Goal: Task Accomplishment & Management: Use online tool/utility

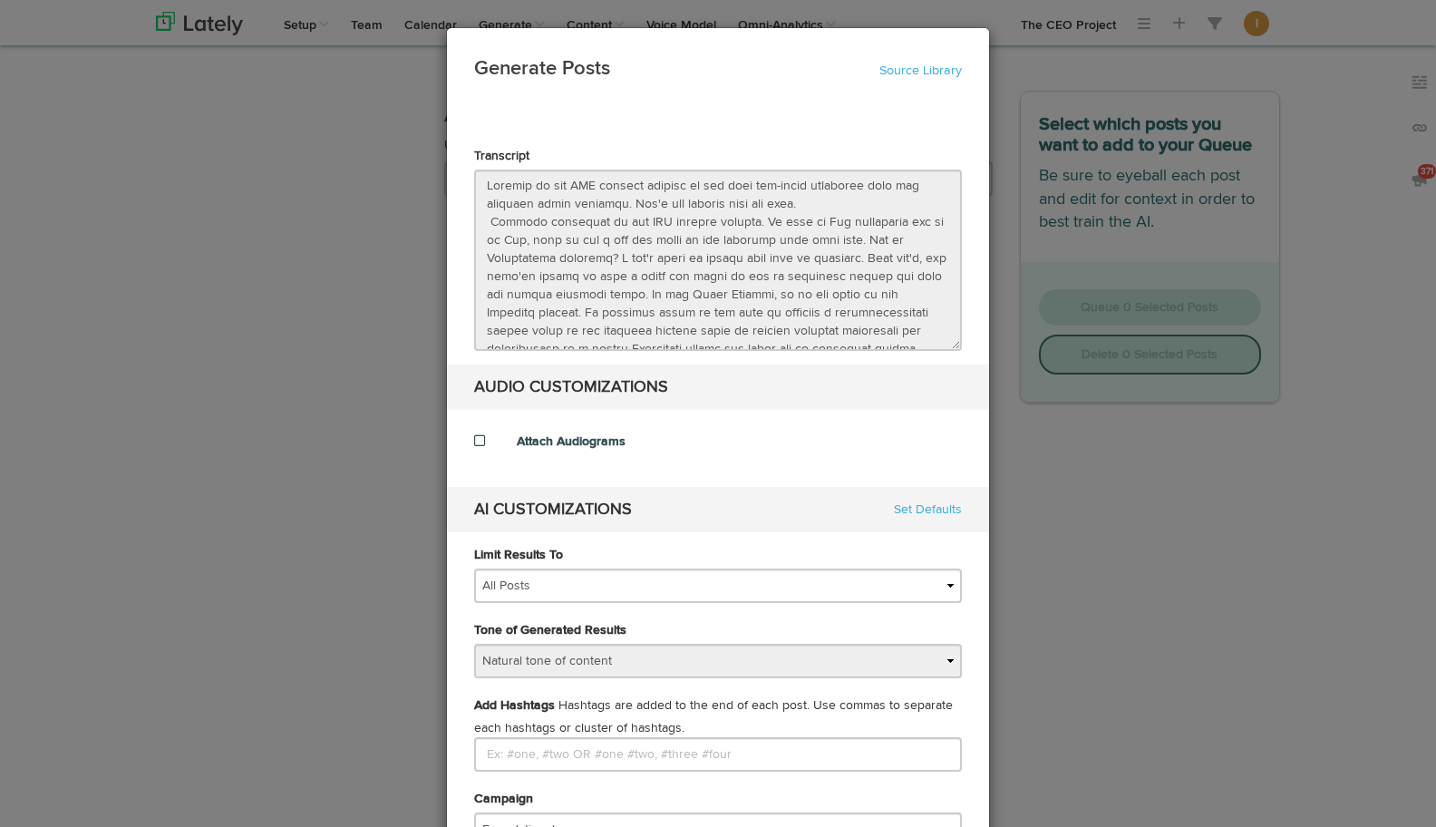
select select "natural"
click at [915, 64] on link "Source Library" at bounding box center [920, 70] width 82 height 13
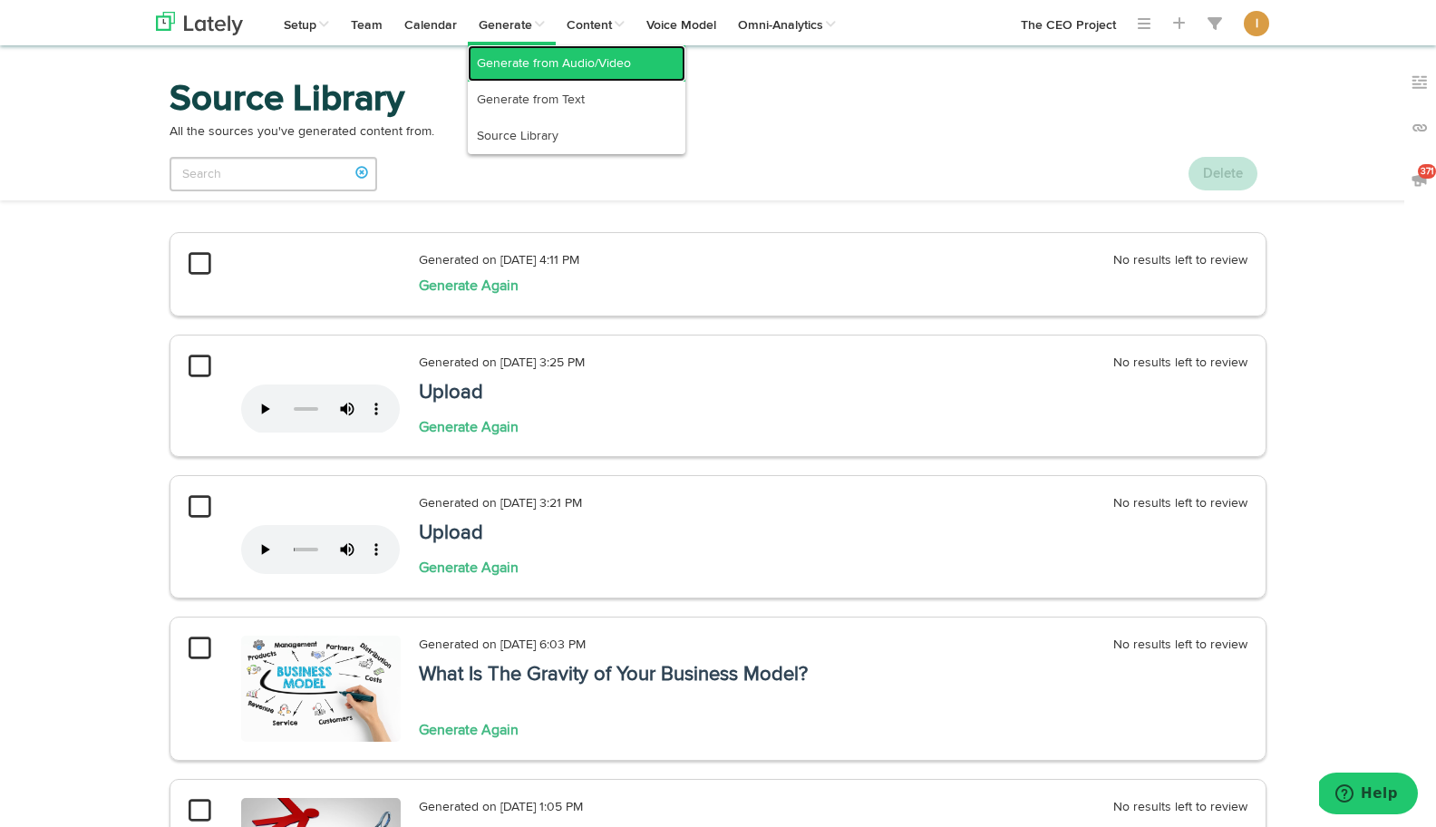
click at [526, 61] on link "Generate from Audio/Video" at bounding box center [577, 63] width 218 height 36
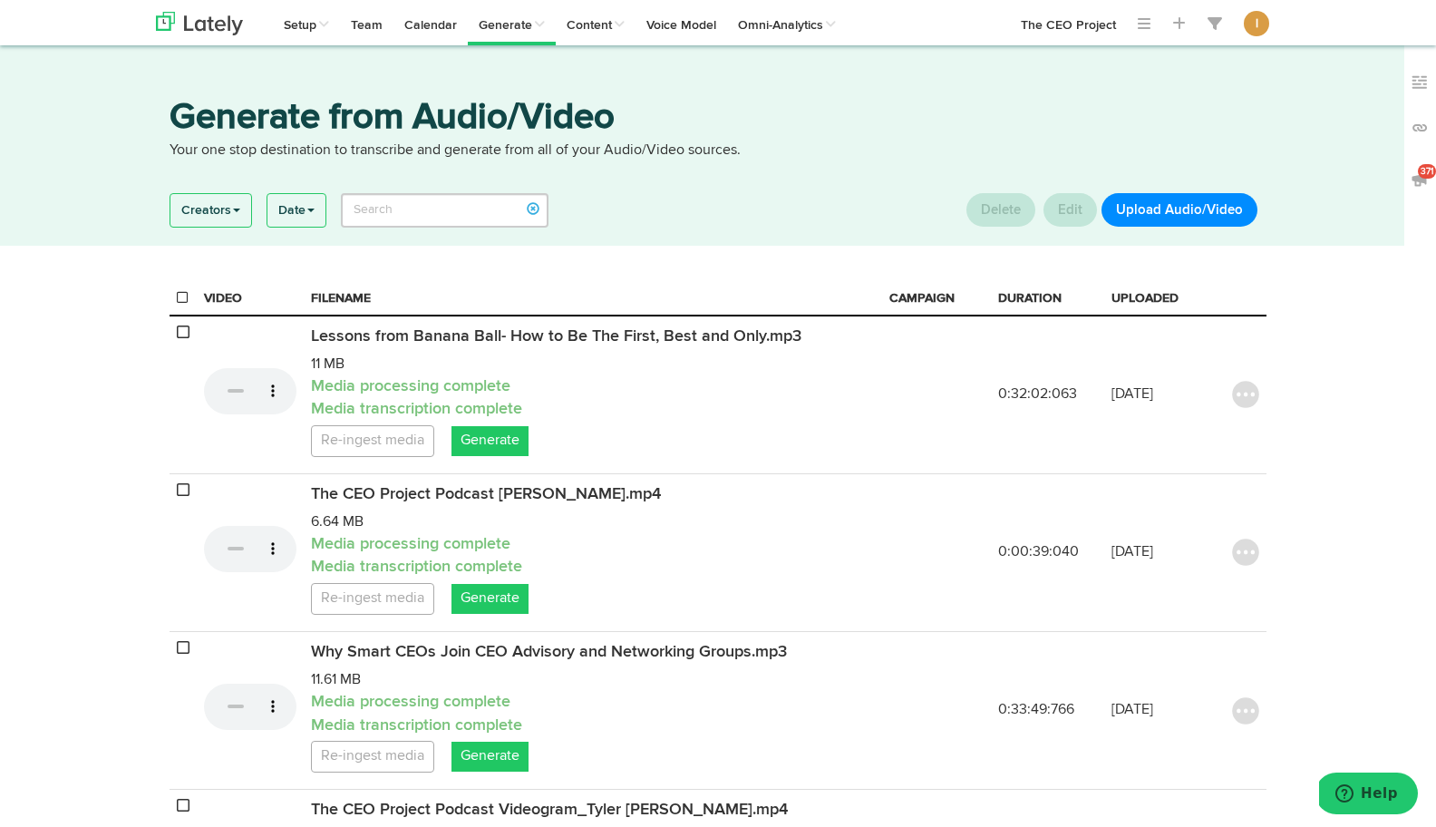
click at [1179, 204] on button "Upload Audio/Video" at bounding box center [1179, 210] width 156 height 34
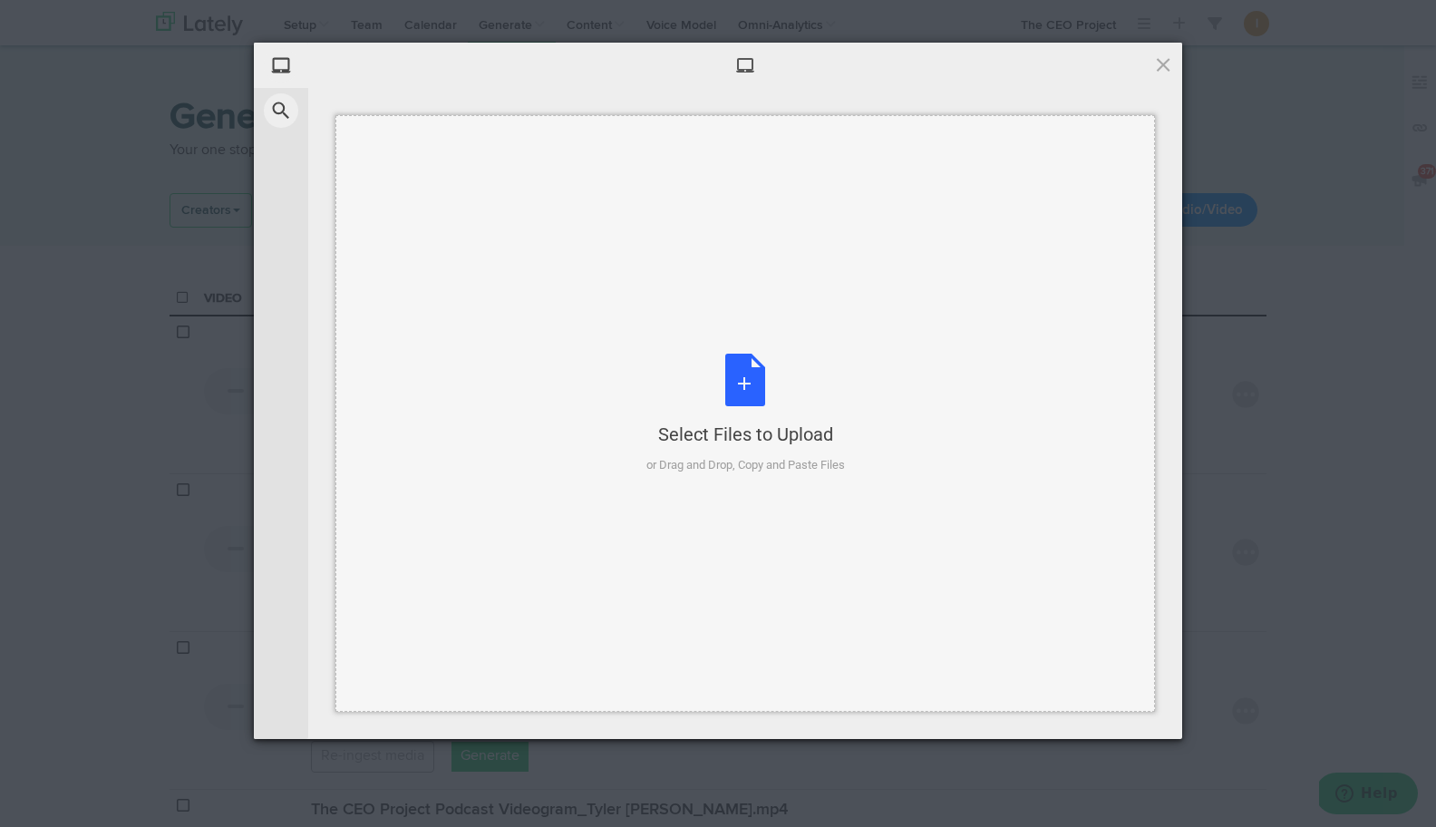
click at [733, 382] on div "Select Files to Upload or Drag and Drop, Copy and Paste Files" at bounding box center [745, 413] width 198 height 121
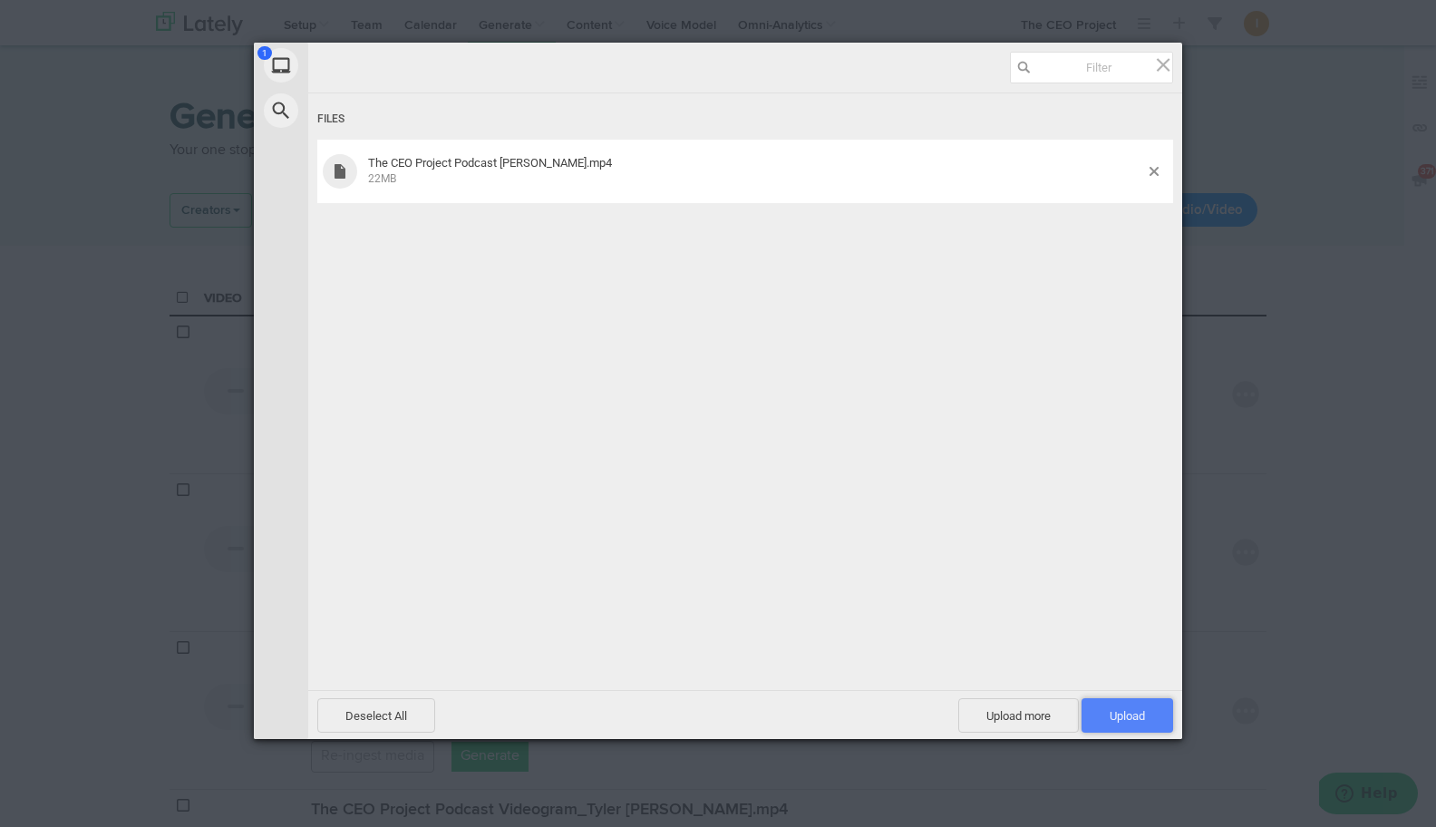
click at [1144, 719] on span "Upload 1" at bounding box center [1126, 716] width 35 height 14
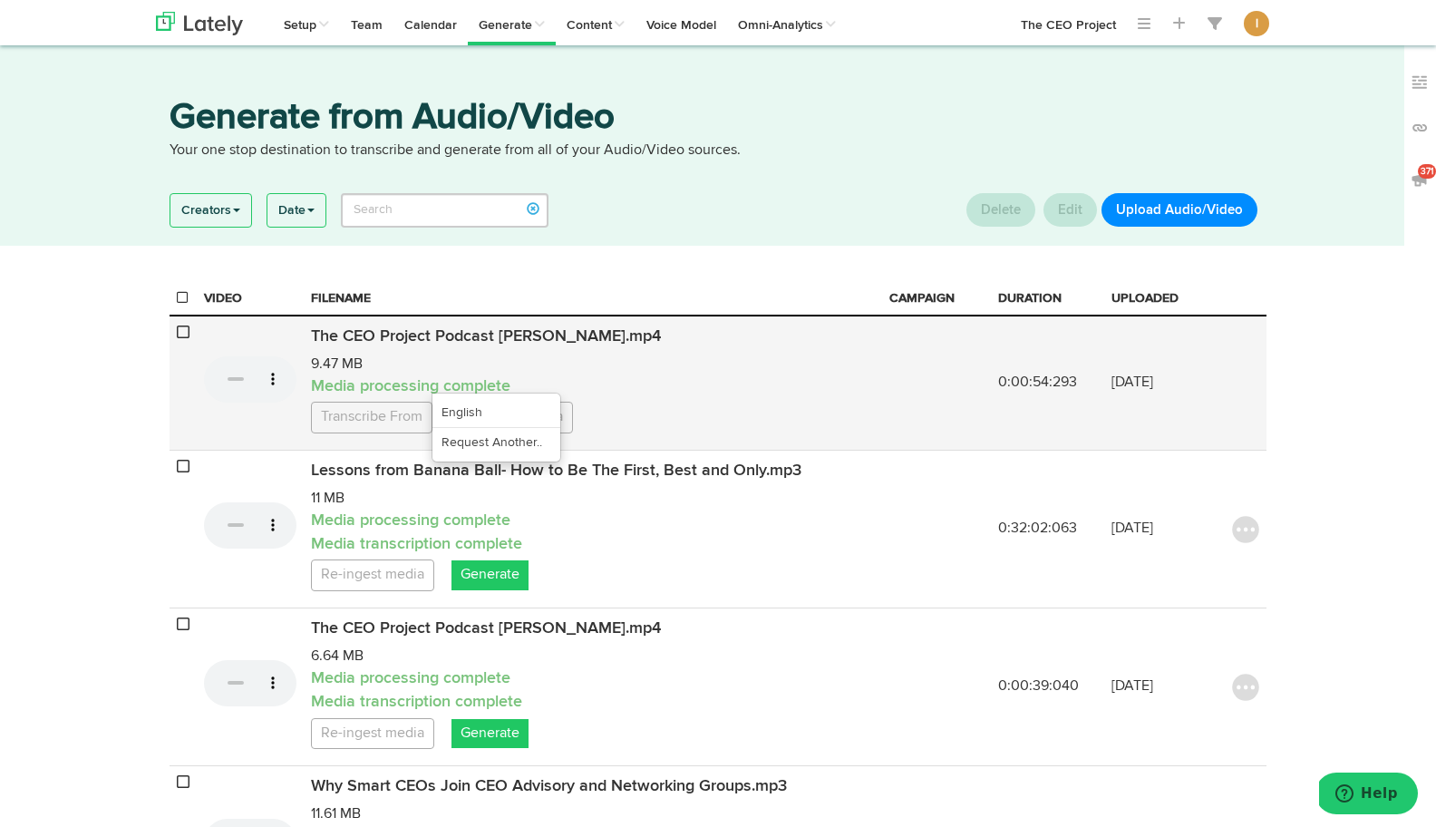
click at [402, 433] on link "Transcribe From" at bounding box center [371, 418] width 121 height 32
click at [479, 427] on link "English" at bounding box center [496, 412] width 128 height 29
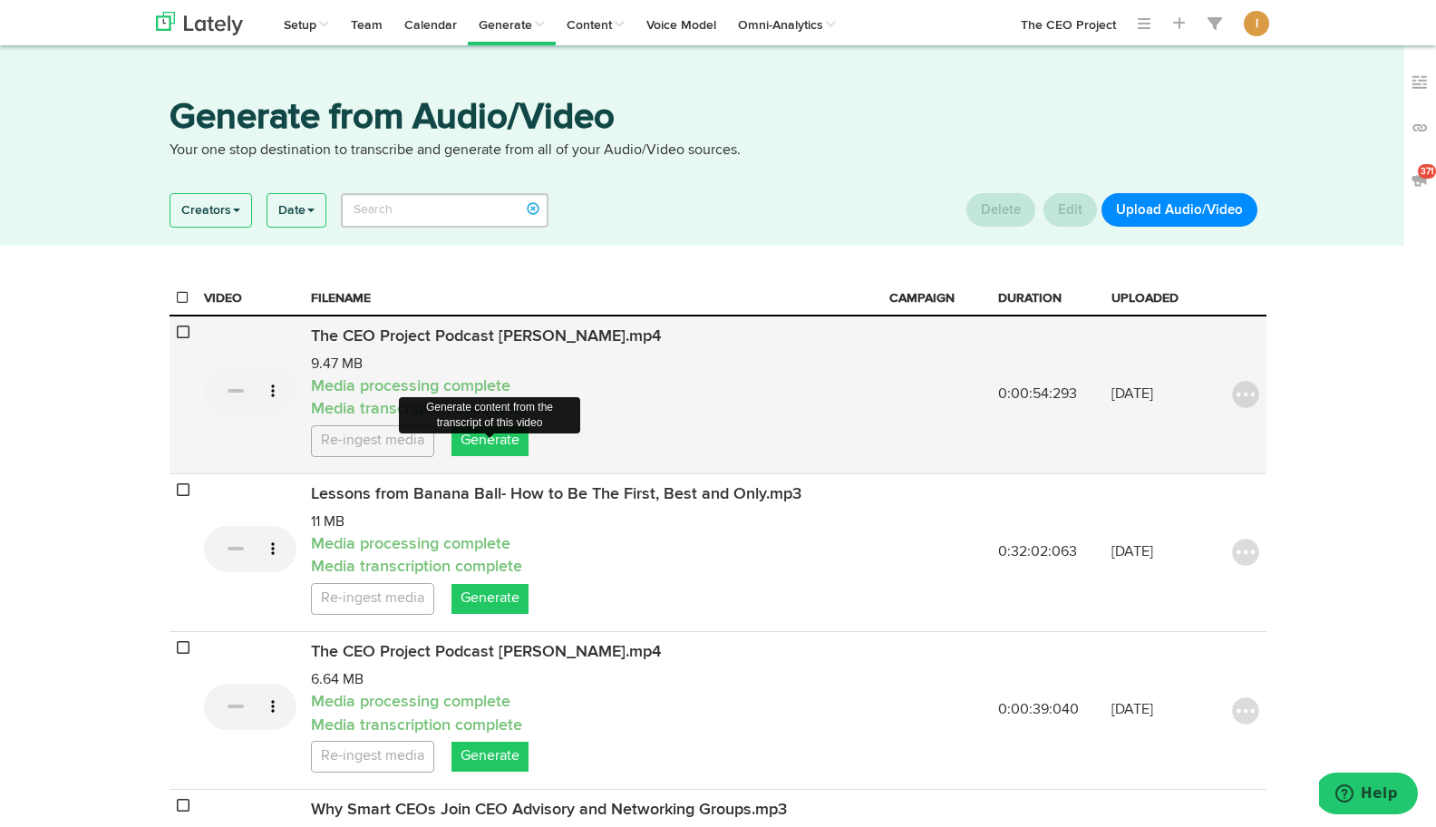
click at [492, 456] on link "Generate" at bounding box center [489, 441] width 77 height 30
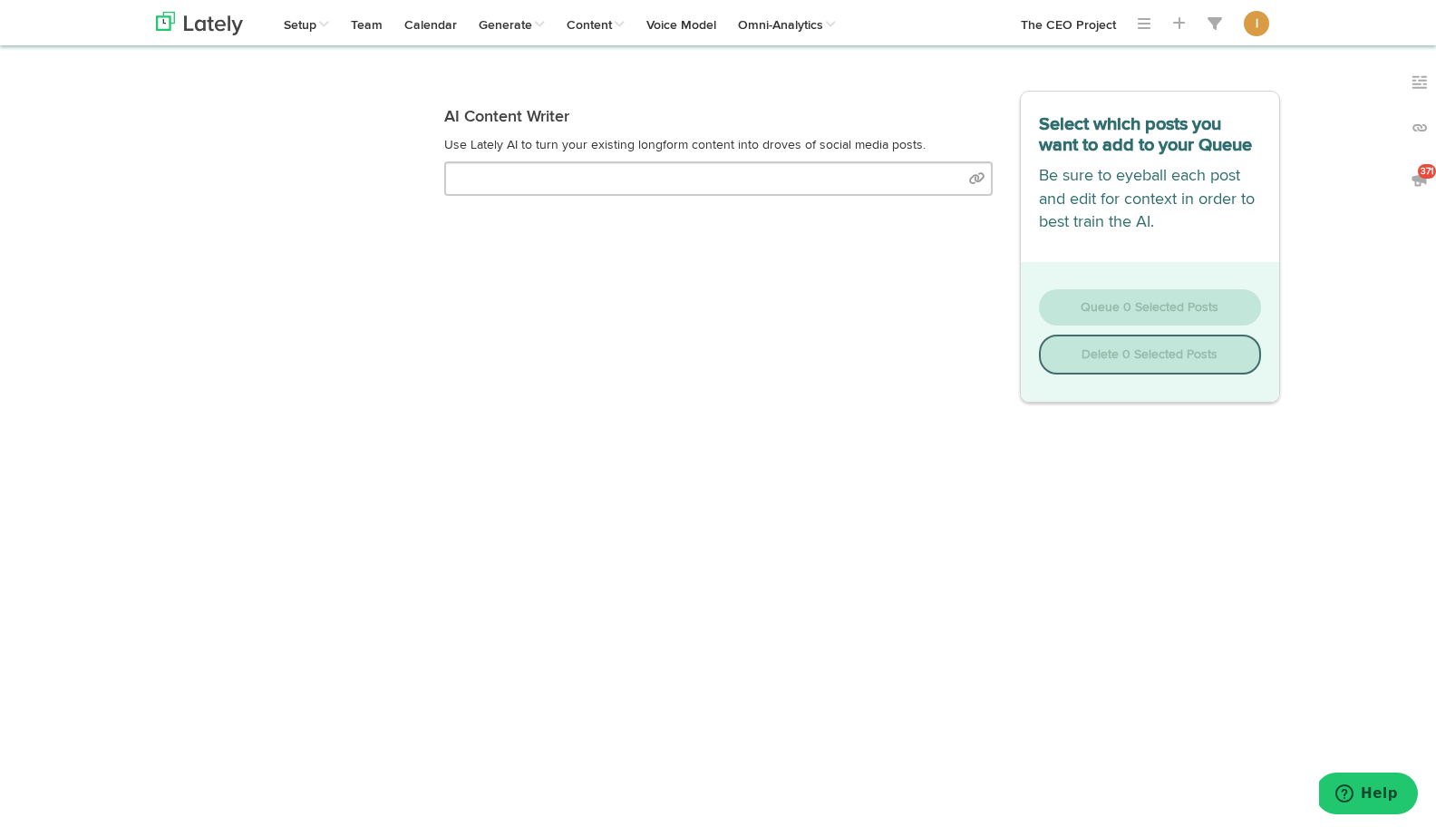
select select "natural"
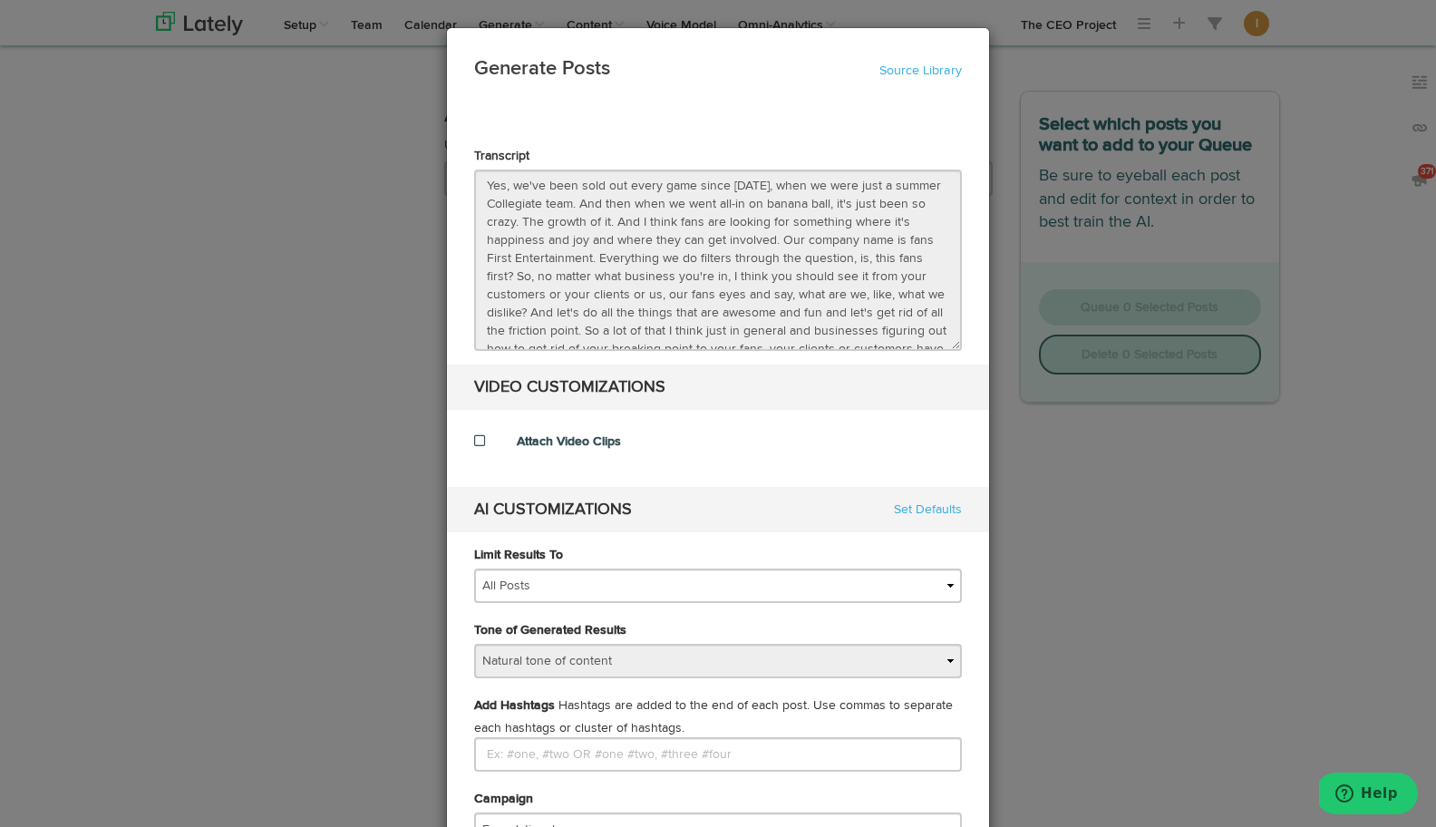
scroll to position [33, 0]
click at [485, 399] on di-null "Transcript Yes, we've been sold out every game since [DATE], when we were just …" at bounding box center [718, 339] width 488 height 385
click at [479, 441] on span at bounding box center [479, 440] width 11 height 13
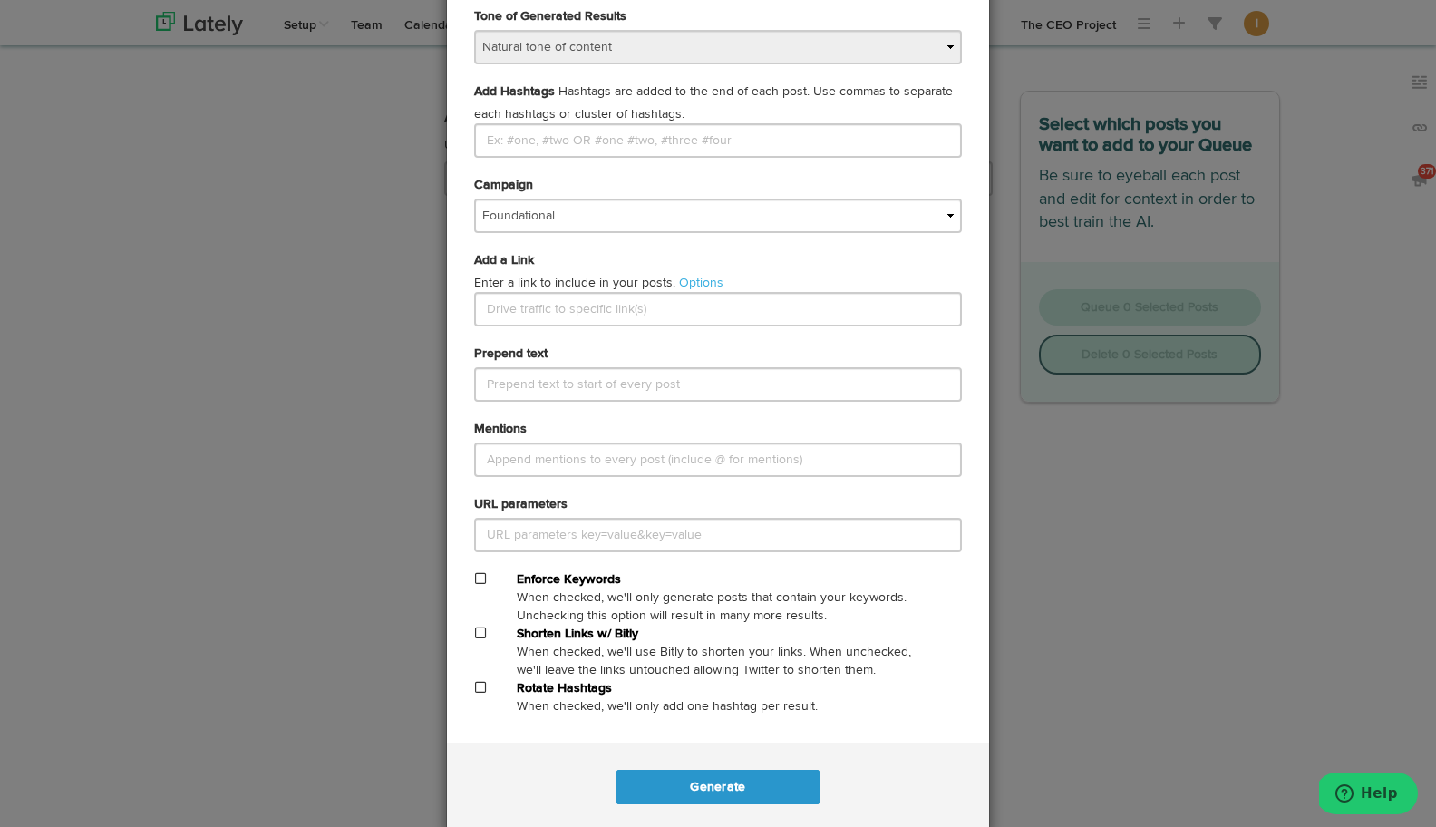
scroll to position [769, 0]
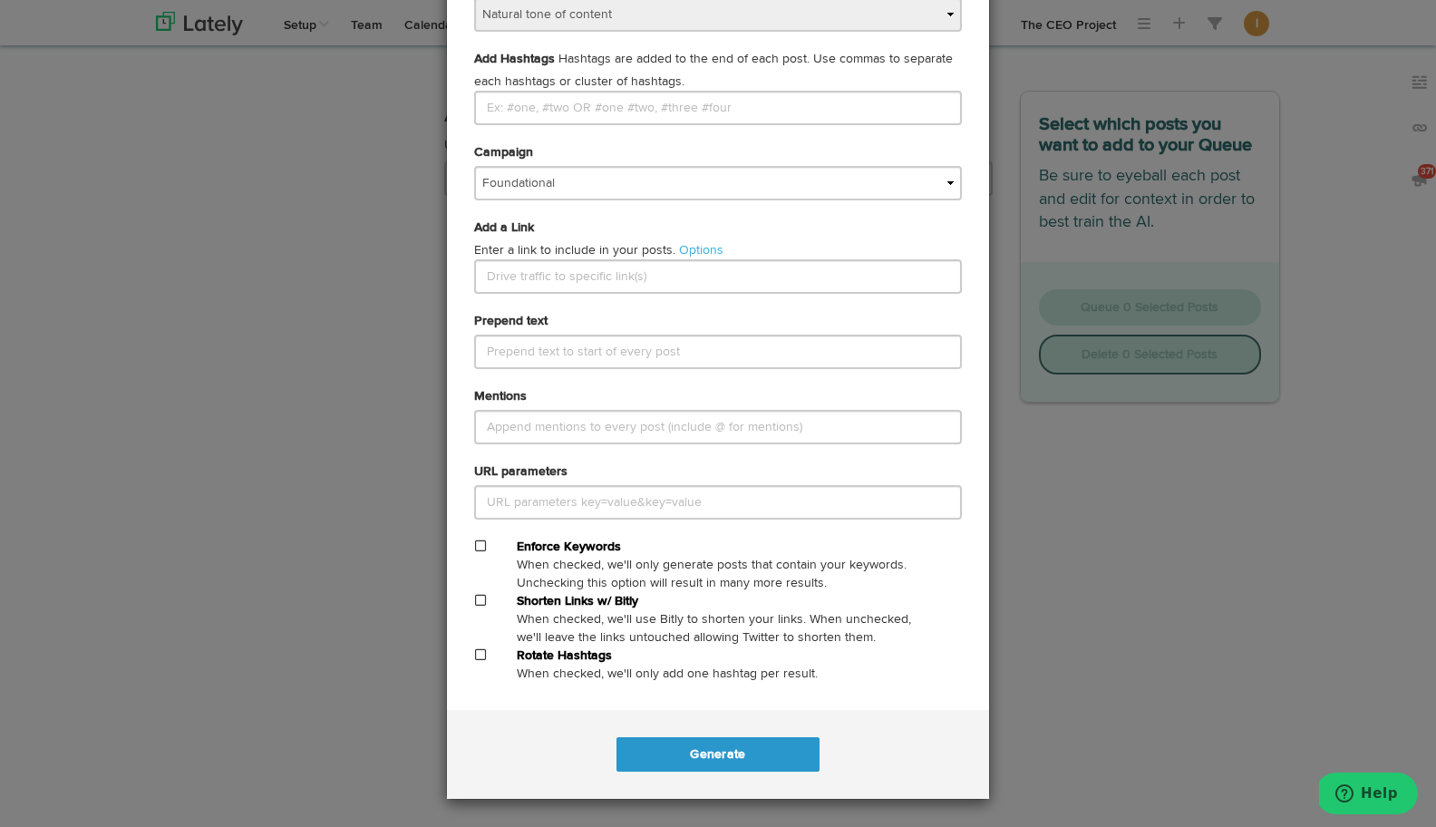
click at [480, 604] on span at bounding box center [480, 600] width 11 height 13
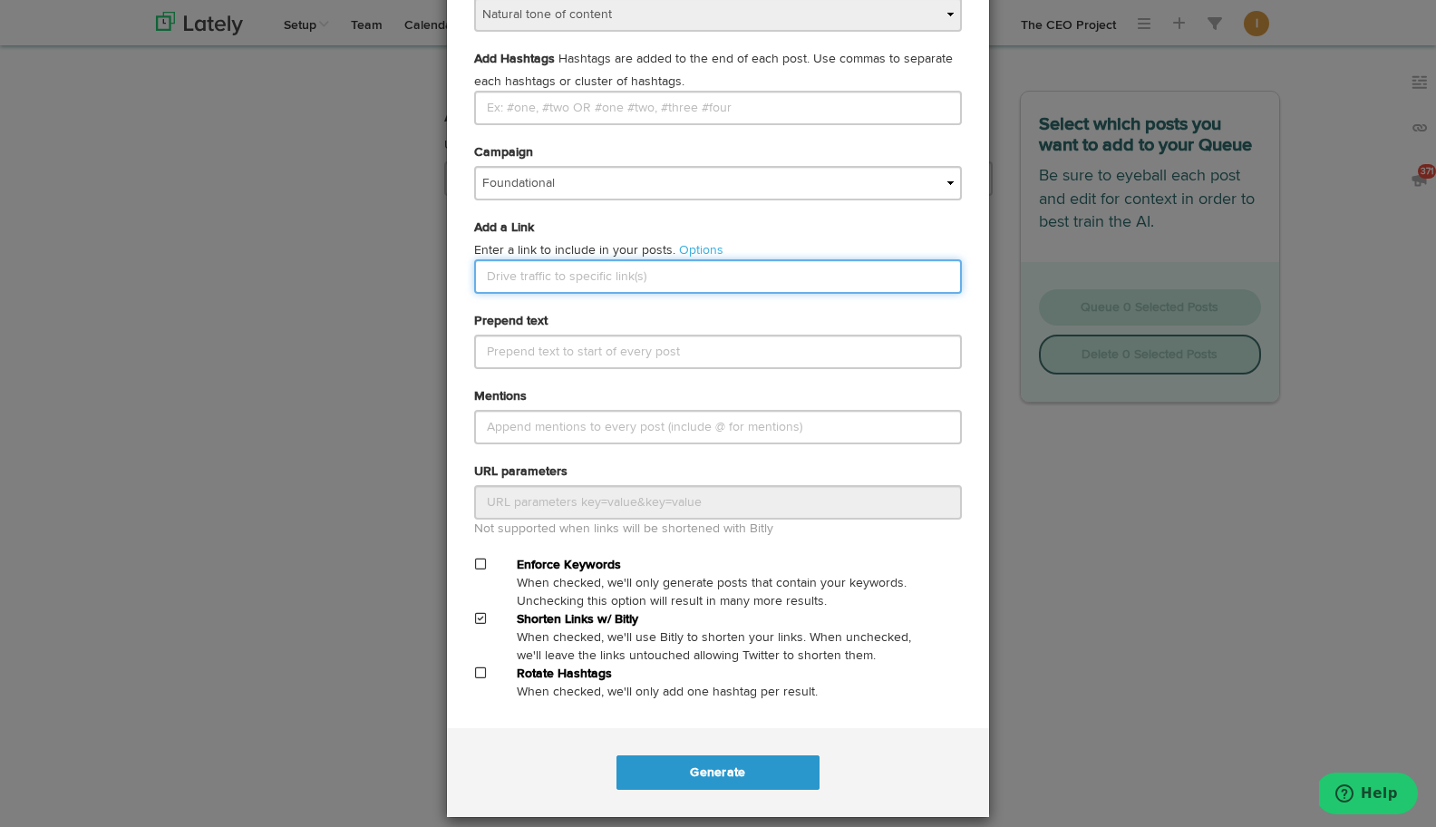
click at [499, 289] on input "text" at bounding box center [718, 276] width 488 height 34
click at [549, 271] on input "text" at bounding box center [718, 276] width 488 height 34
paste input "[URL][DOMAIN_NAME] ‎"
type input "[URL][DOMAIN_NAME] ‎"
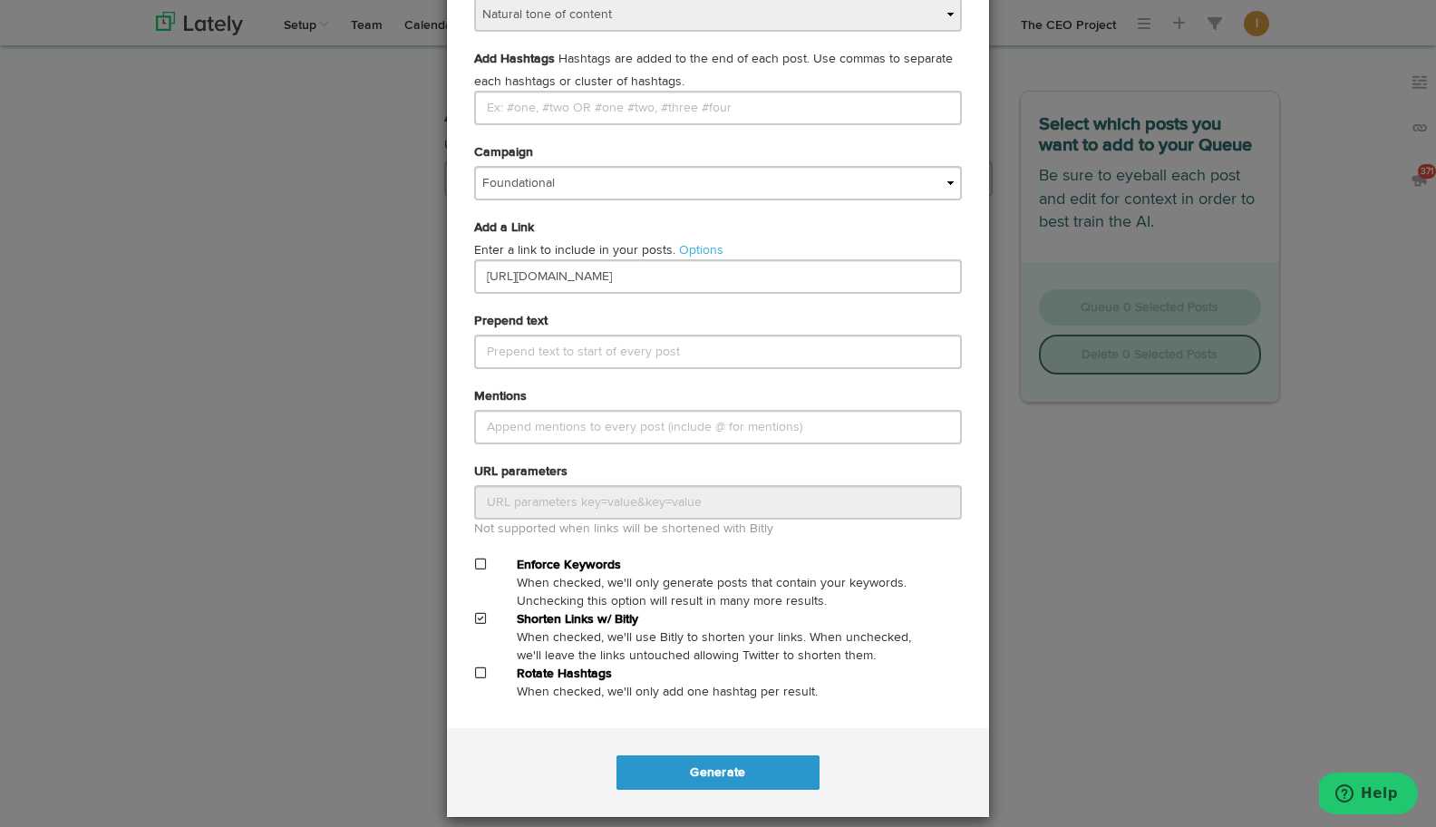
click at [596, 304] on div "Add a Link Enter a link to include in your posts. Options Use a different link …" at bounding box center [717, 264] width 515 height 93
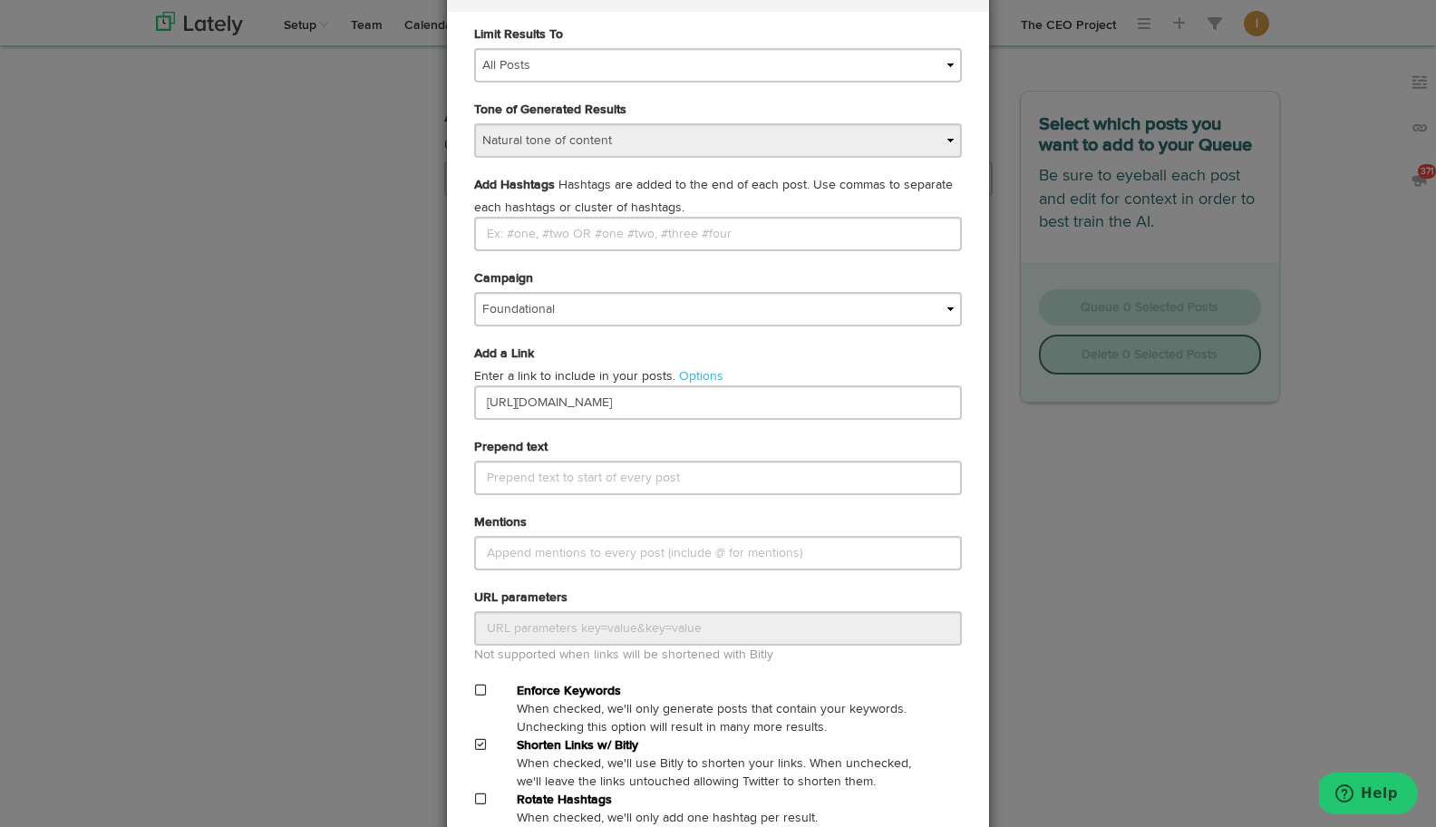
scroll to position [787, 0]
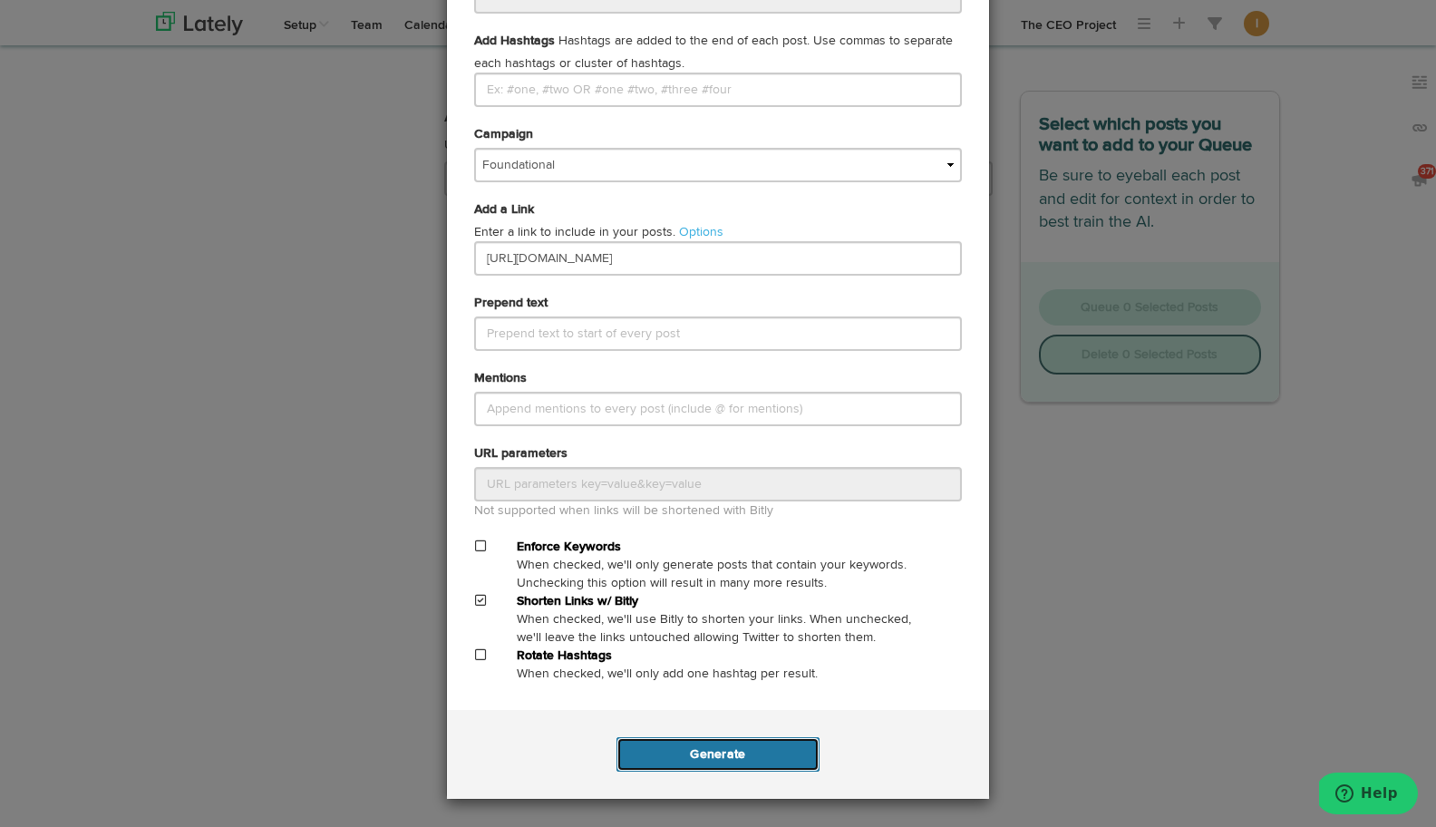
click at [714, 754] on button "Generate" at bounding box center [717, 754] width 202 height 34
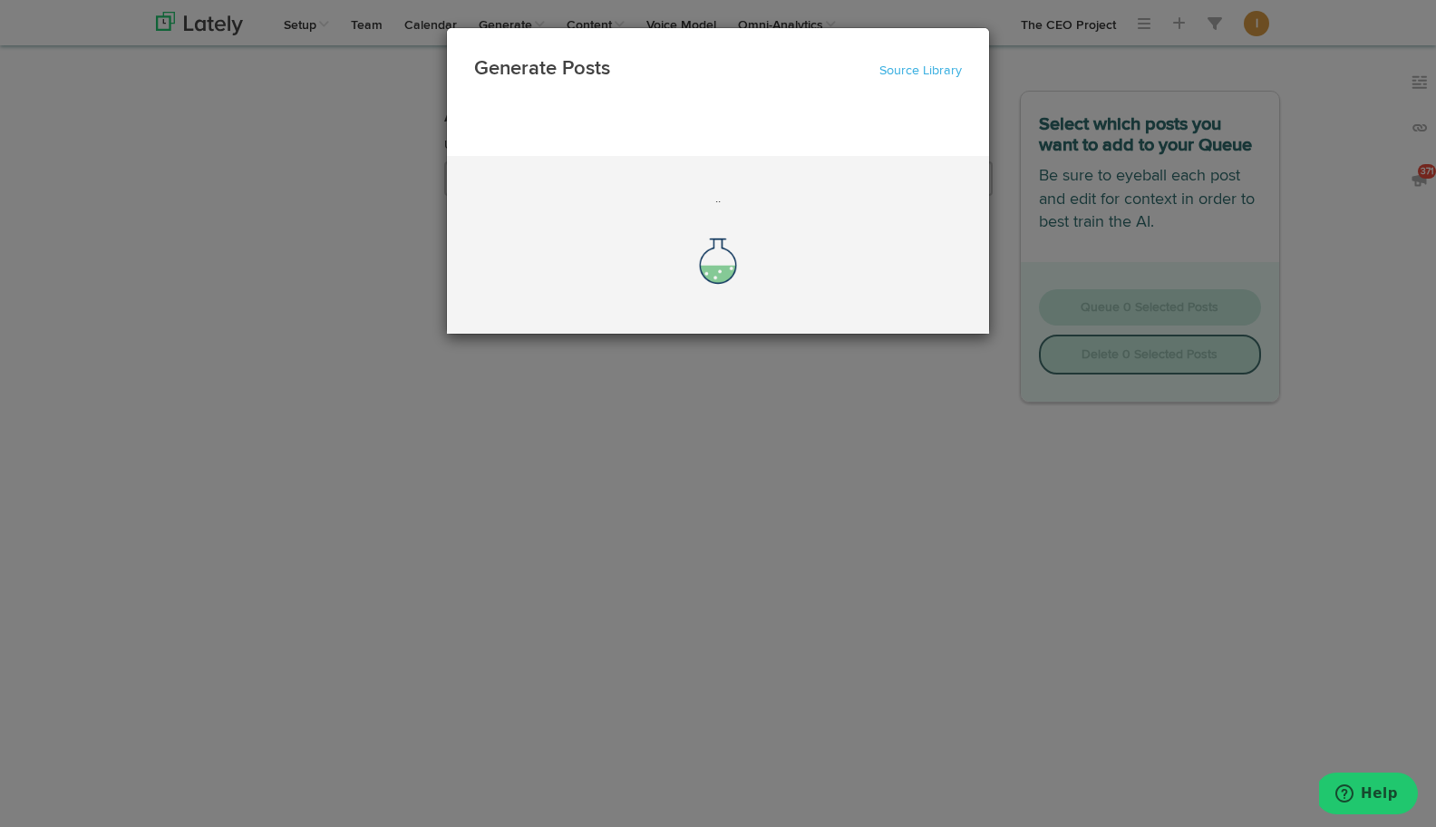
scroll to position [0, 0]
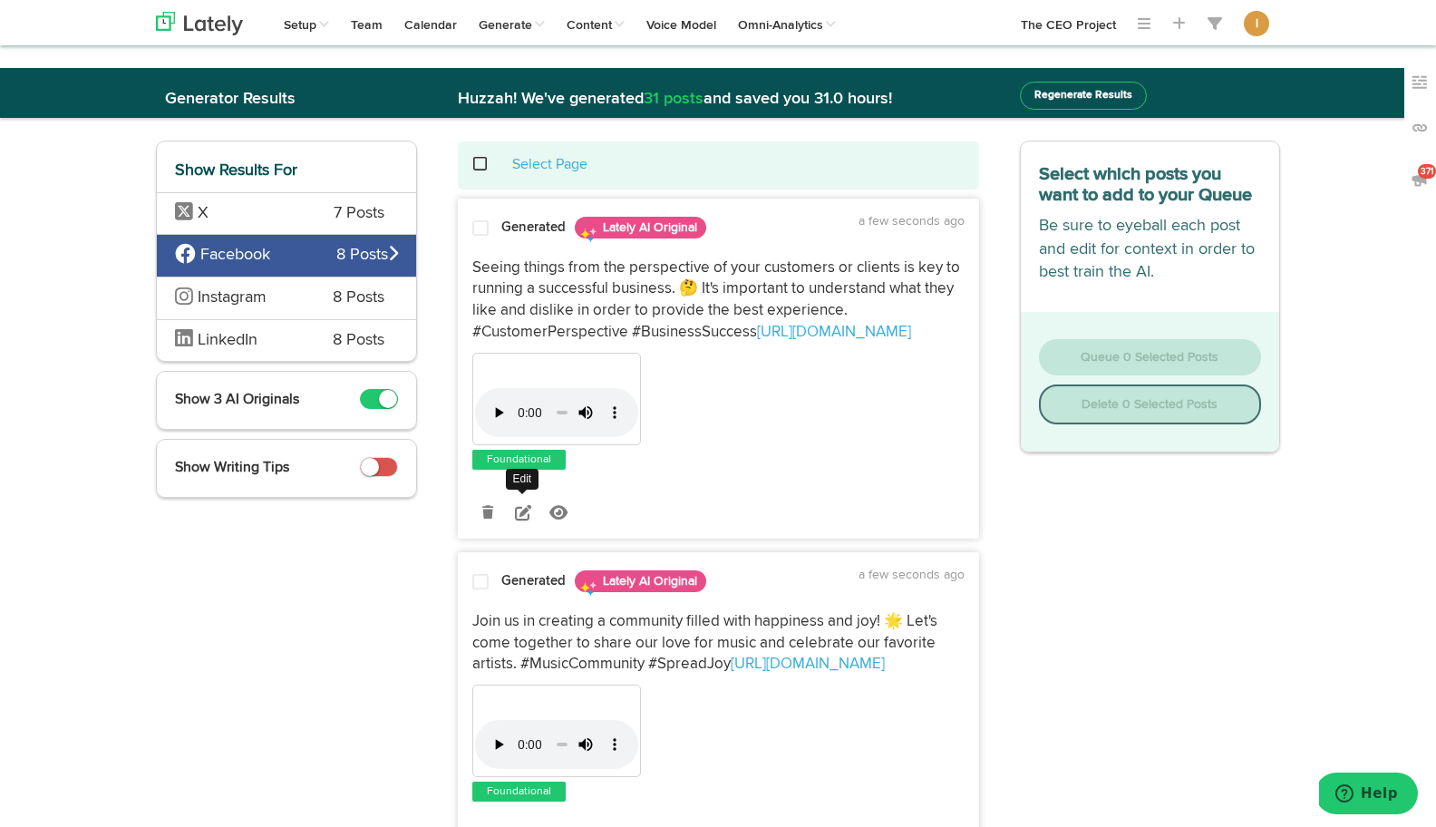
click at [520, 509] on icon at bounding box center [523, 512] width 16 height 16
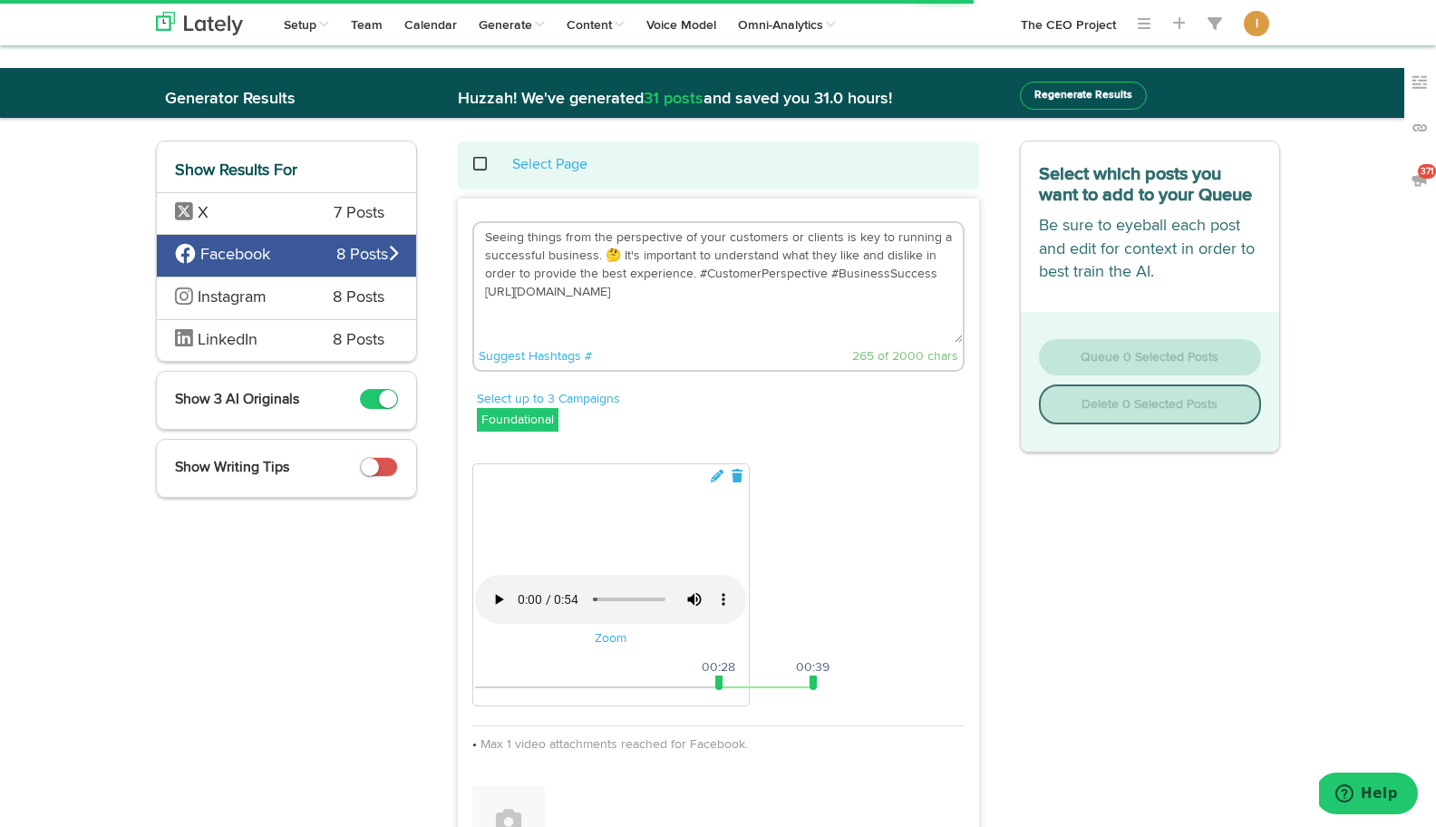
click at [483, 238] on textarea "Seeing things from the perspective of your customers or clients is key to runni…" at bounding box center [718, 283] width 489 height 120
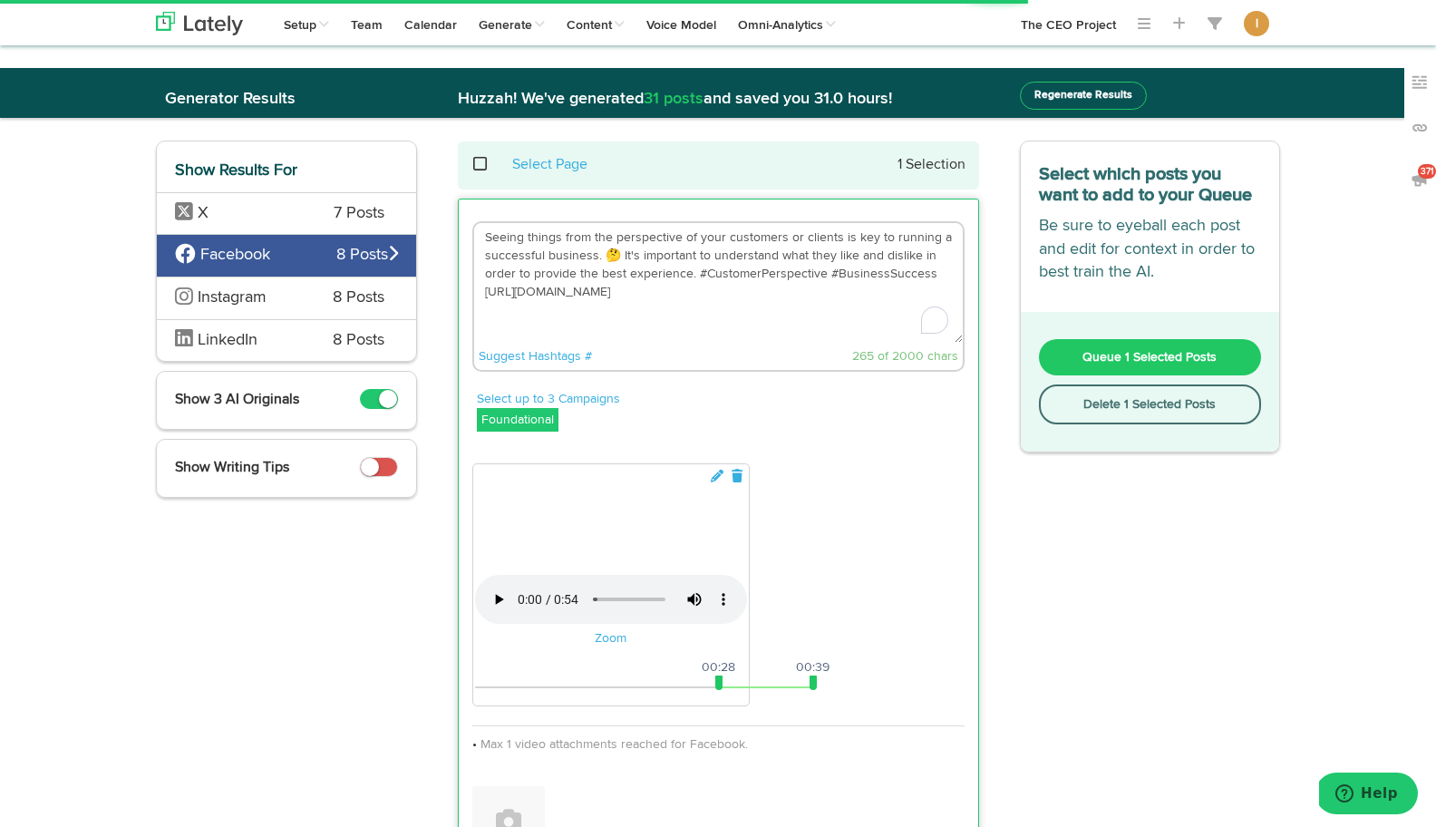
paste textarea "What if banana ball held the secret to building a business culture that fans ca…"
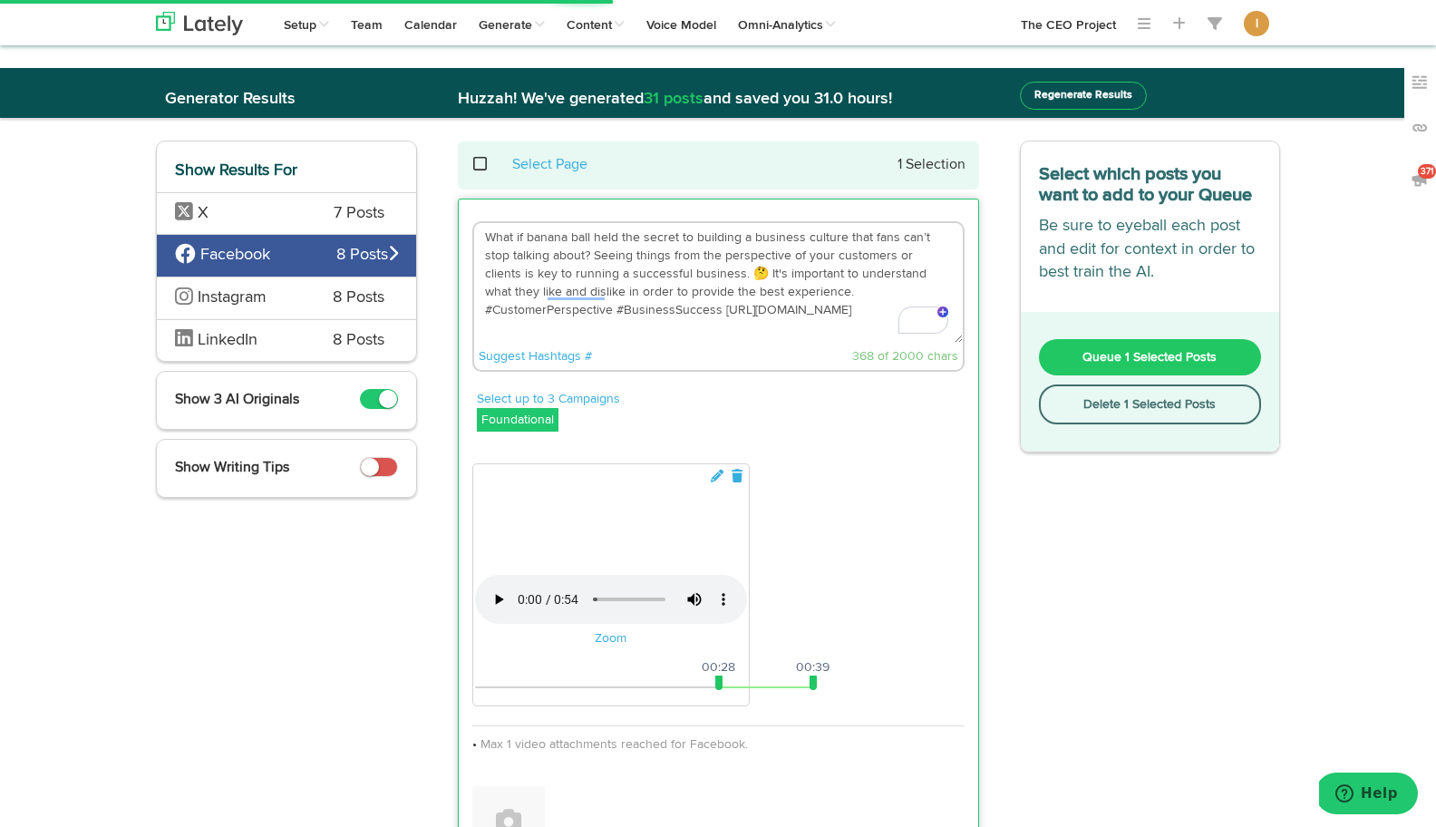
click at [709, 273] on textarea "What if banana ball held the secret to building a business culture that fans ca…" at bounding box center [718, 283] width 489 height 120
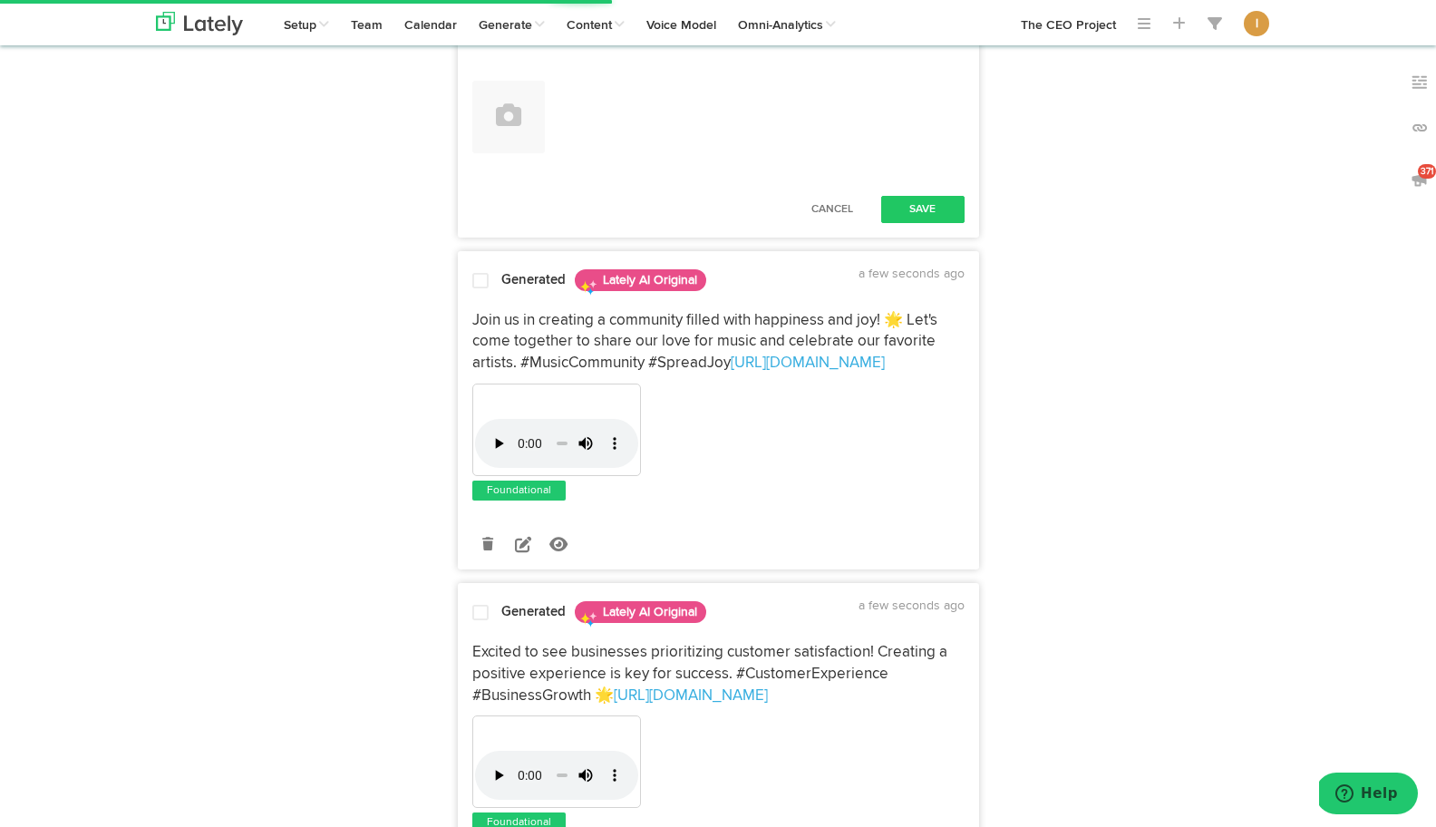
scroll to position [706, 0]
type textarea "What if banana ball held the secret to building a business culture that fans ca…"
drag, startPoint x: 718, startPoint y: 682, endPoint x: 466, endPoint y: 674, distance: 252.1
drag, startPoint x: 814, startPoint y: 681, endPoint x: 945, endPoint y: 680, distance: 131.4
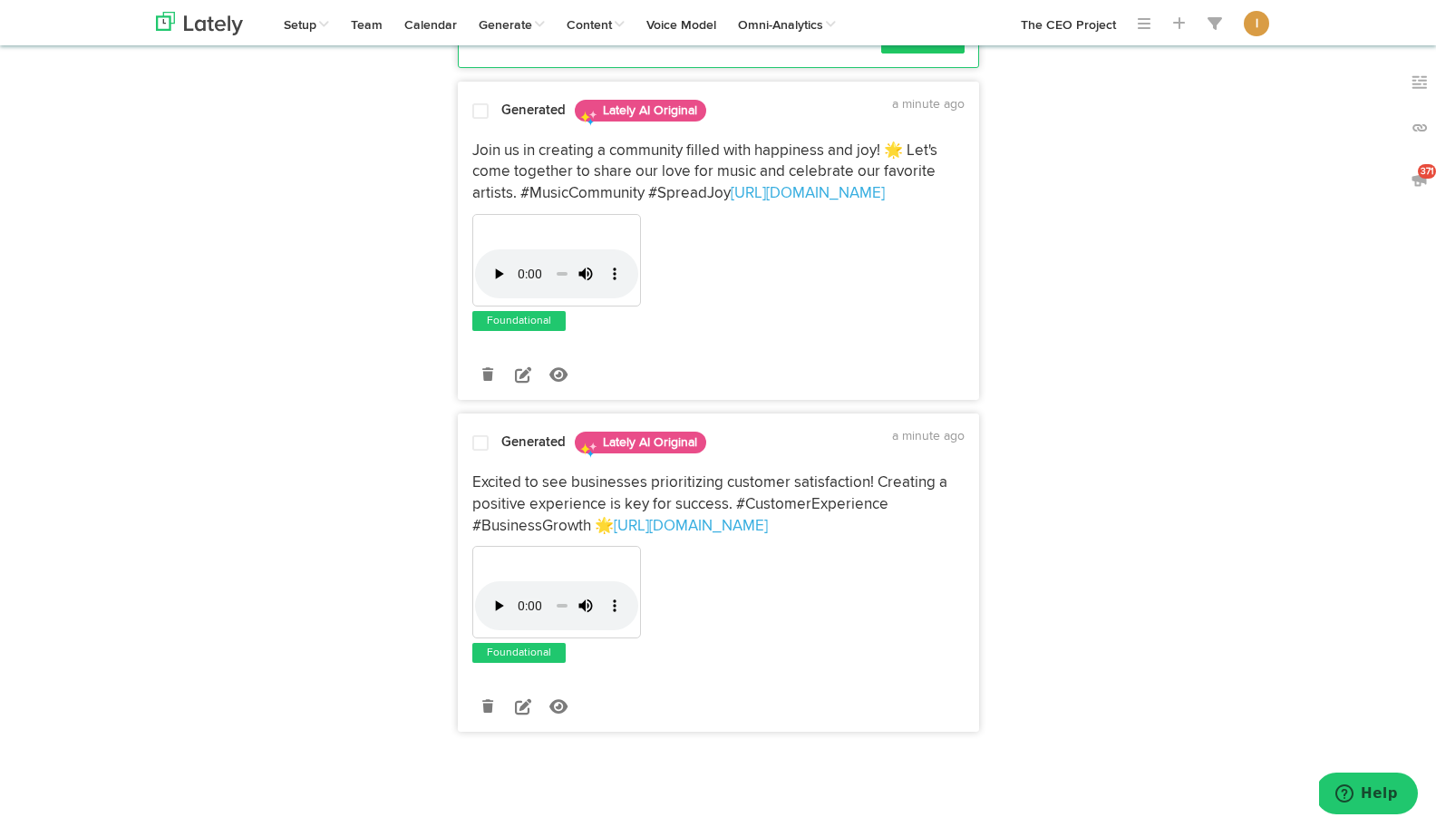
scroll to position [1237, 0]
click at [934, 53] on button "Save" at bounding box center [922, 39] width 83 height 27
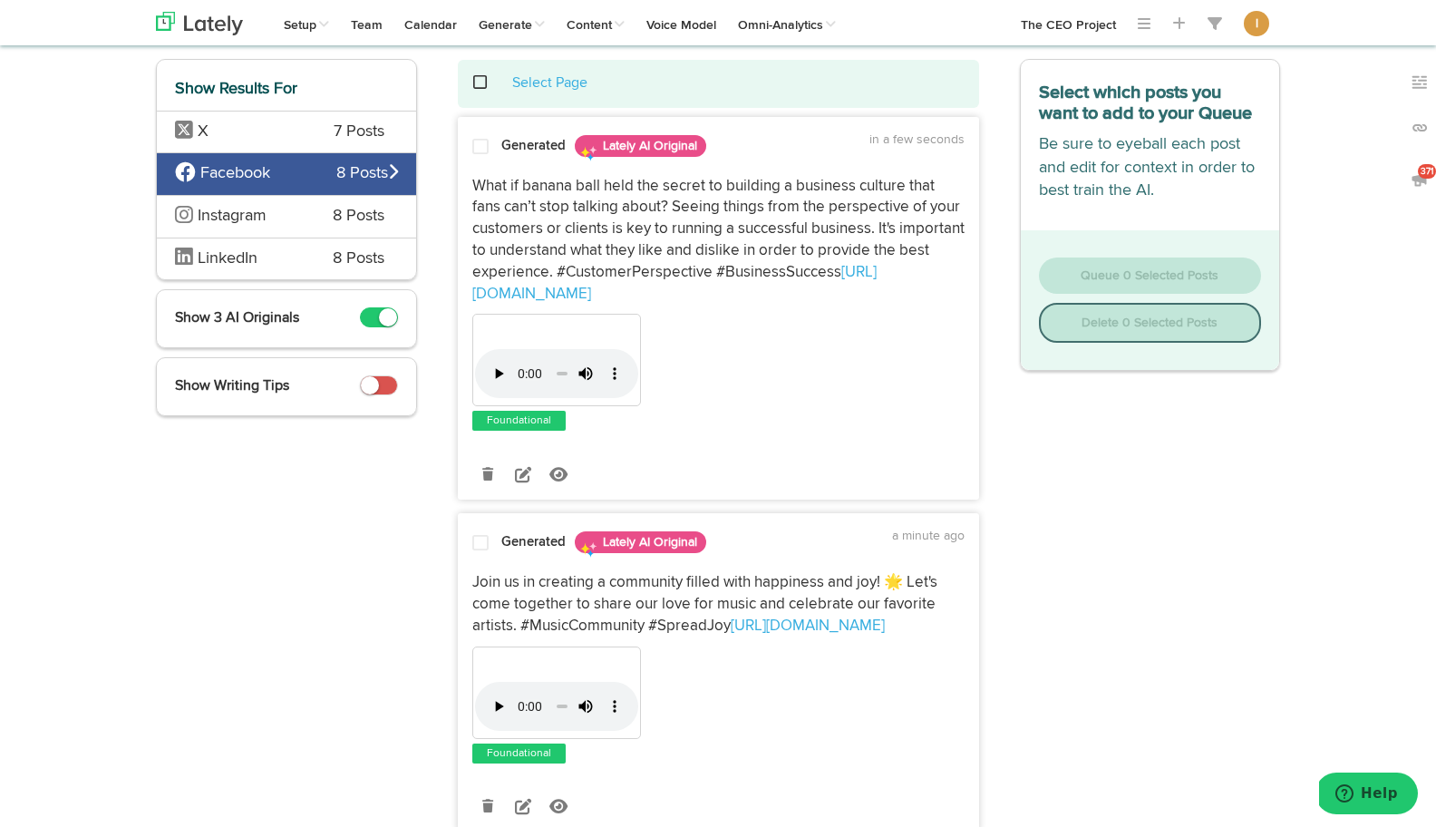
scroll to position [0, 0]
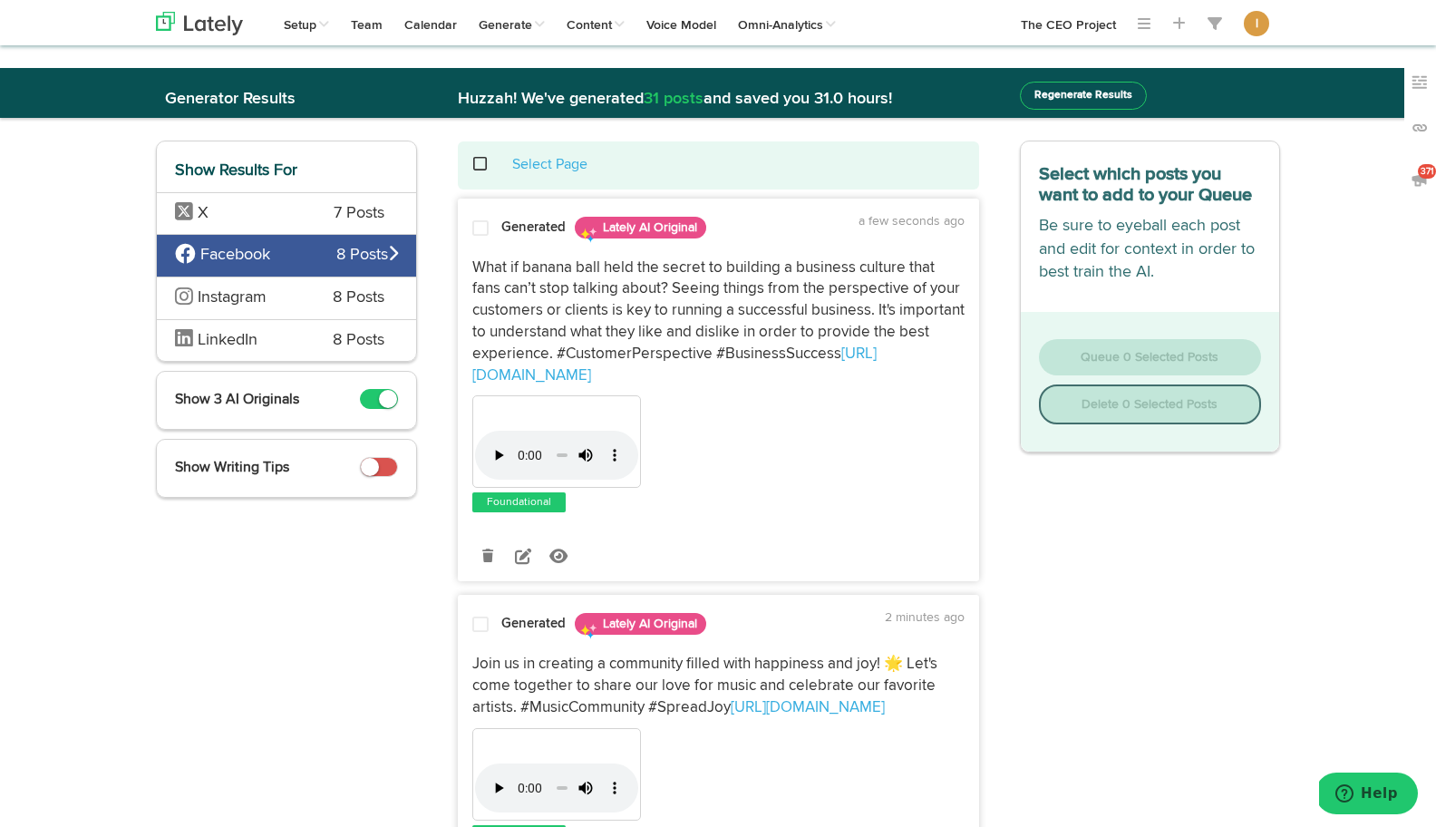
click at [480, 233] on span at bounding box center [480, 228] width 16 height 18
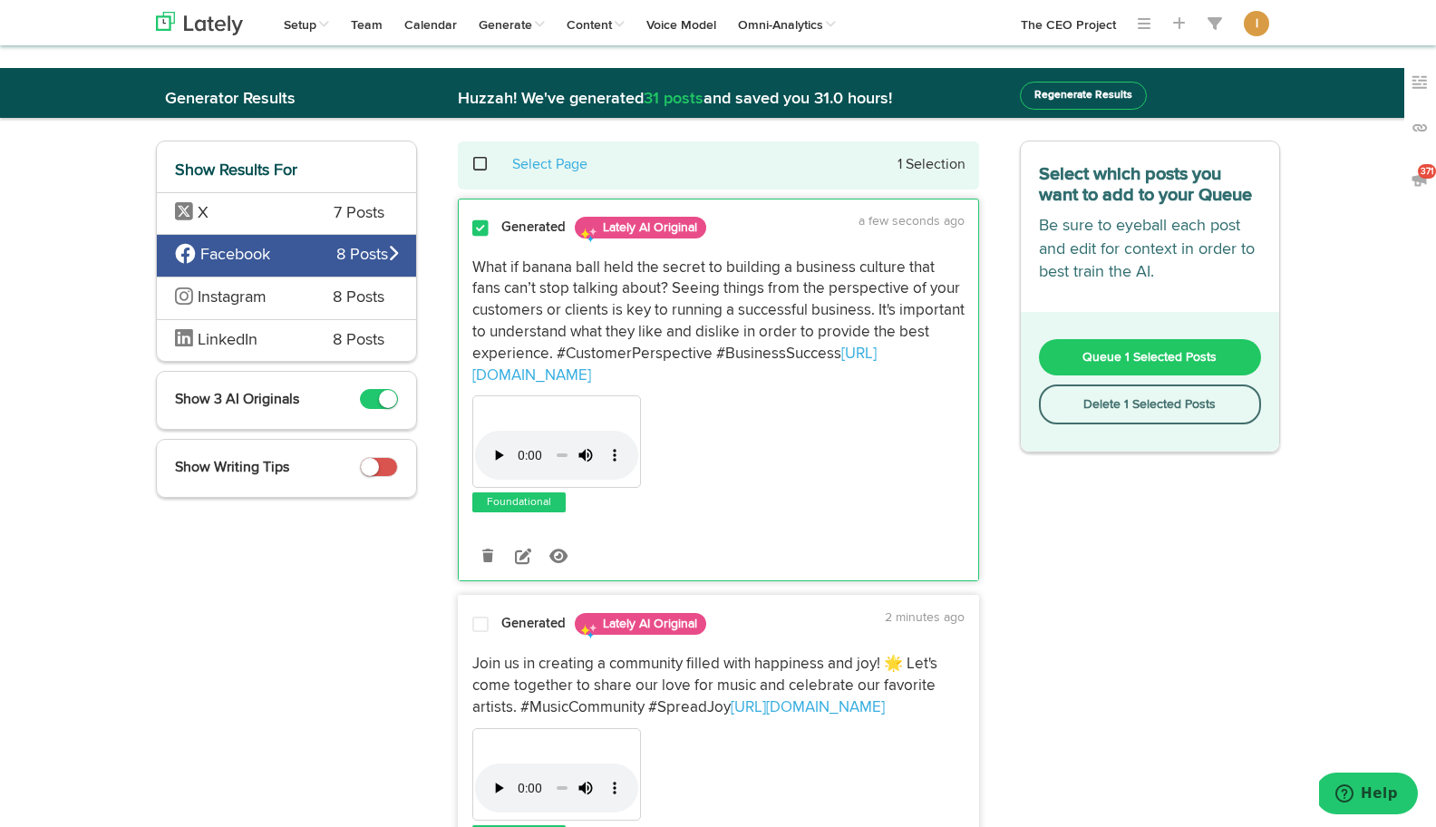
click at [1089, 361] on span "Queue 1 Selected Posts" at bounding box center [1149, 357] width 134 height 13
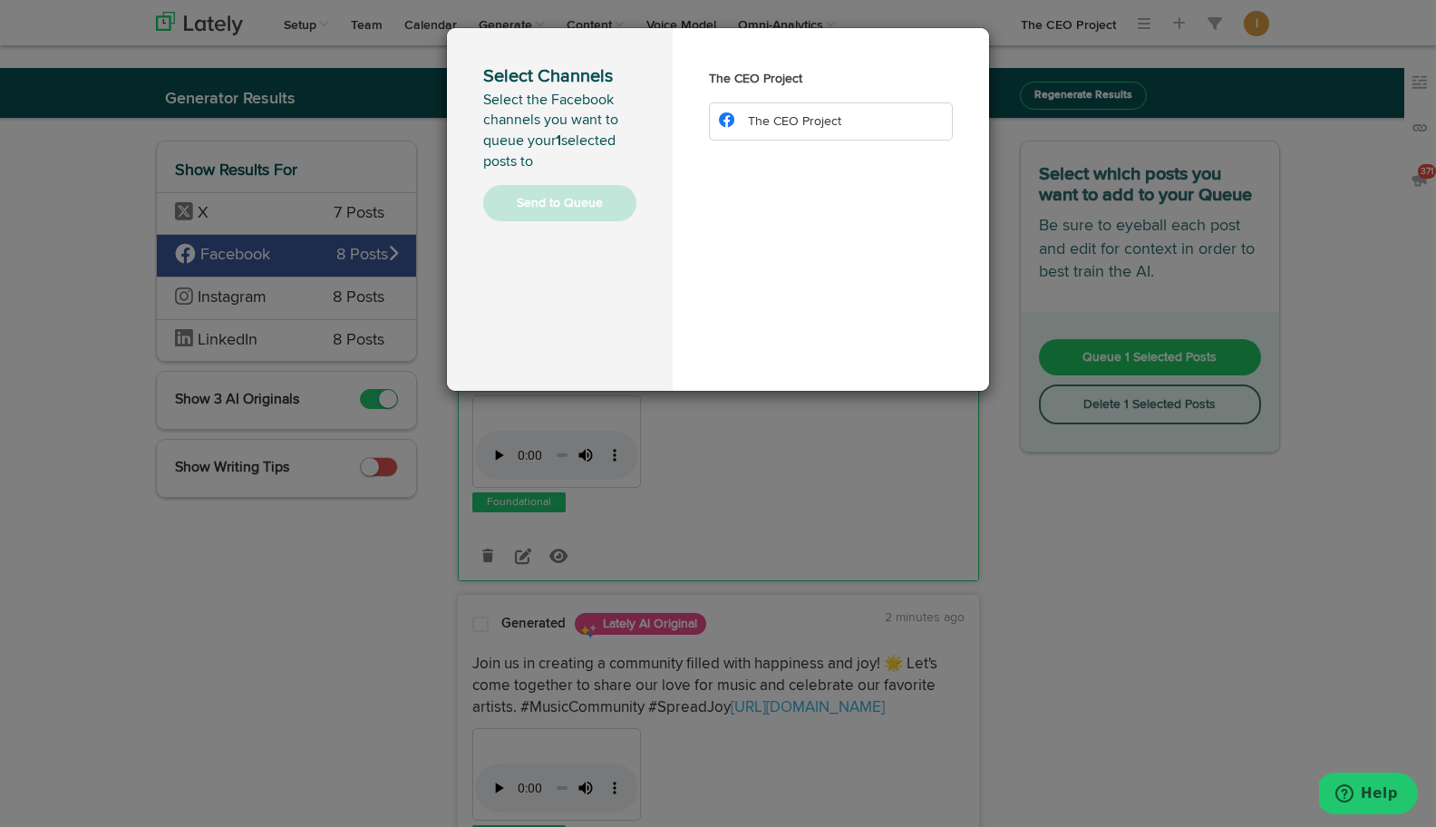
click at [789, 124] on span "The CEO Project" at bounding box center [794, 121] width 93 height 13
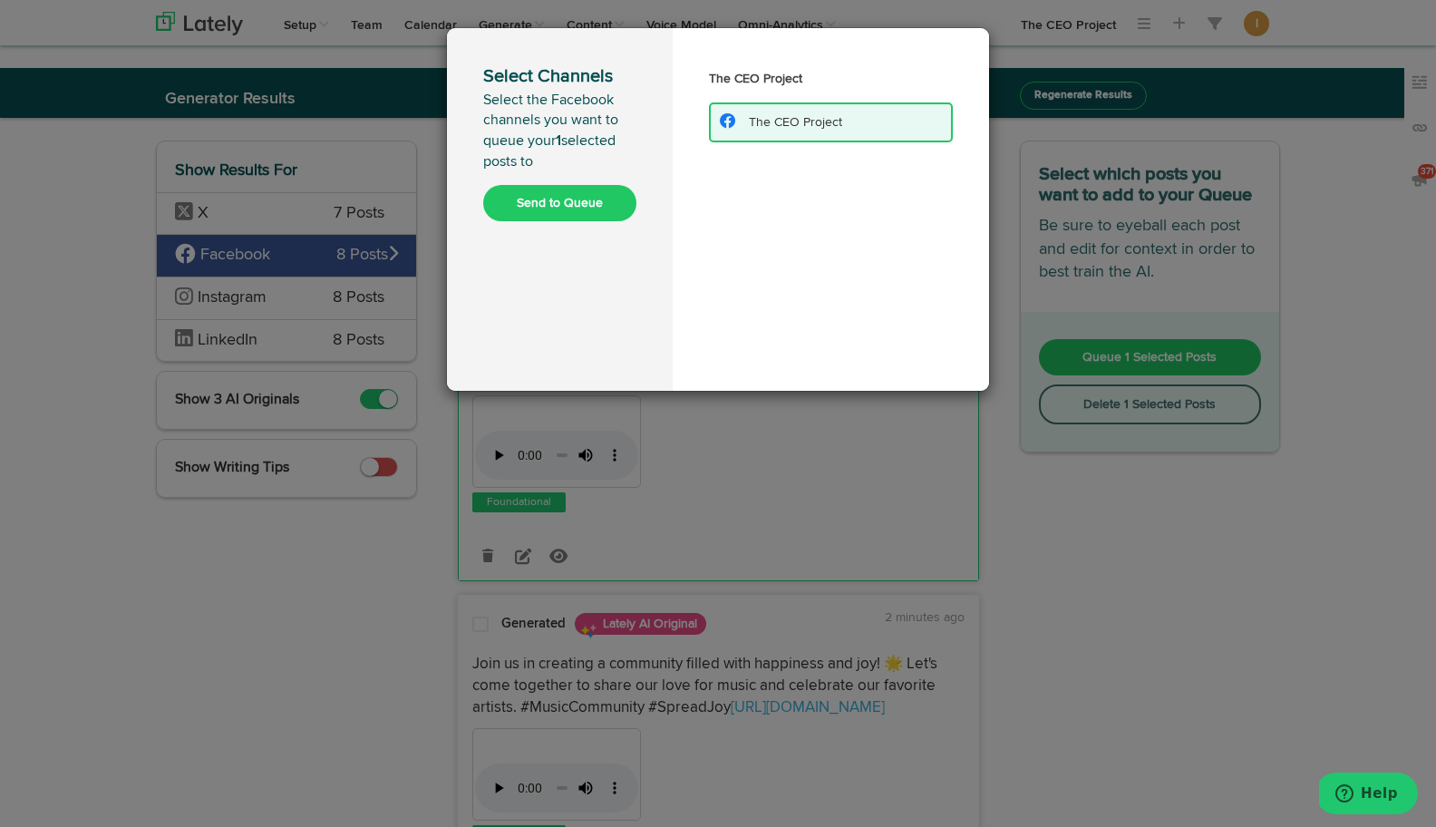
click at [597, 202] on button "Send to Queue" at bounding box center [559, 203] width 153 height 36
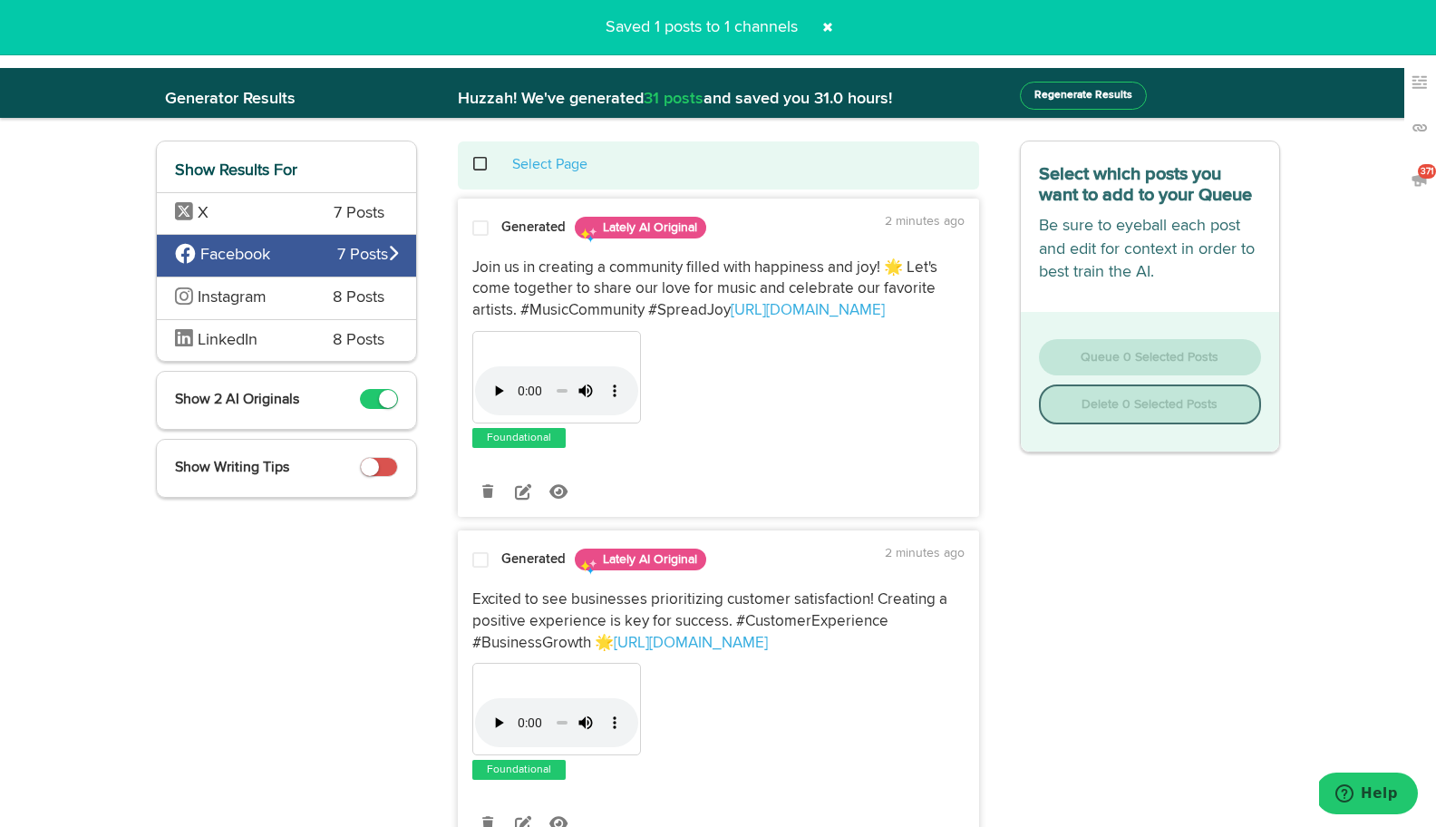
click at [479, 164] on span at bounding box center [489, 164] width 37 height 1
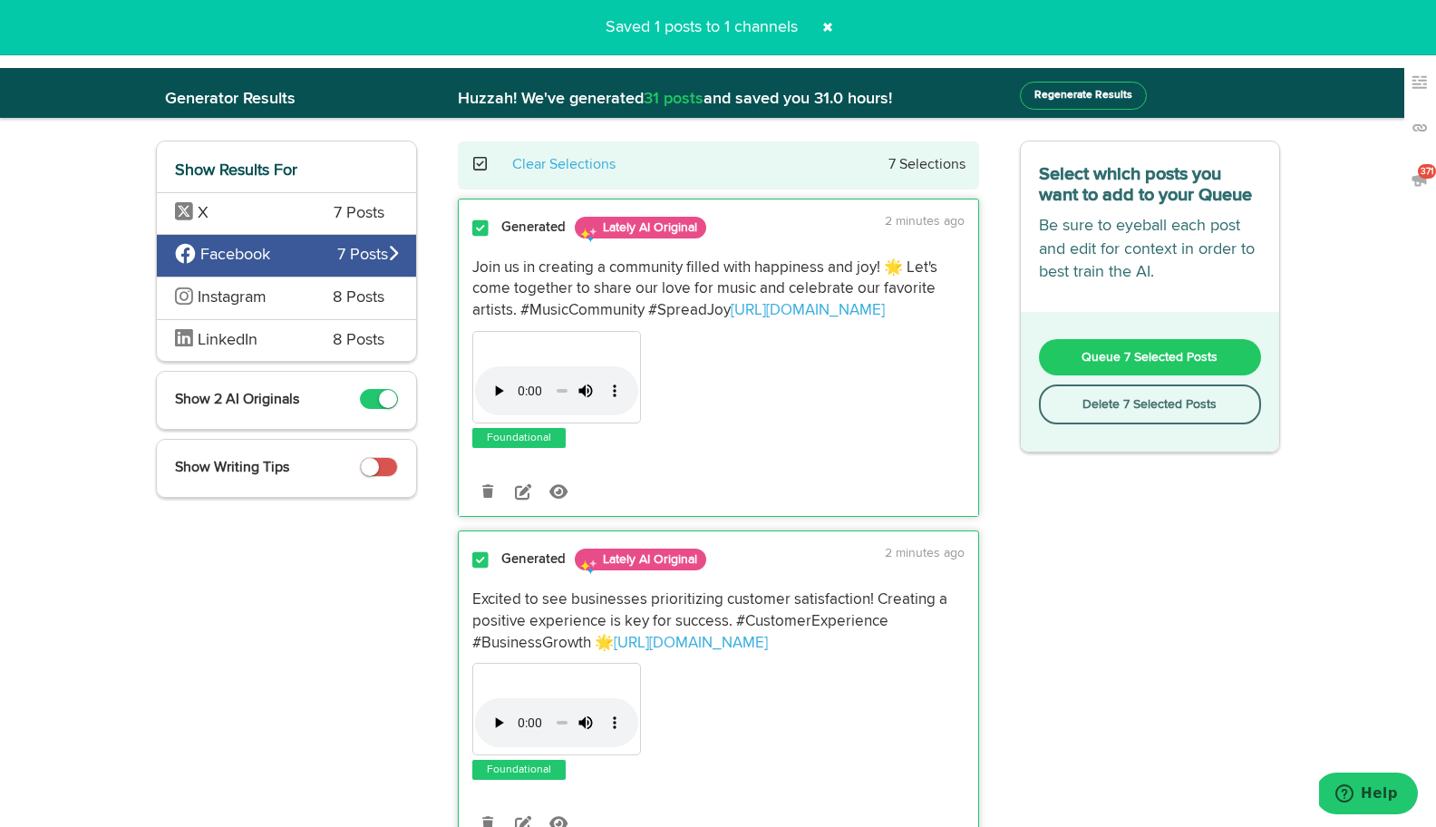
click at [1078, 402] on button "Delete 7 Selected Posts" at bounding box center [1150, 404] width 223 height 40
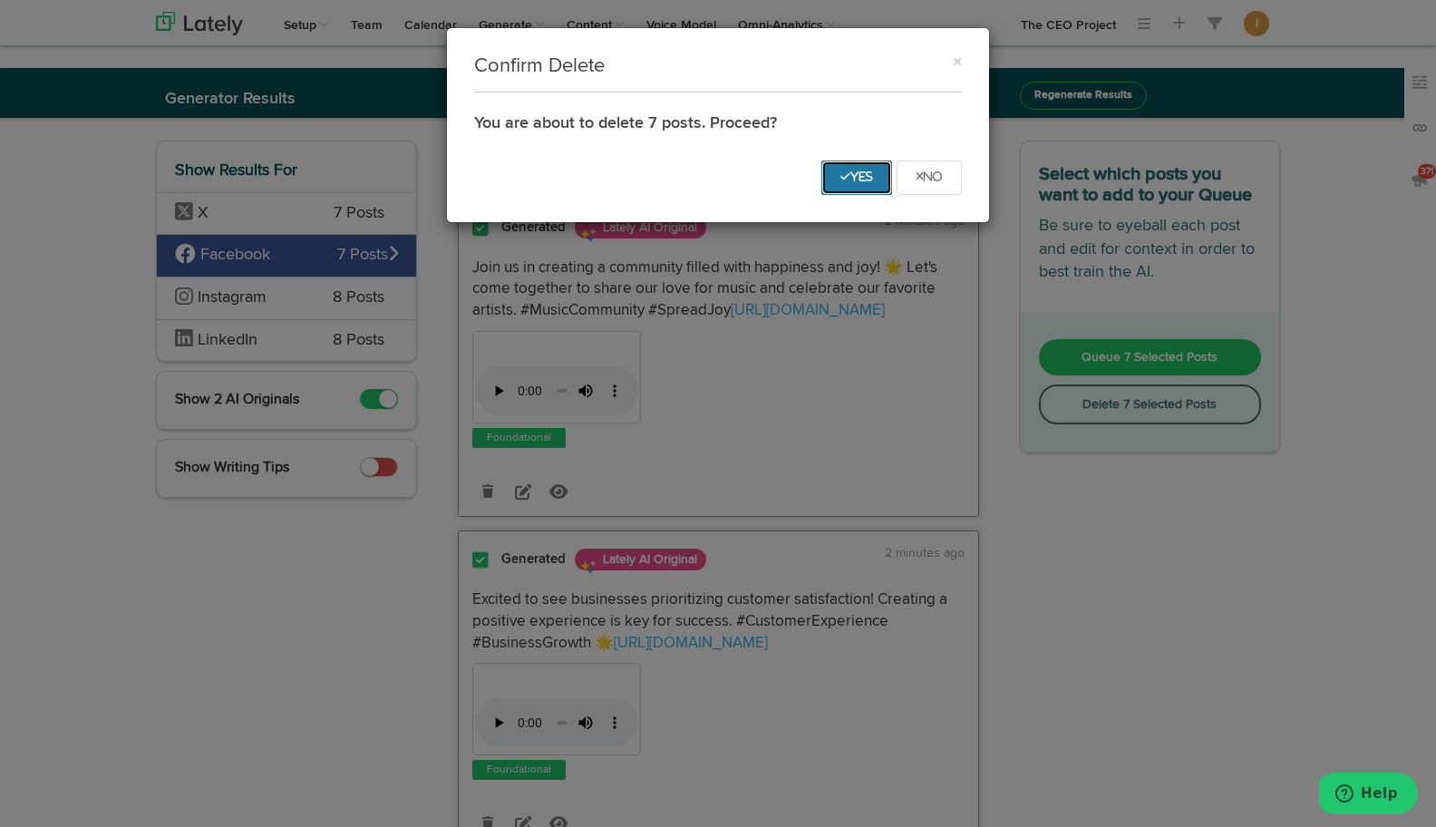
click at [858, 190] on button "Yes" at bounding box center [856, 177] width 71 height 34
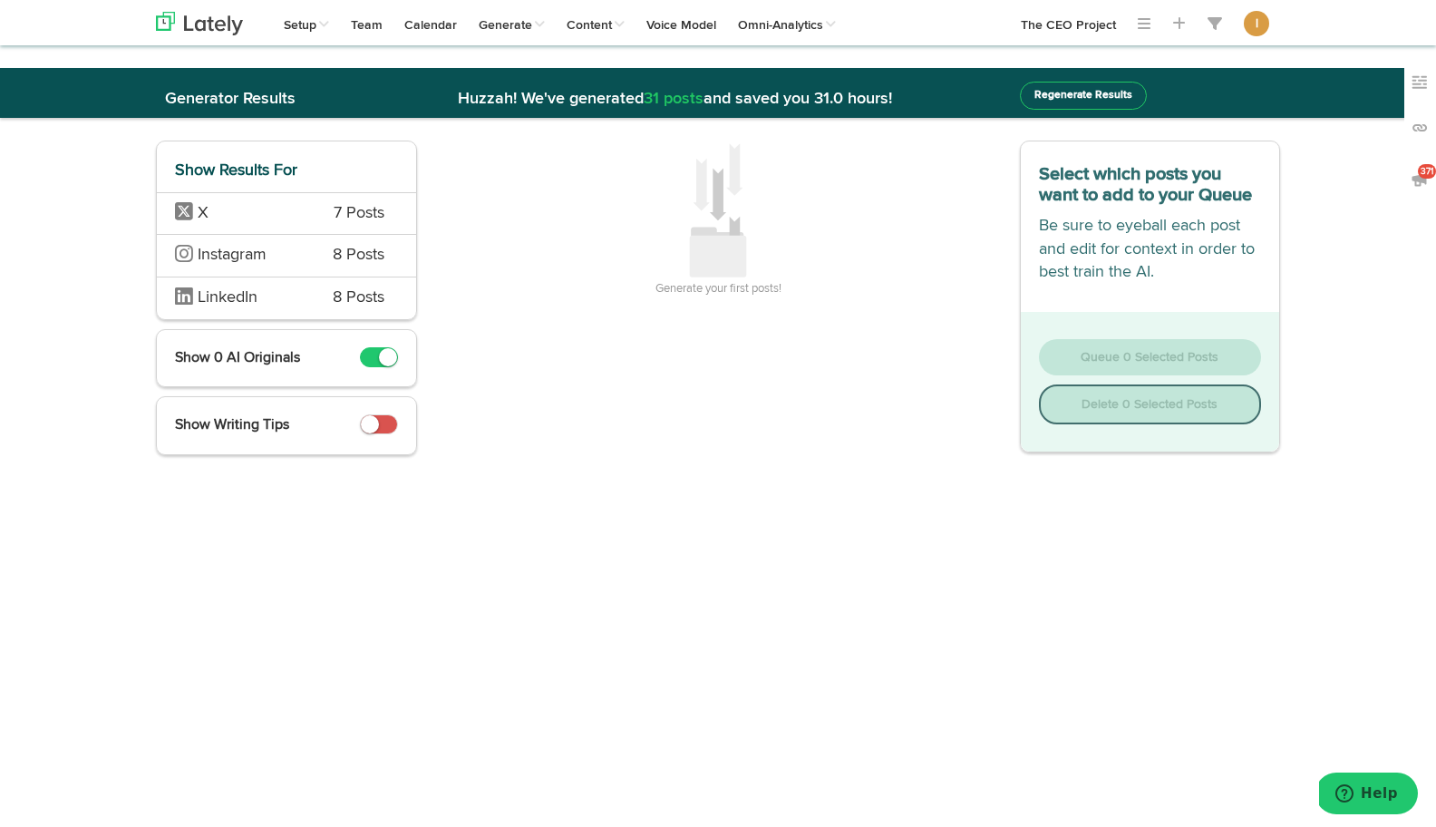
click at [355, 226] on div "X 7 Posts" at bounding box center [286, 213] width 259 height 43
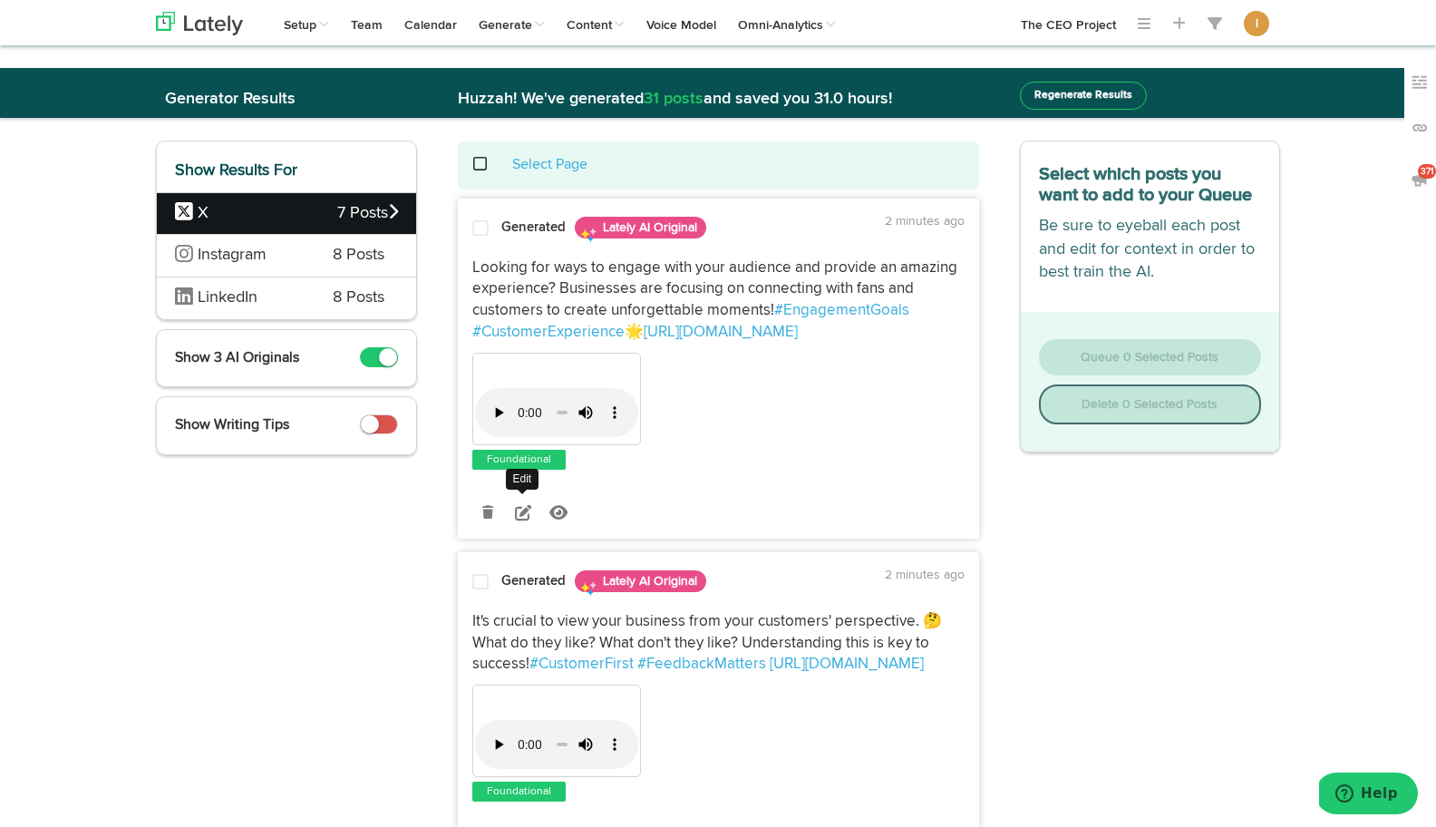
click at [521, 517] on icon at bounding box center [523, 512] width 16 height 16
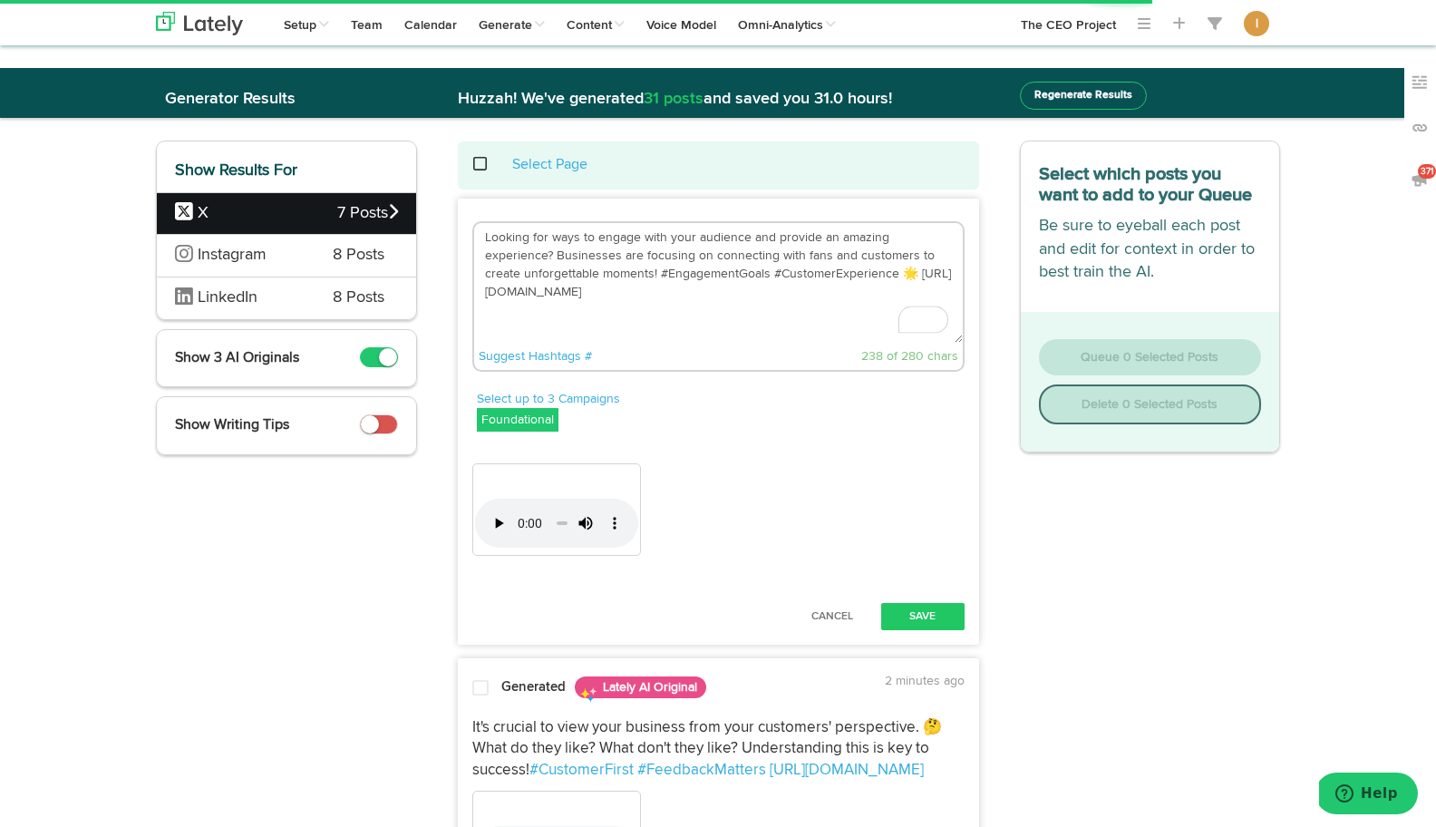
drag, startPoint x: 553, startPoint y: 256, endPoint x: 479, endPoint y: 236, distance: 76.1
click at [479, 236] on textarea "Looking for ways to engage with your audience and provide an amazing experience…" at bounding box center [718, 283] width 489 height 120
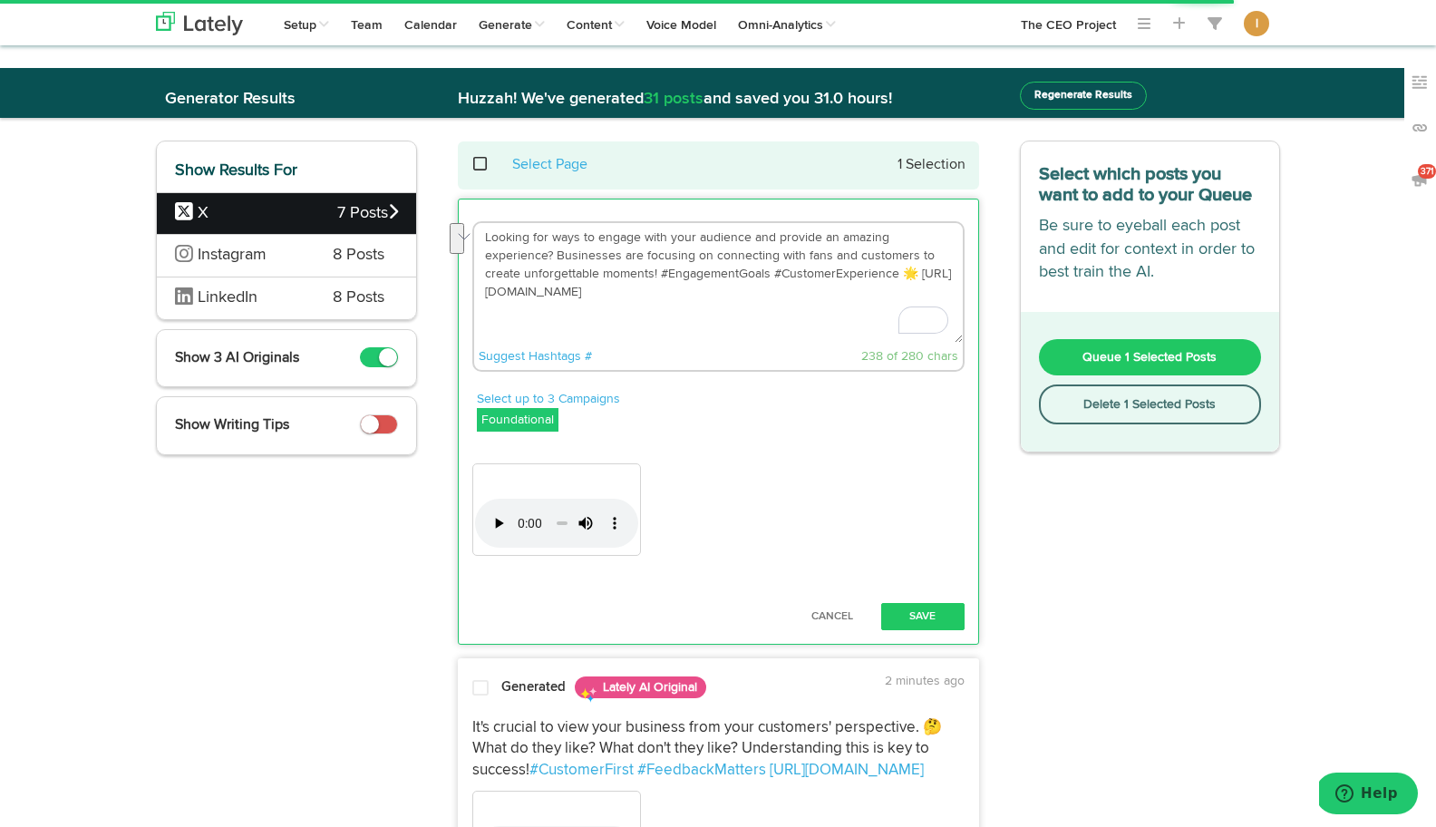
paste textarea "What if banana ball held the secret to building a business culture that fans ca…"
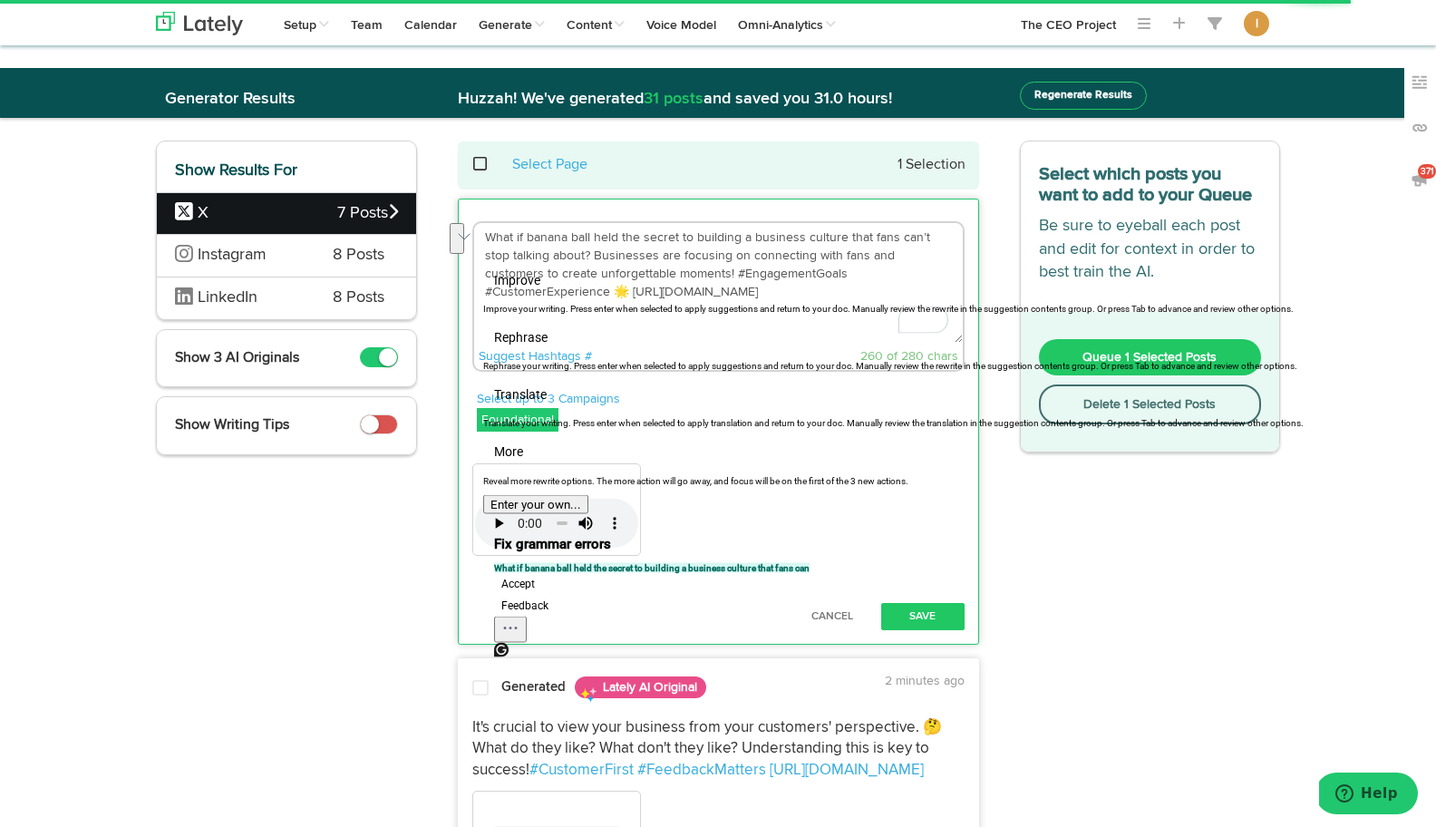
click at [685, 240] on textarea "What if banana ball held the secret to building a business culture that fans ca…" at bounding box center [718, 283] width 489 height 120
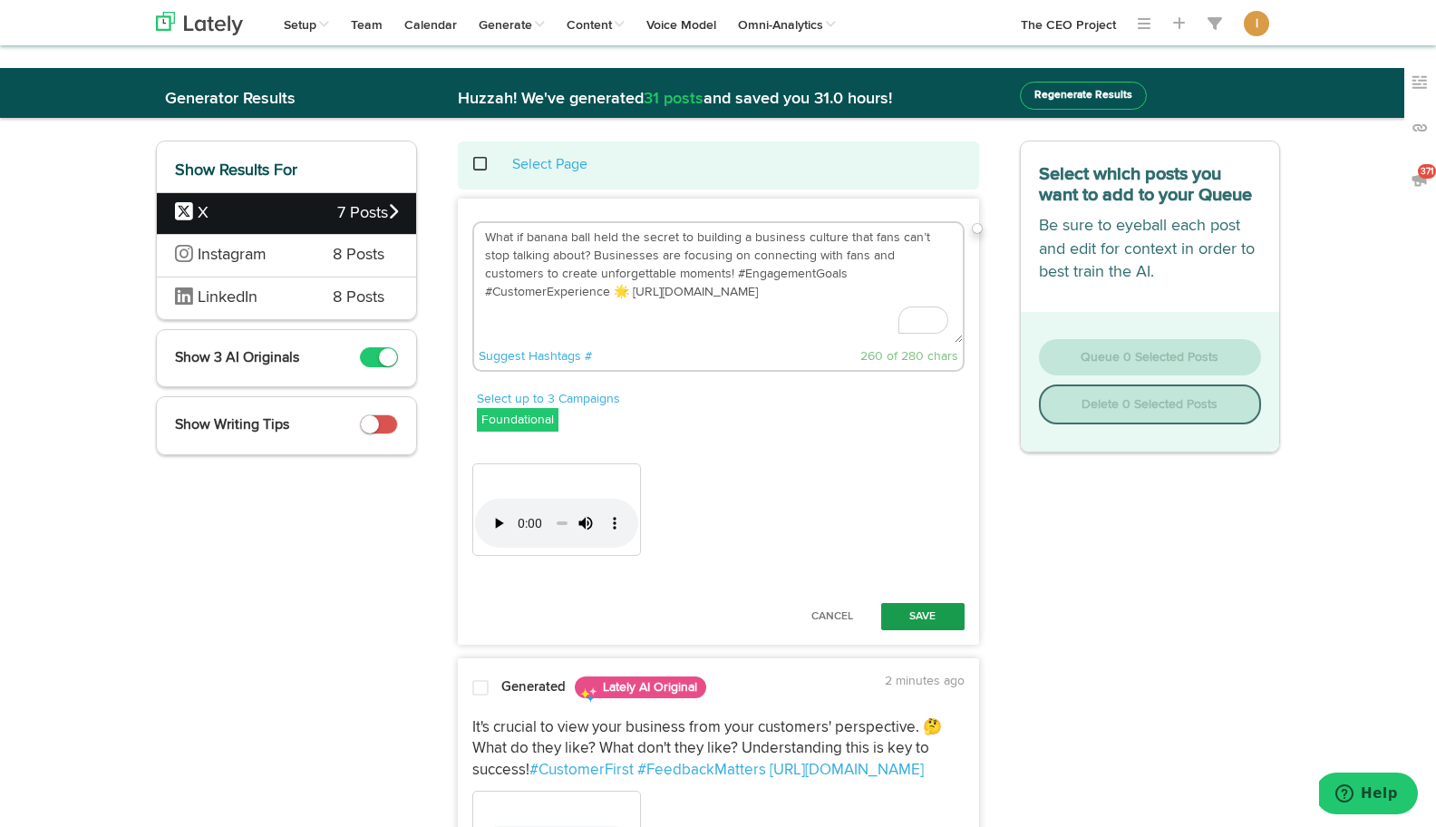
type textarea "What if banana ball held the secret to building a business culture that fans ca…"
click at [903, 614] on button "Save" at bounding box center [922, 616] width 83 height 27
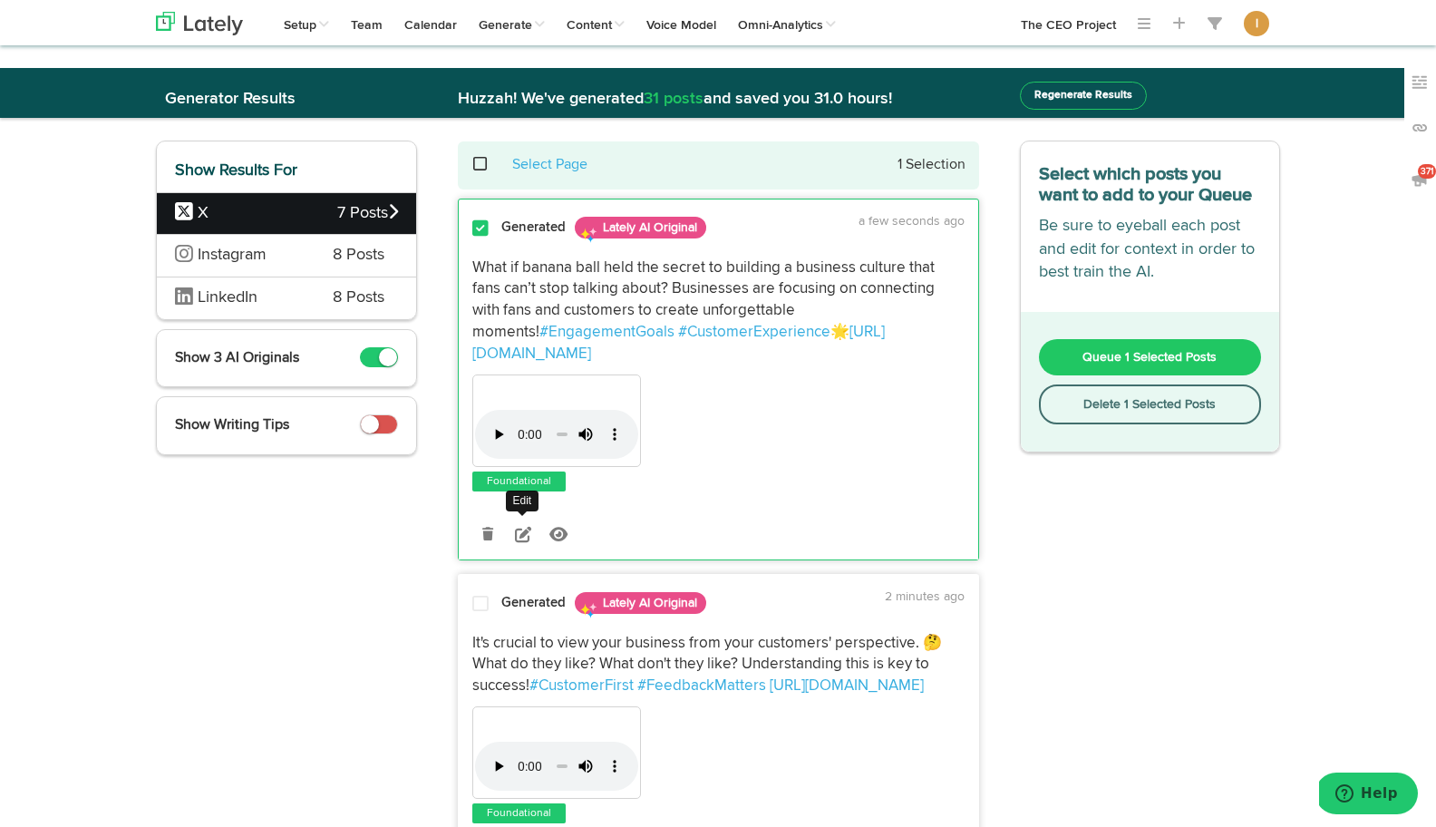
click at [522, 526] on icon at bounding box center [523, 534] width 16 height 16
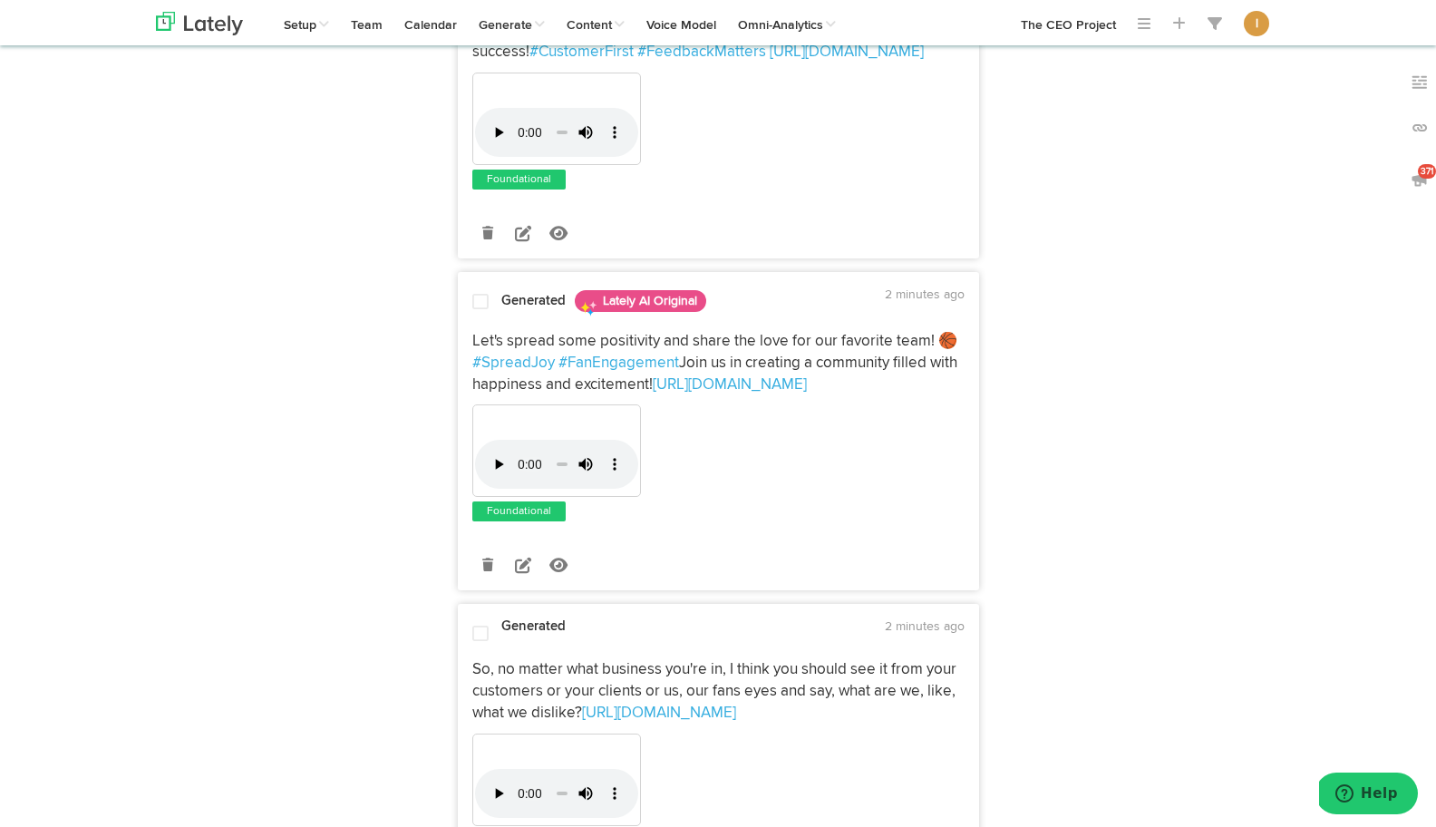
scroll to position [1003, 0]
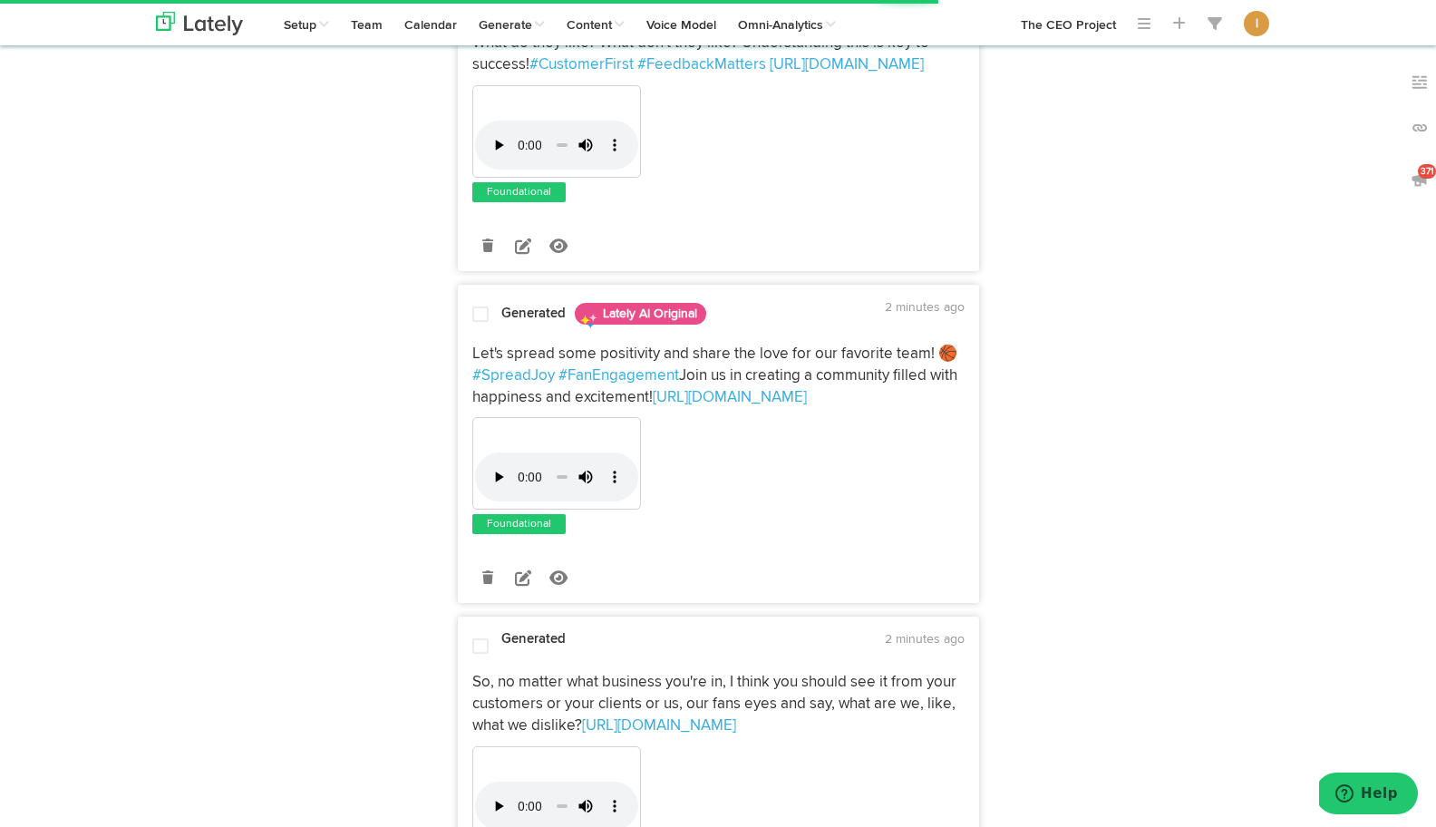
drag, startPoint x: 848, startPoint y: 382, endPoint x: 478, endPoint y: 381, distance: 370.7
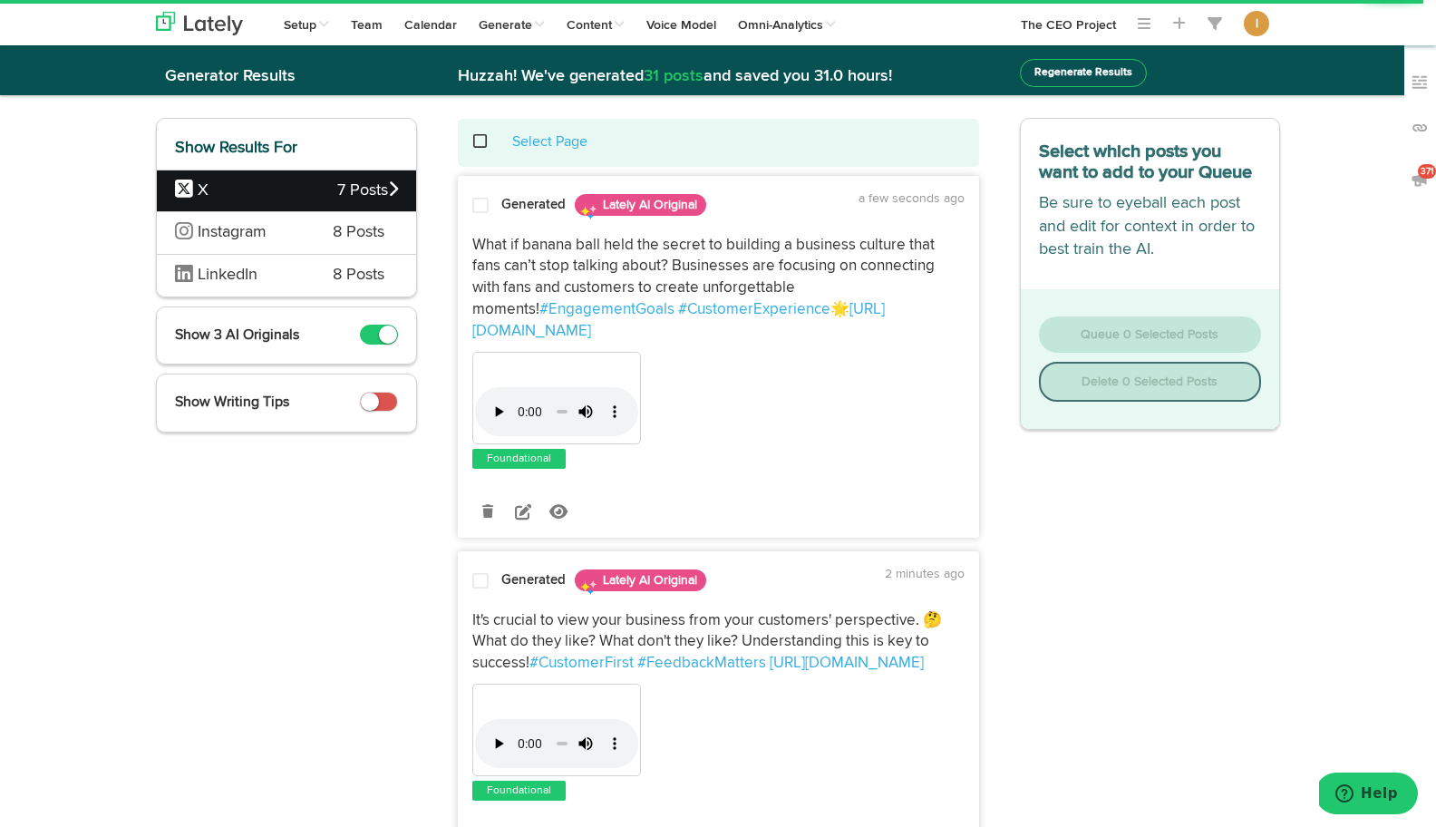
scroll to position [0, 0]
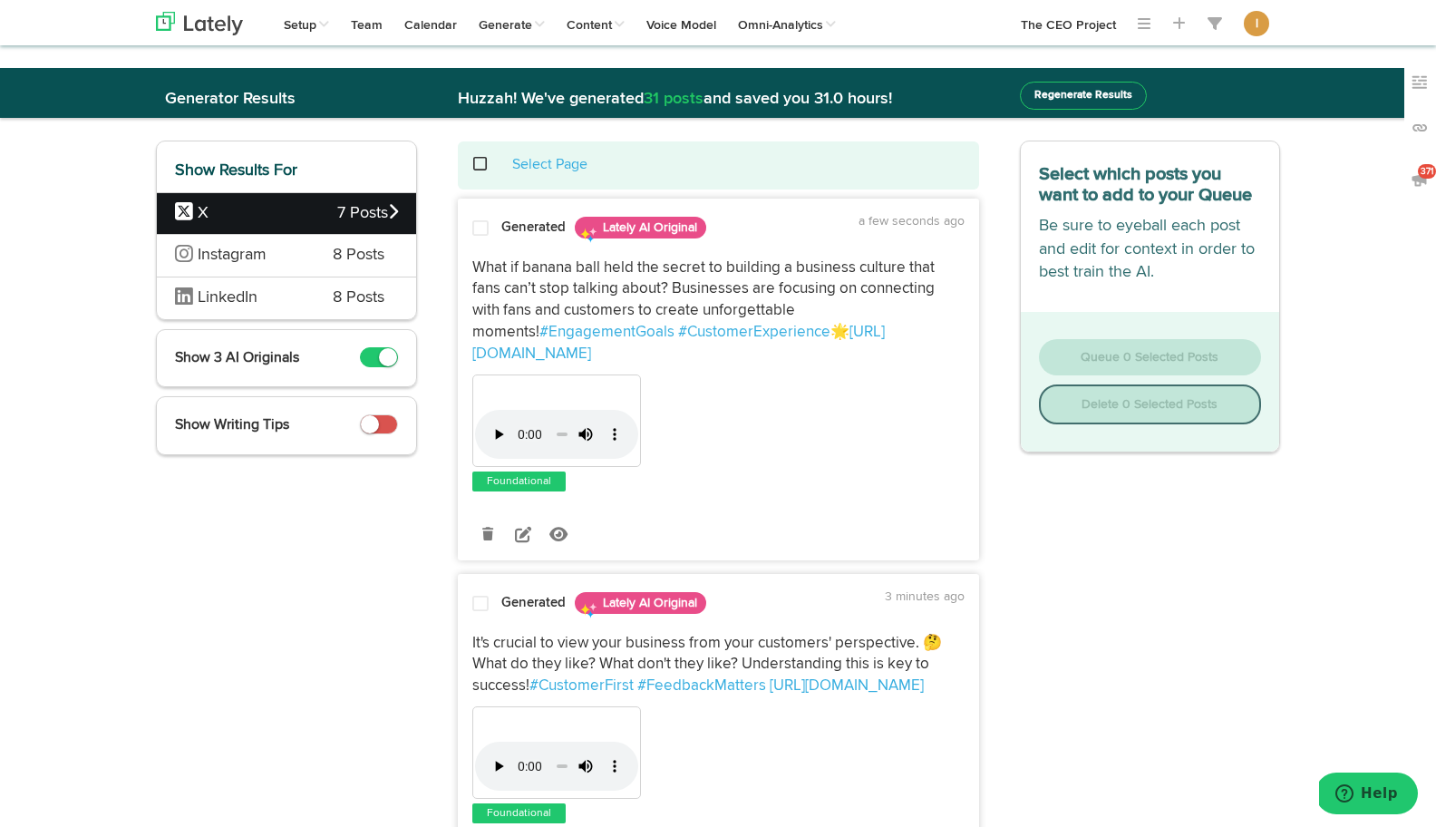
click at [481, 230] on span at bounding box center [480, 228] width 16 height 18
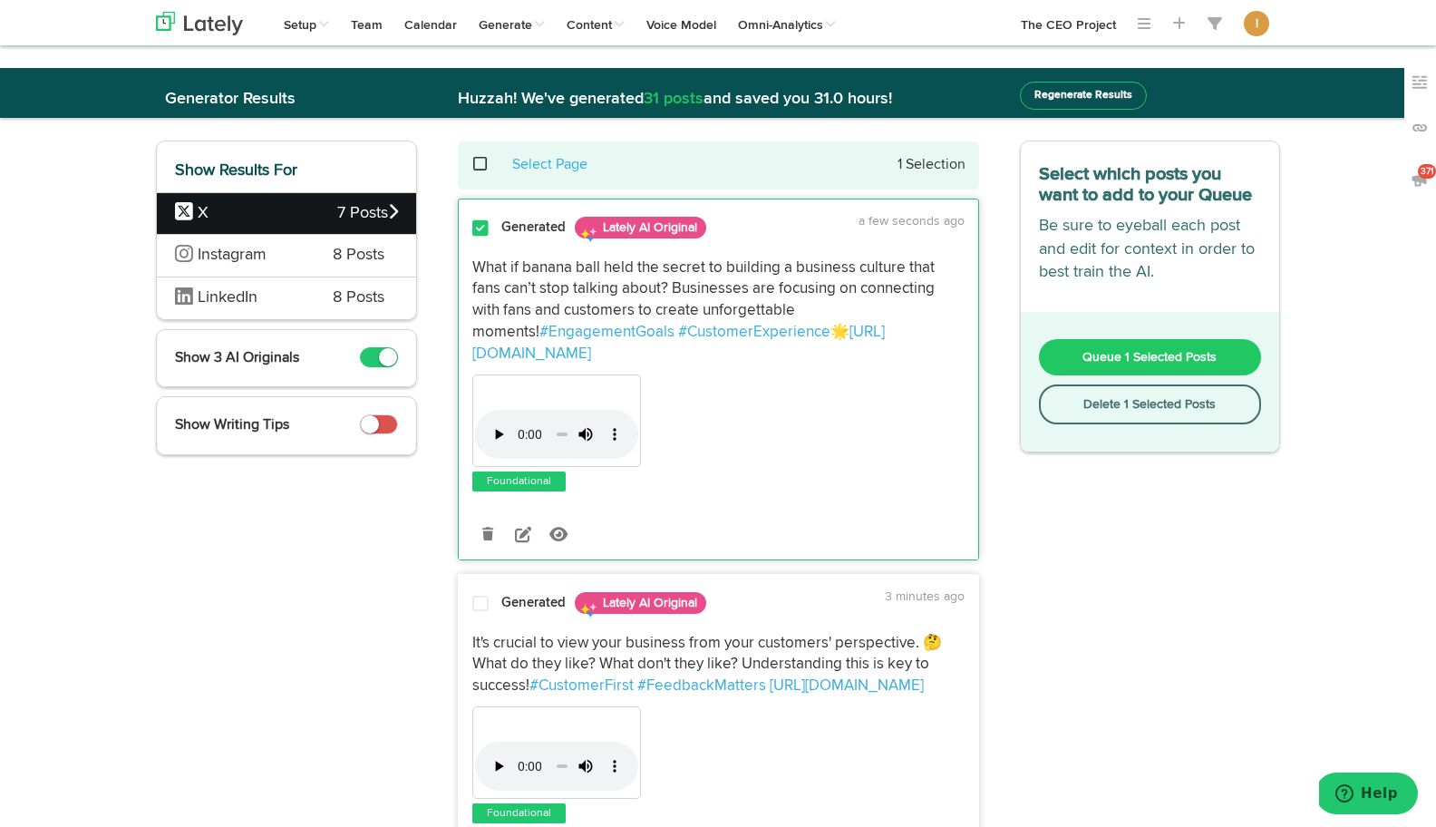
click at [1095, 363] on button "Queue 1 Selected Posts" at bounding box center [1150, 357] width 223 height 36
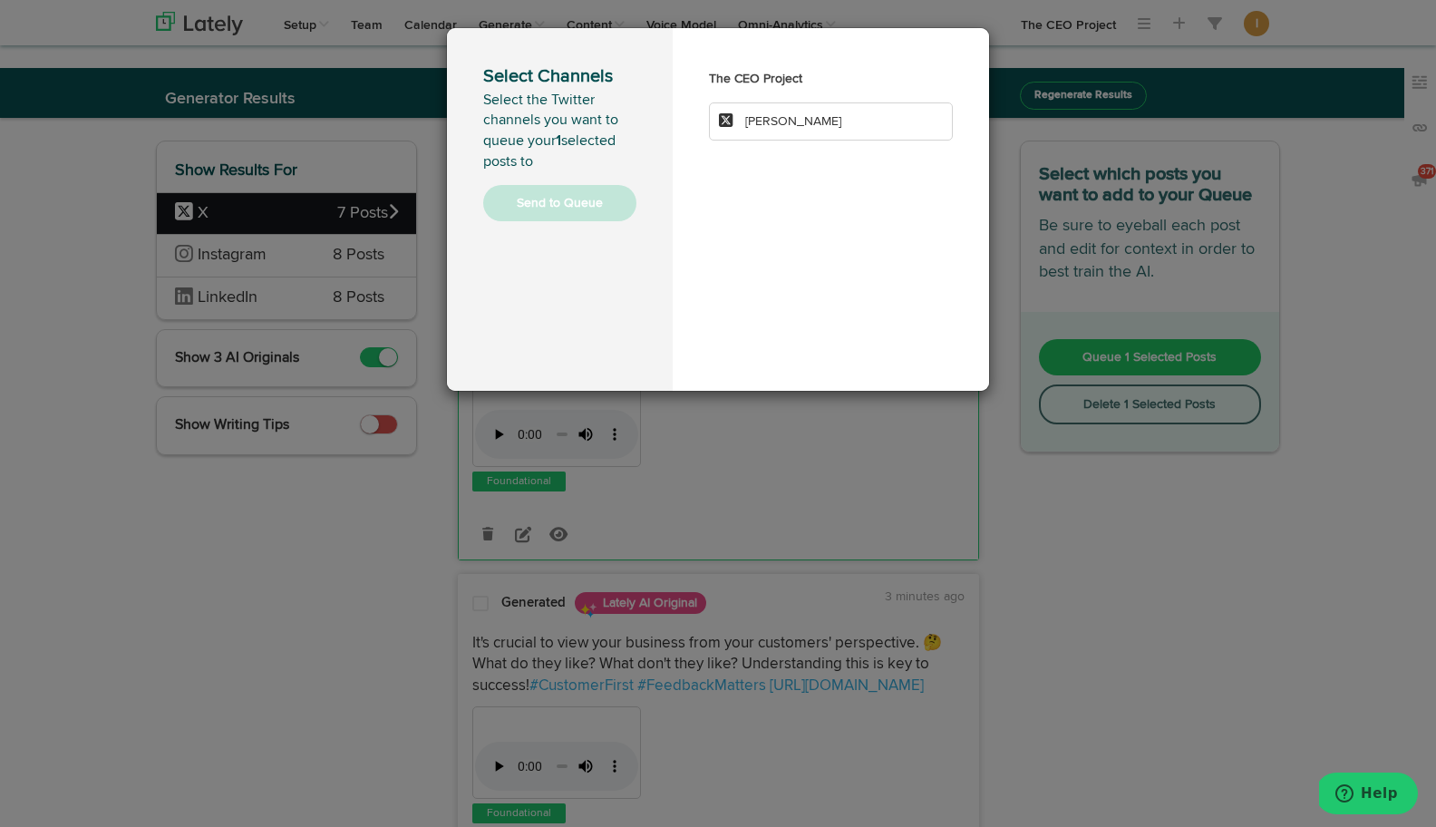
click at [779, 128] on li "[PERSON_NAME]" at bounding box center [831, 121] width 244 height 38
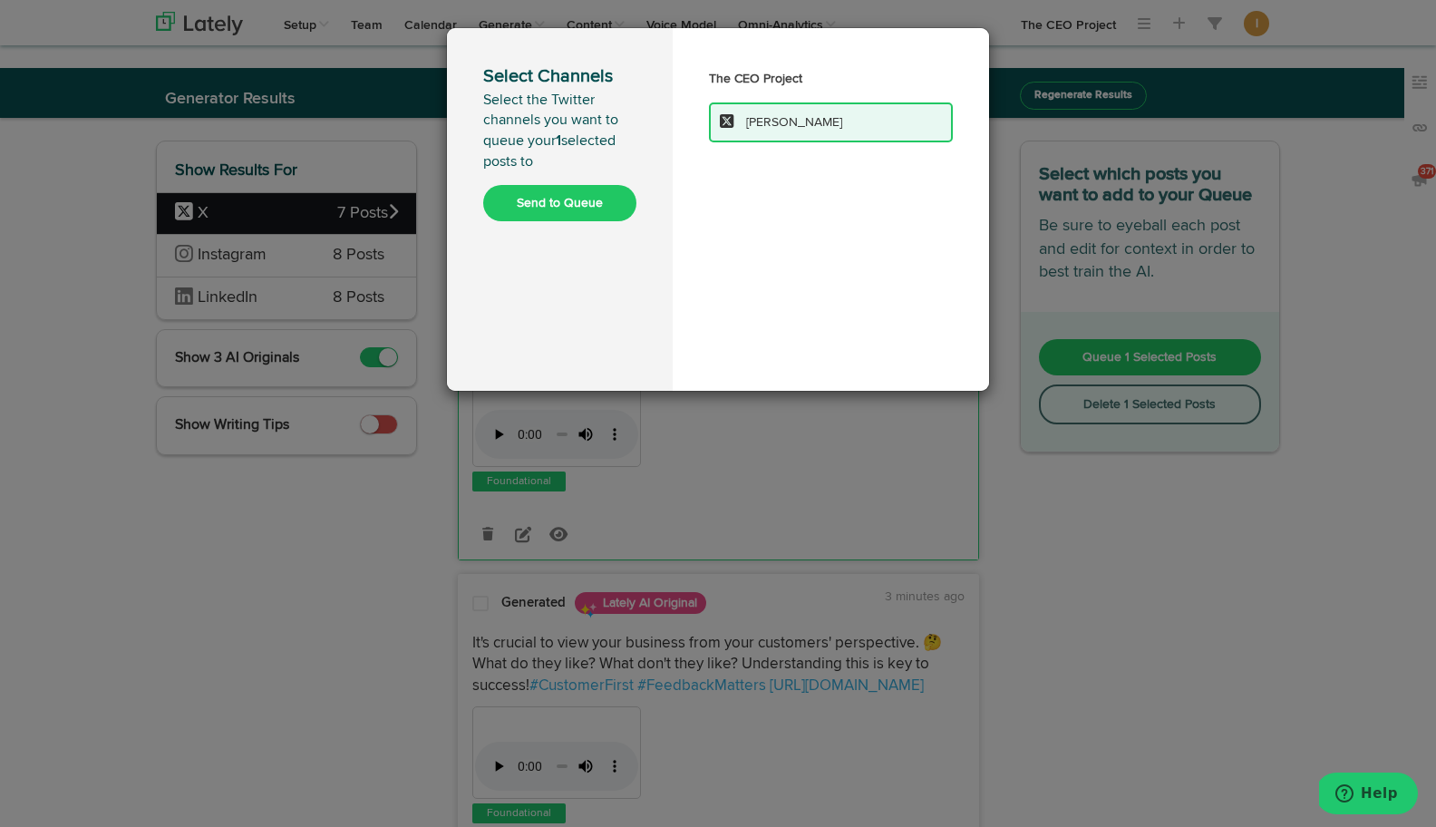
click at [609, 192] on button "Send to Queue" at bounding box center [559, 203] width 153 height 36
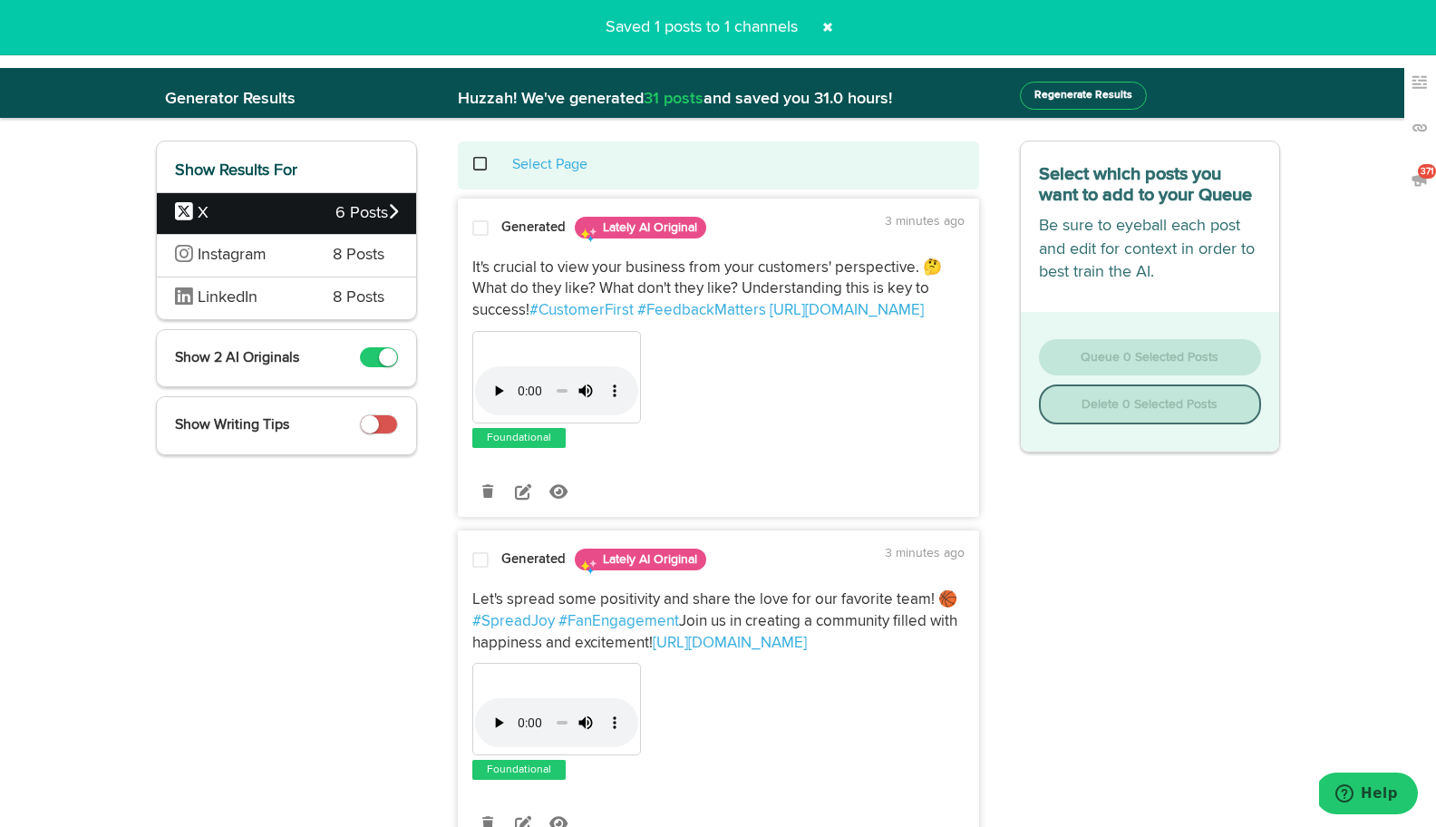
click at [483, 164] on span at bounding box center [489, 164] width 37 height 1
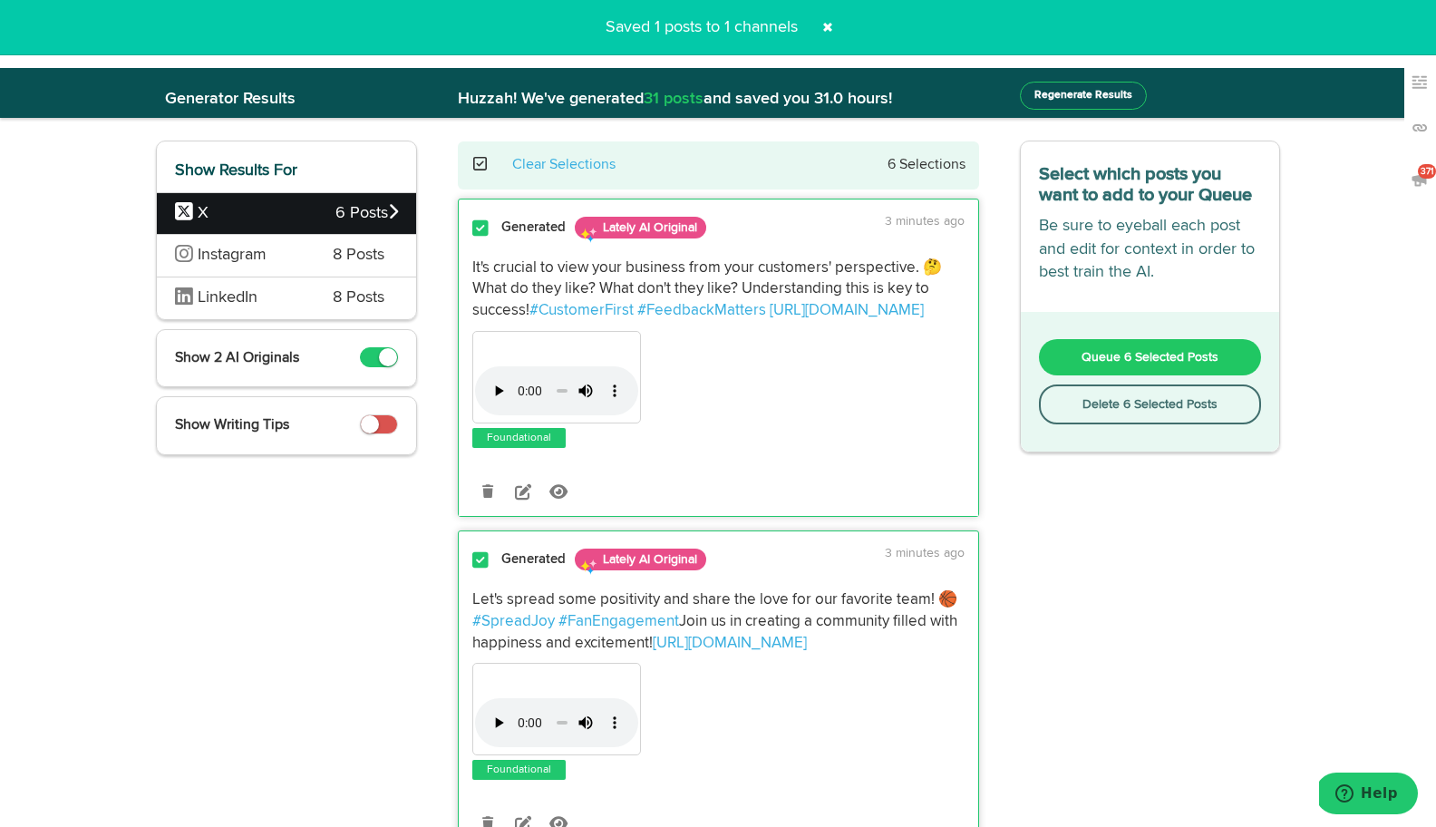
click at [1137, 414] on button "Delete 6 Selected Posts" at bounding box center [1150, 404] width 223 height 40
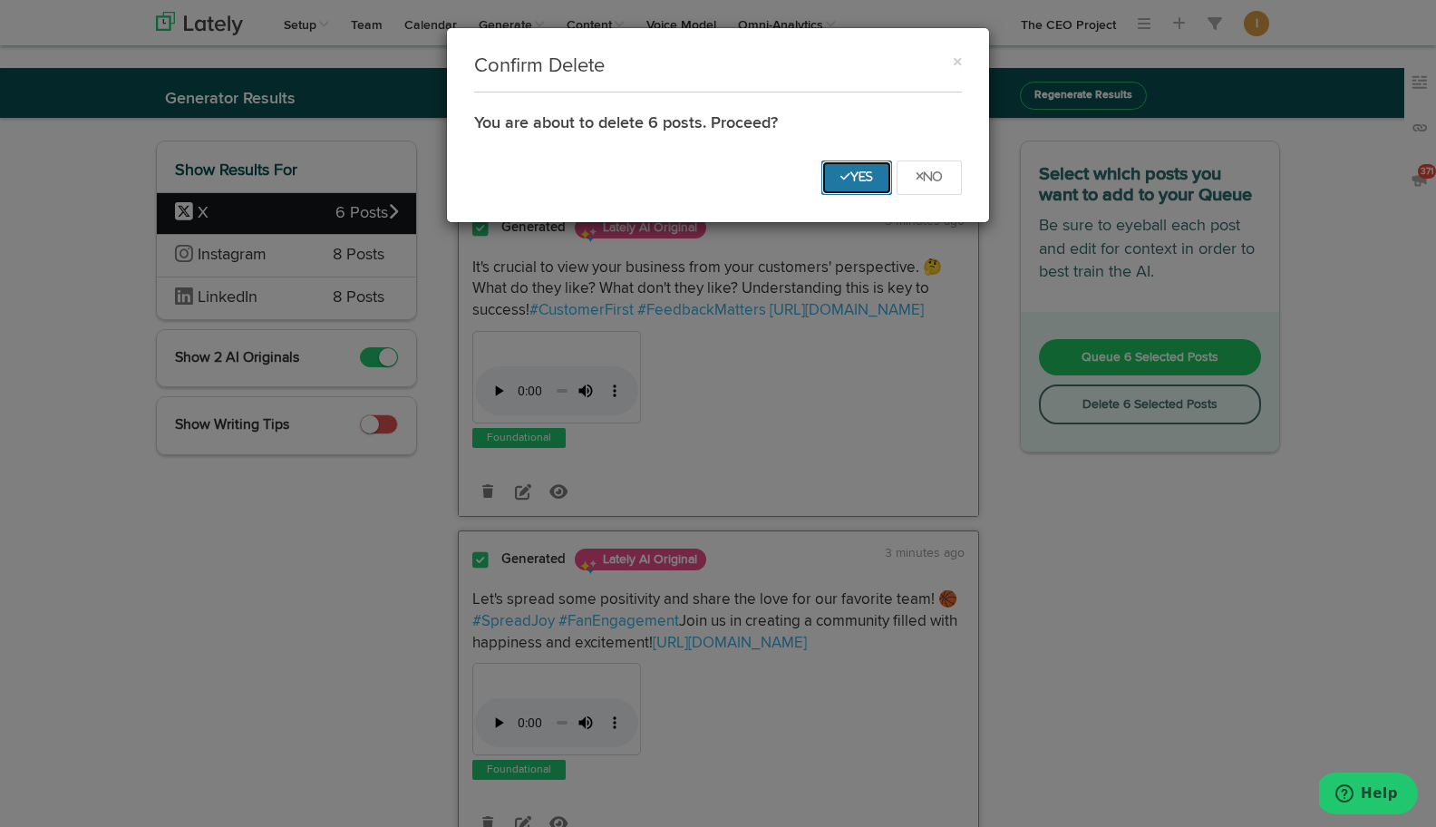
click at [848, 179] on icon "Yes" at bounding box center [856, 176] width 33 height 11
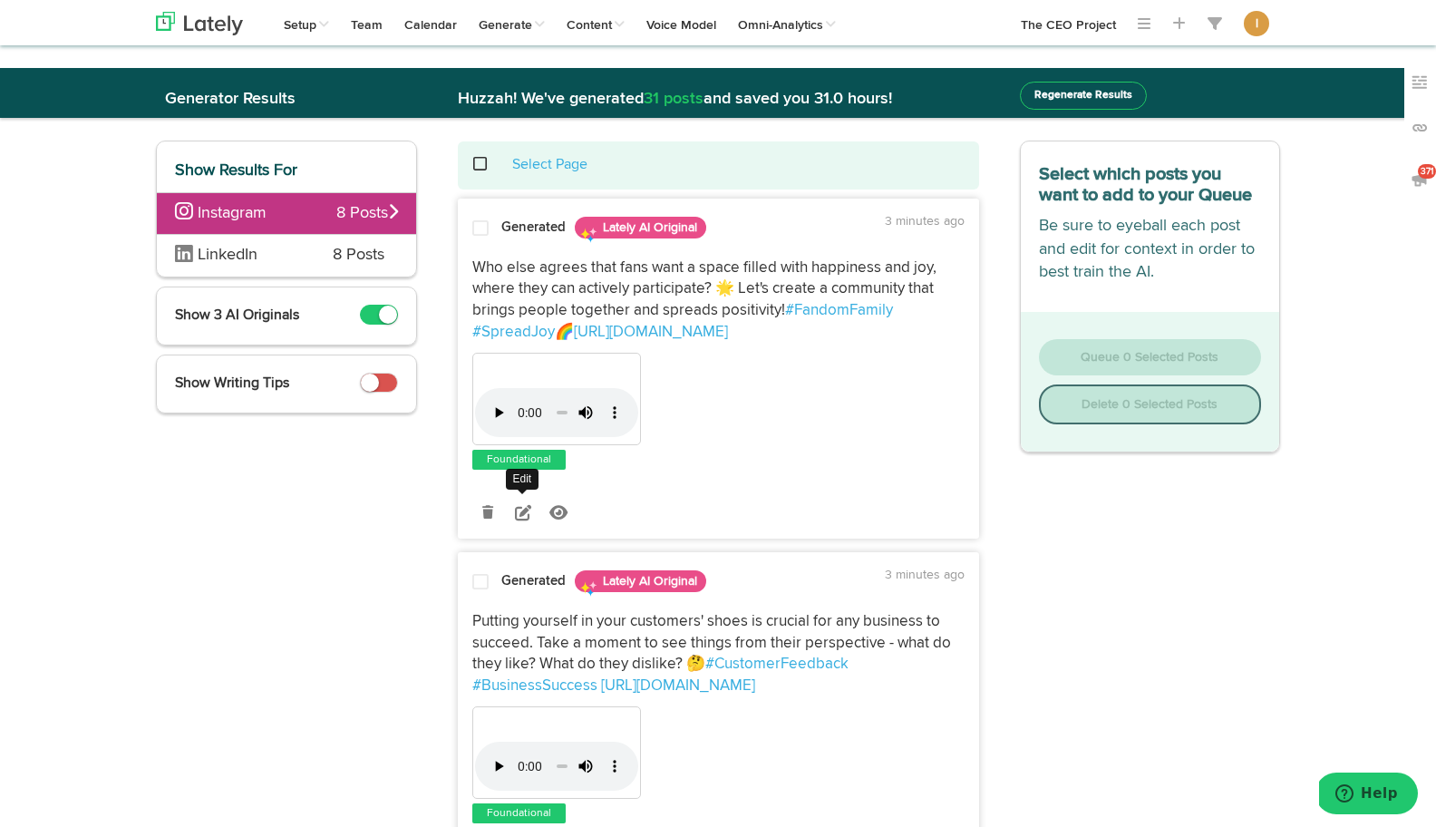
click at [519, 515] on icon at bounding box center [523, 512] width 16 height 16
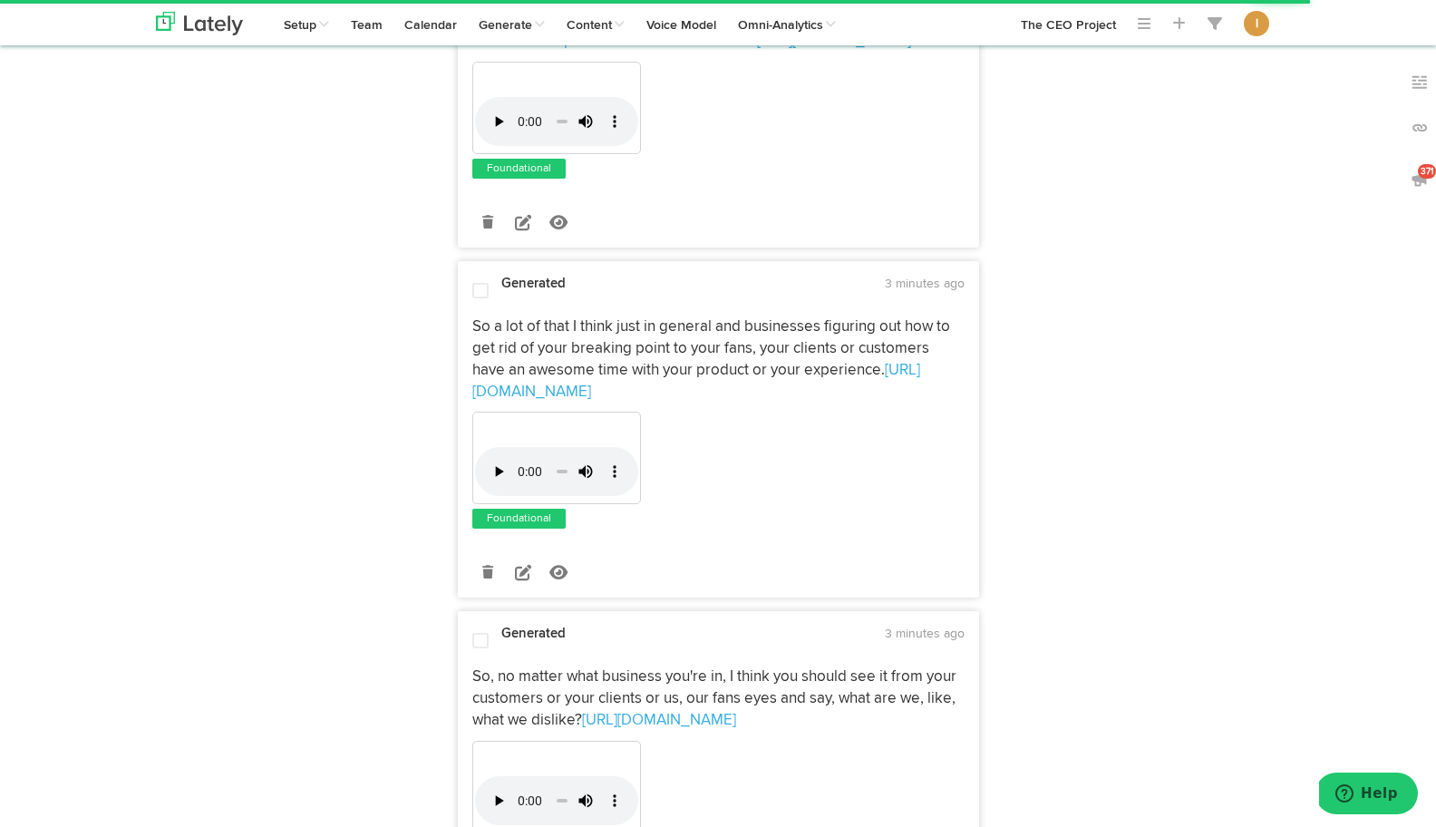
scroll to position [1340, 0]
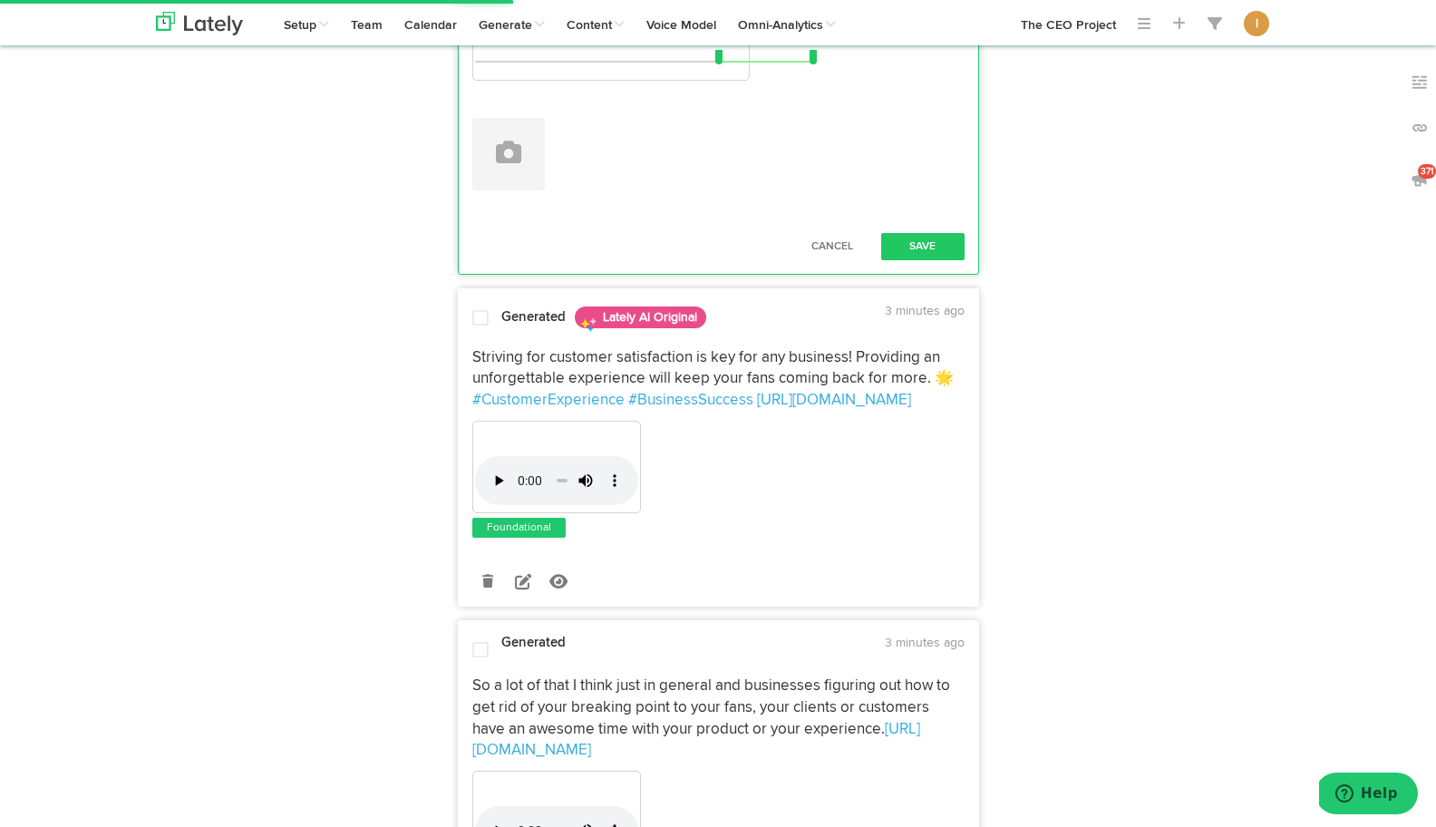
paste textarea "What if banana ball held the secret to building a business culture that fans ca…"
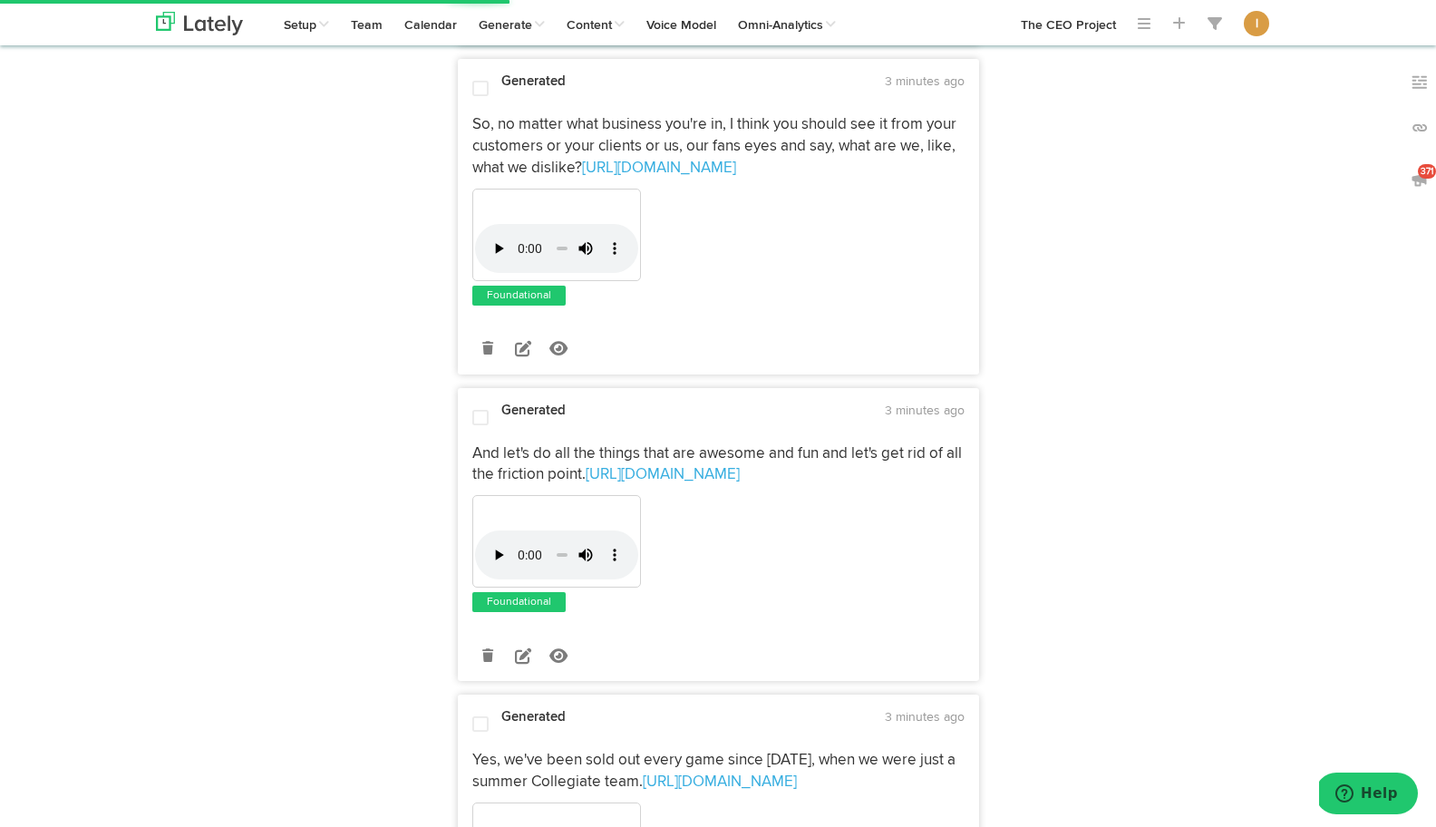
scroll to position [2258, 0]
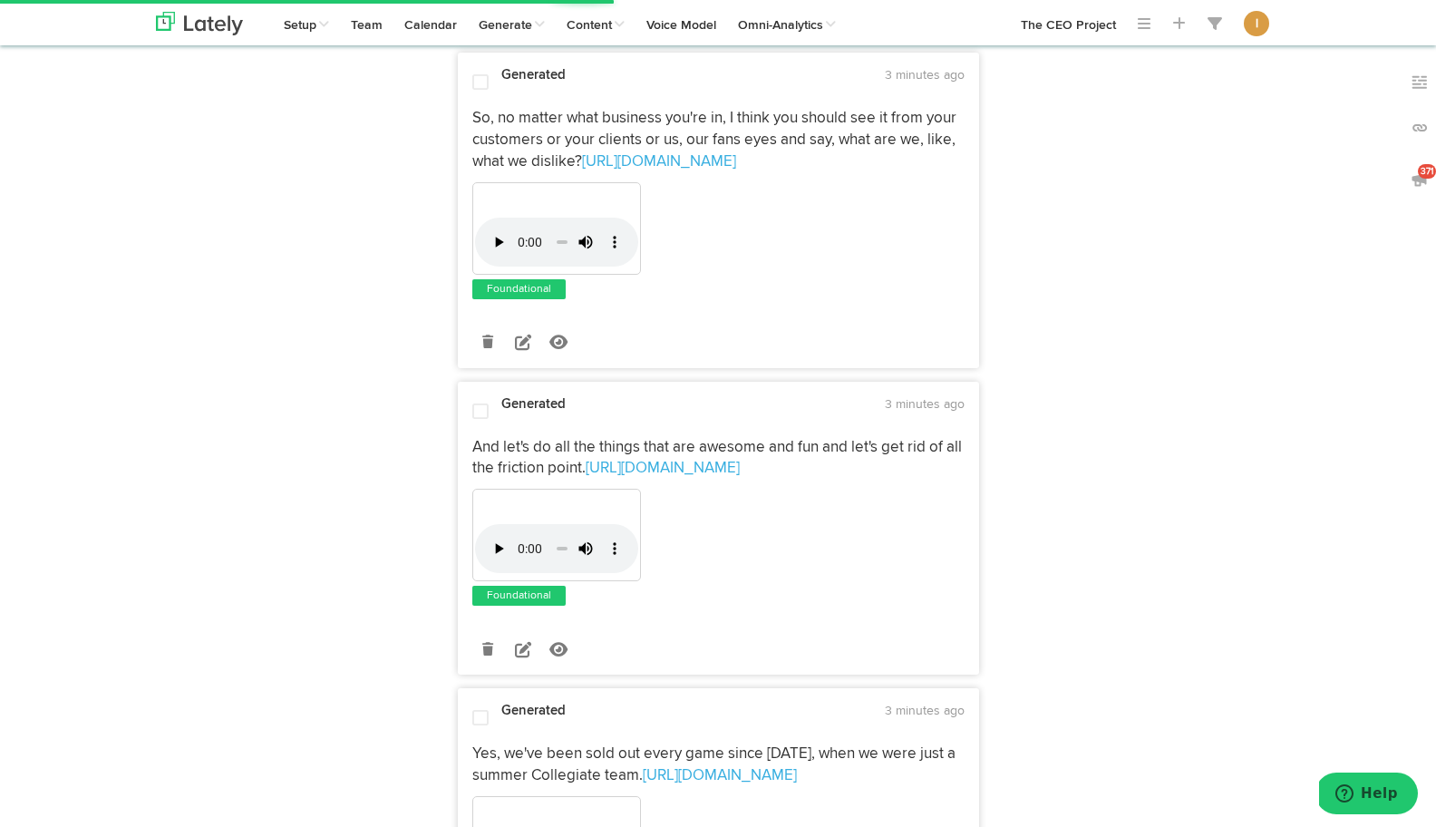
type textarea "What if banana ball held the secret to building a business culture that fans ca…"
drag, startPoint x: 719, startPoint y: 547, endPoint x: 477, endPoint y: 550, distance: 242.0
drag, startPoint x: 810, startPoint y: 548, endPoint x: 954, endPoint y: 554, distance: 144.2
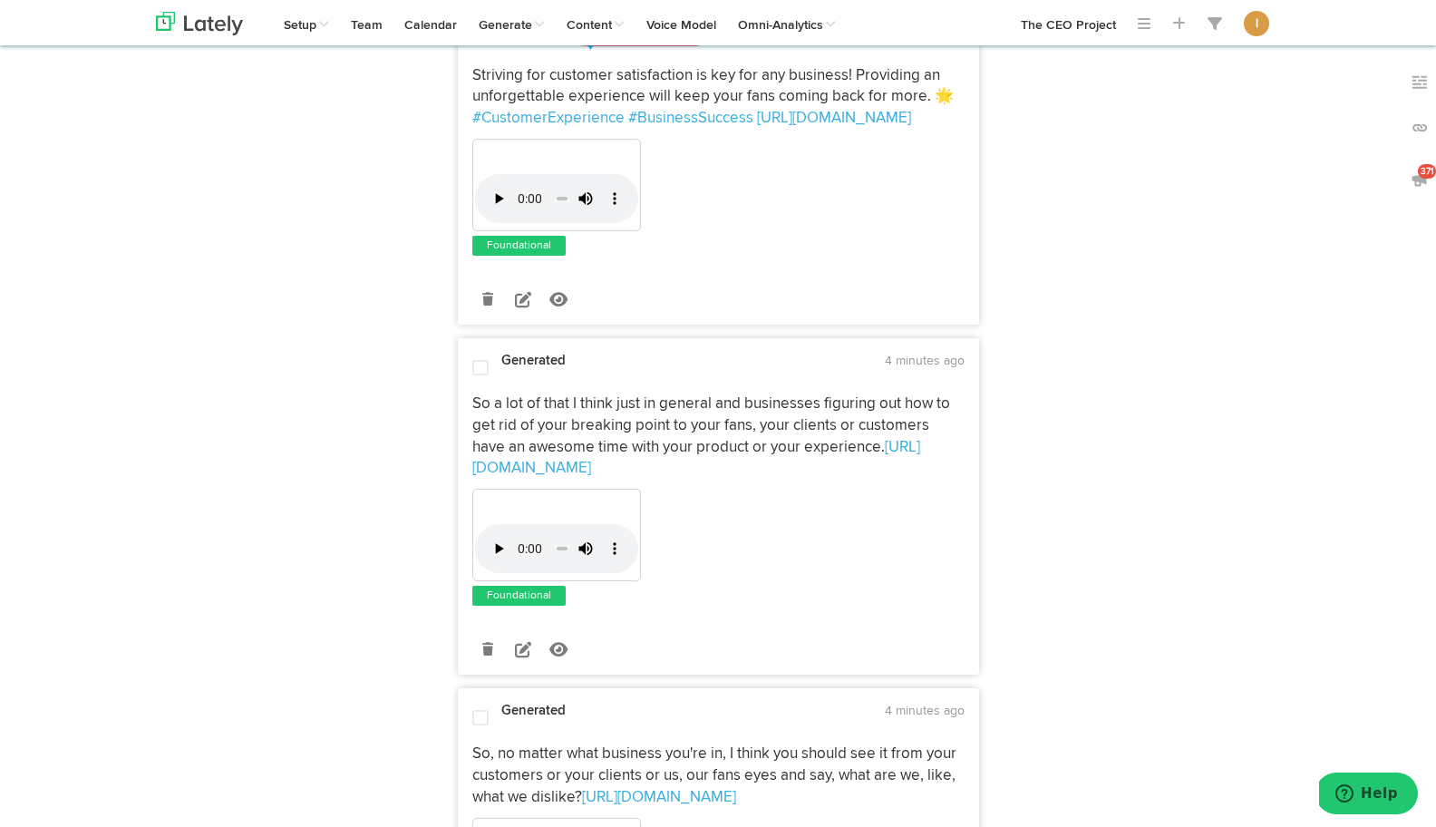
scroll to position [1273, 0]
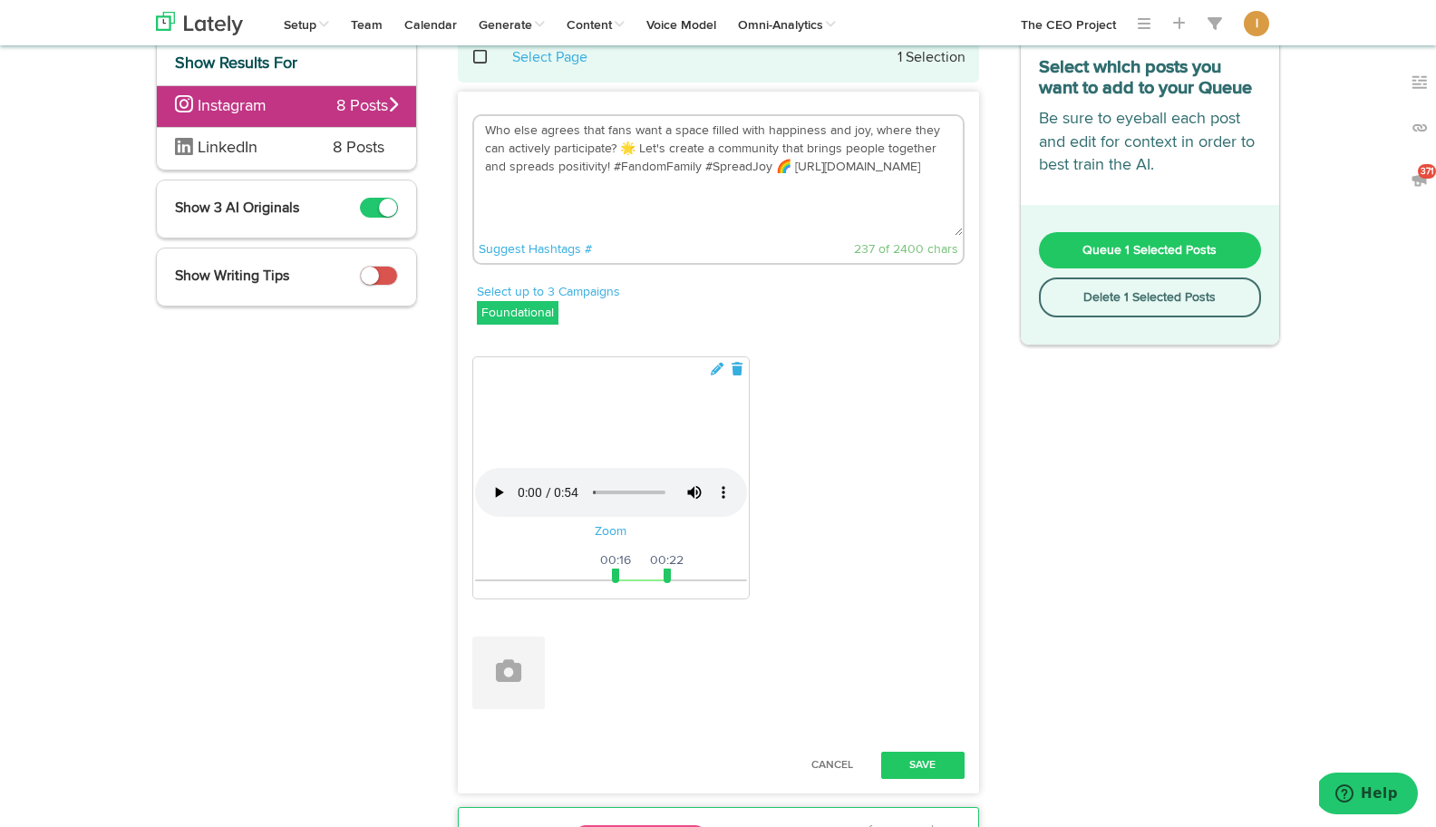
scroll to position [101, 0]
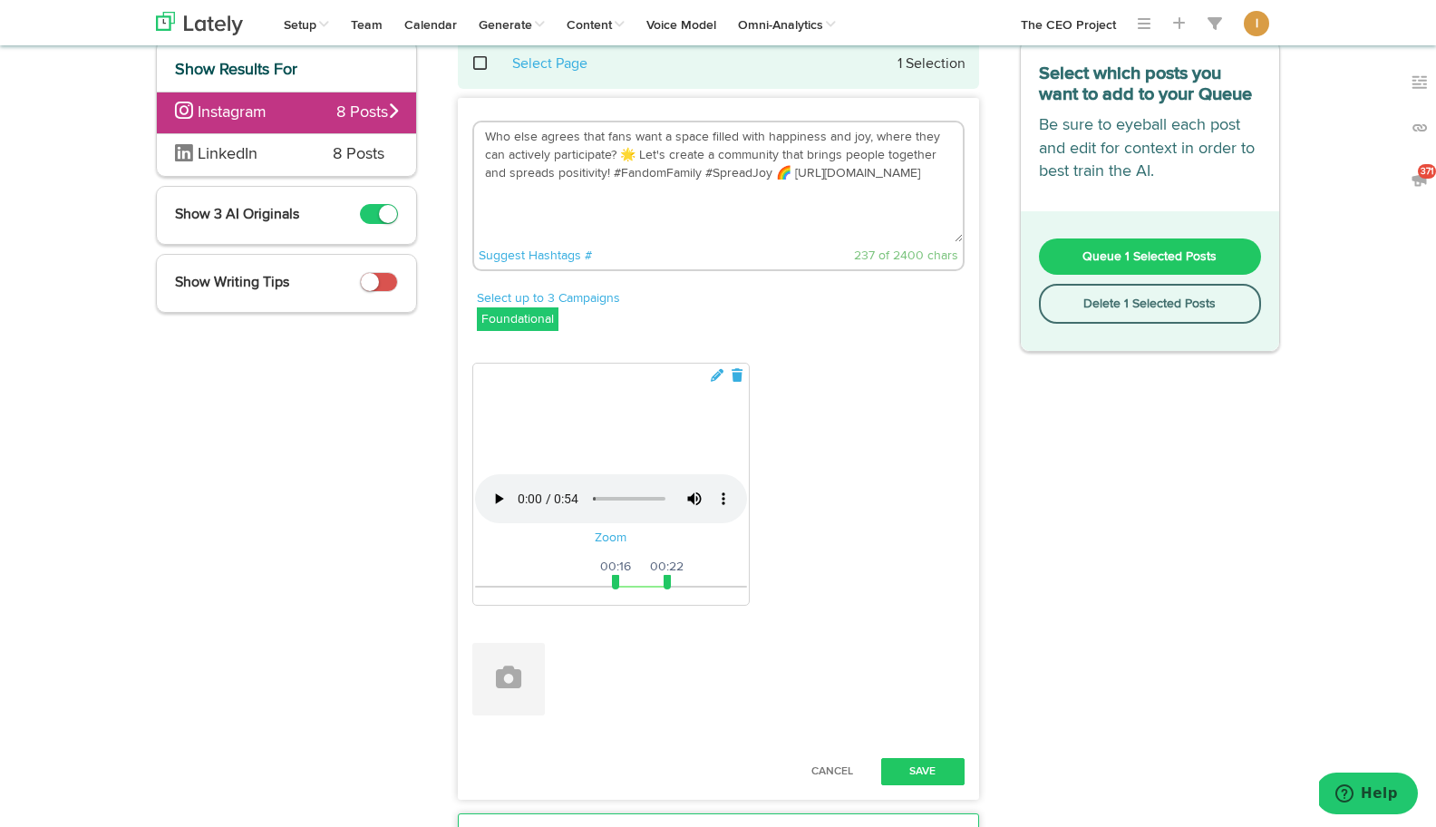
click at [1094, 260] on span "Queue 1 Selected Posts" at bounding box center [1149, 256] width 134 height 13
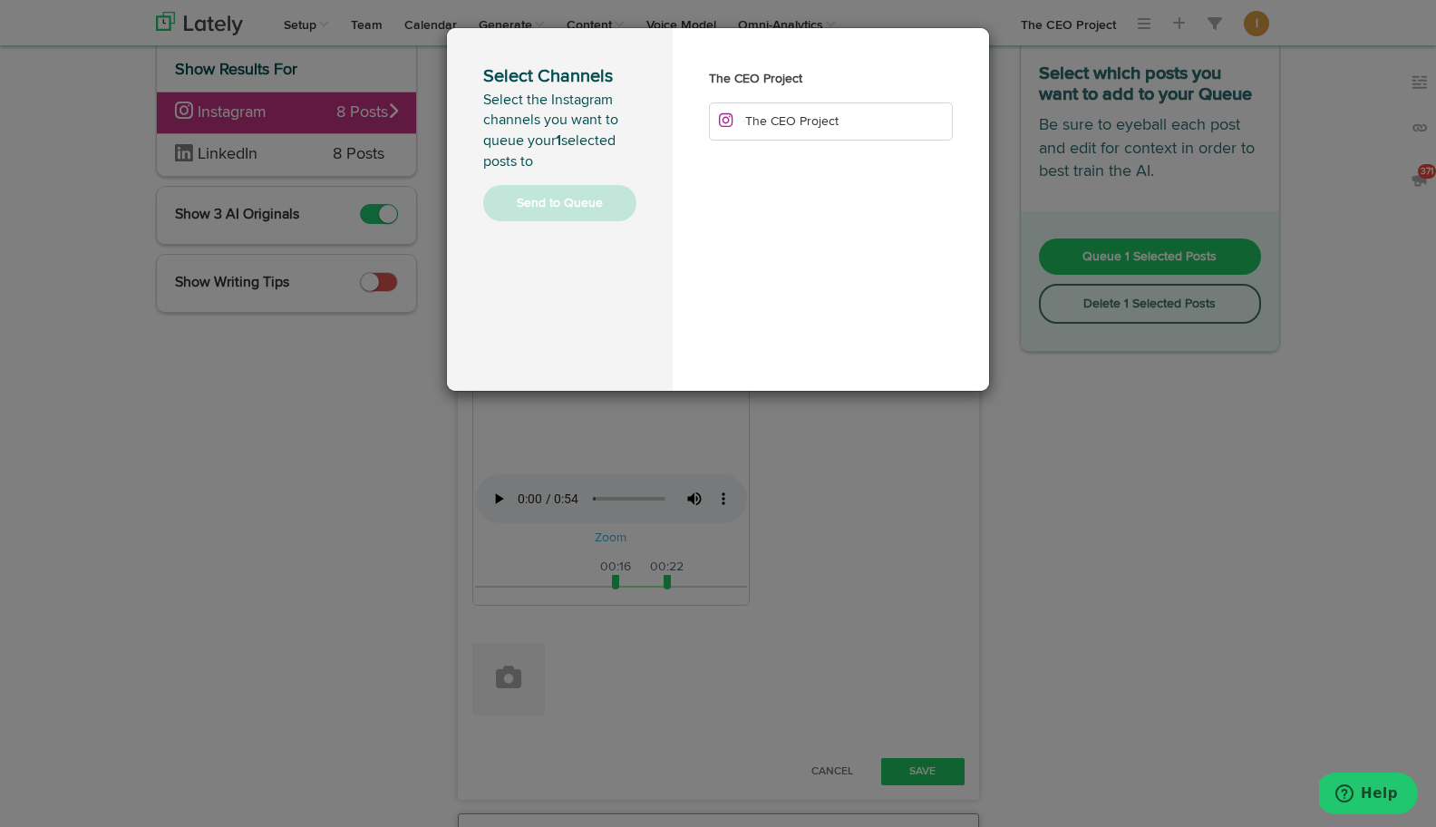
click at [850, 129] on li "The CEO Project" at bounding box center [831, 121] width 244 height 38
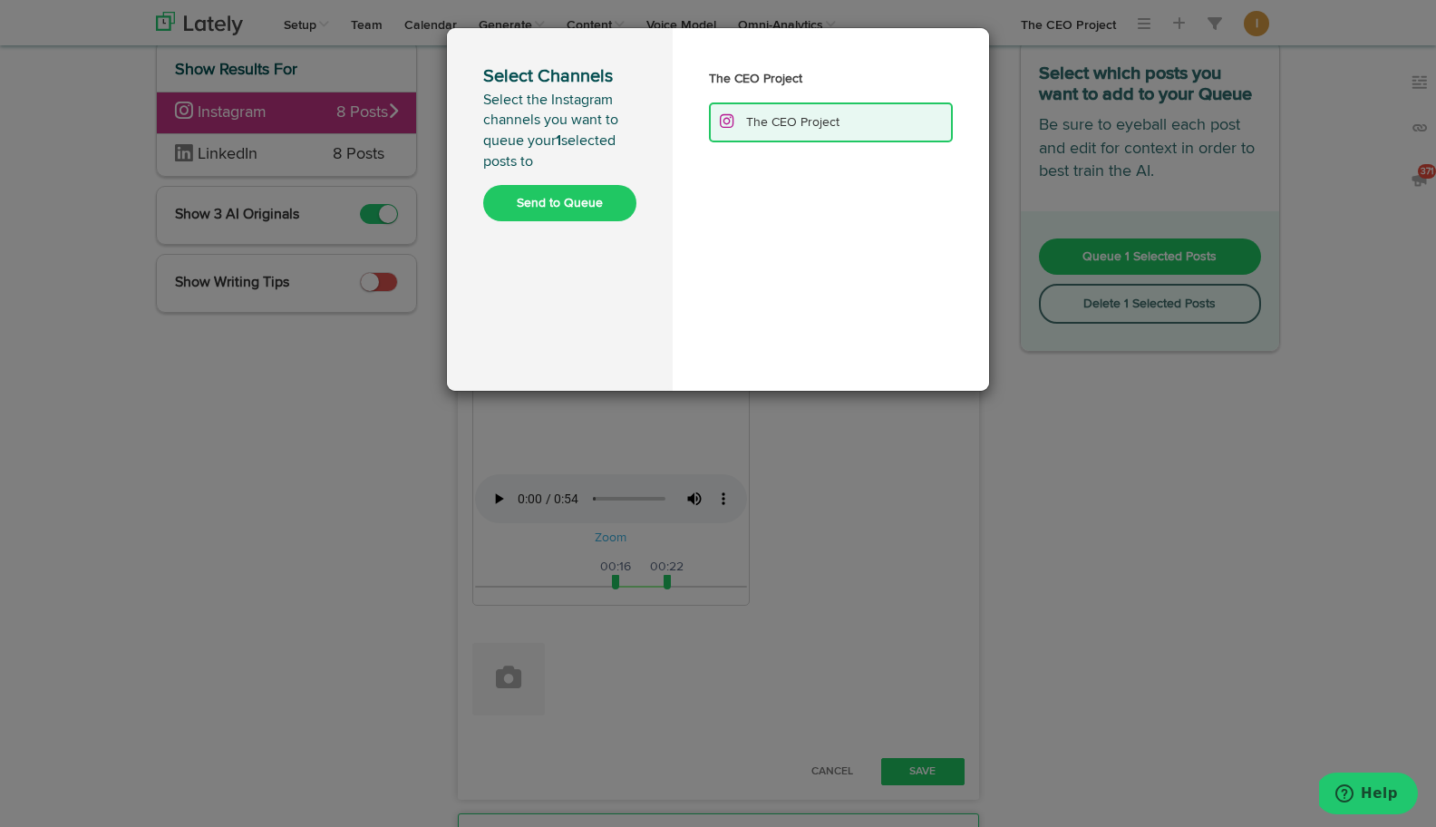
click at [570, 199] on button "Send to Queue" at bounding box center [559, 203] width 153 height 36
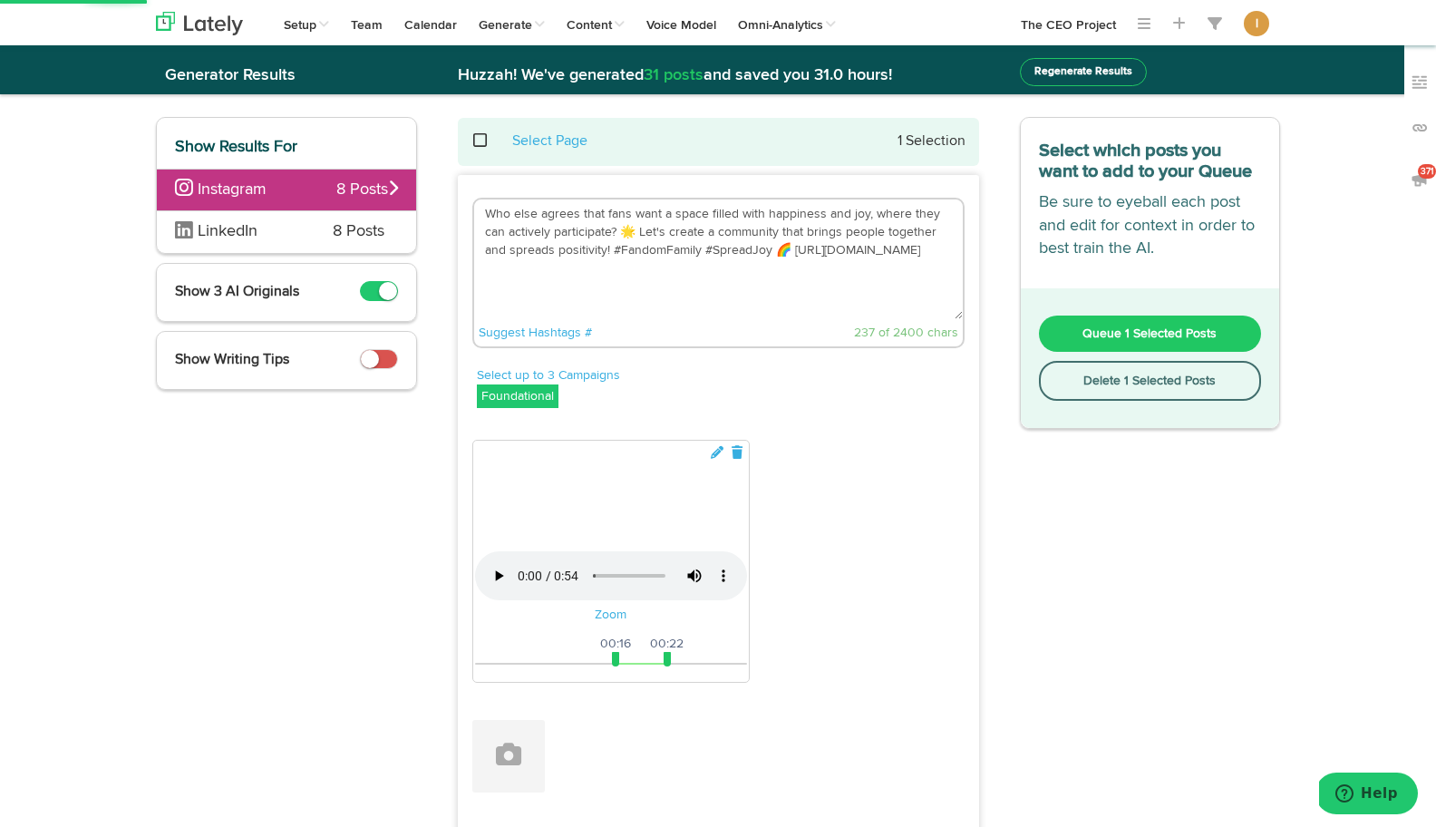
scroll to position [0, 0]
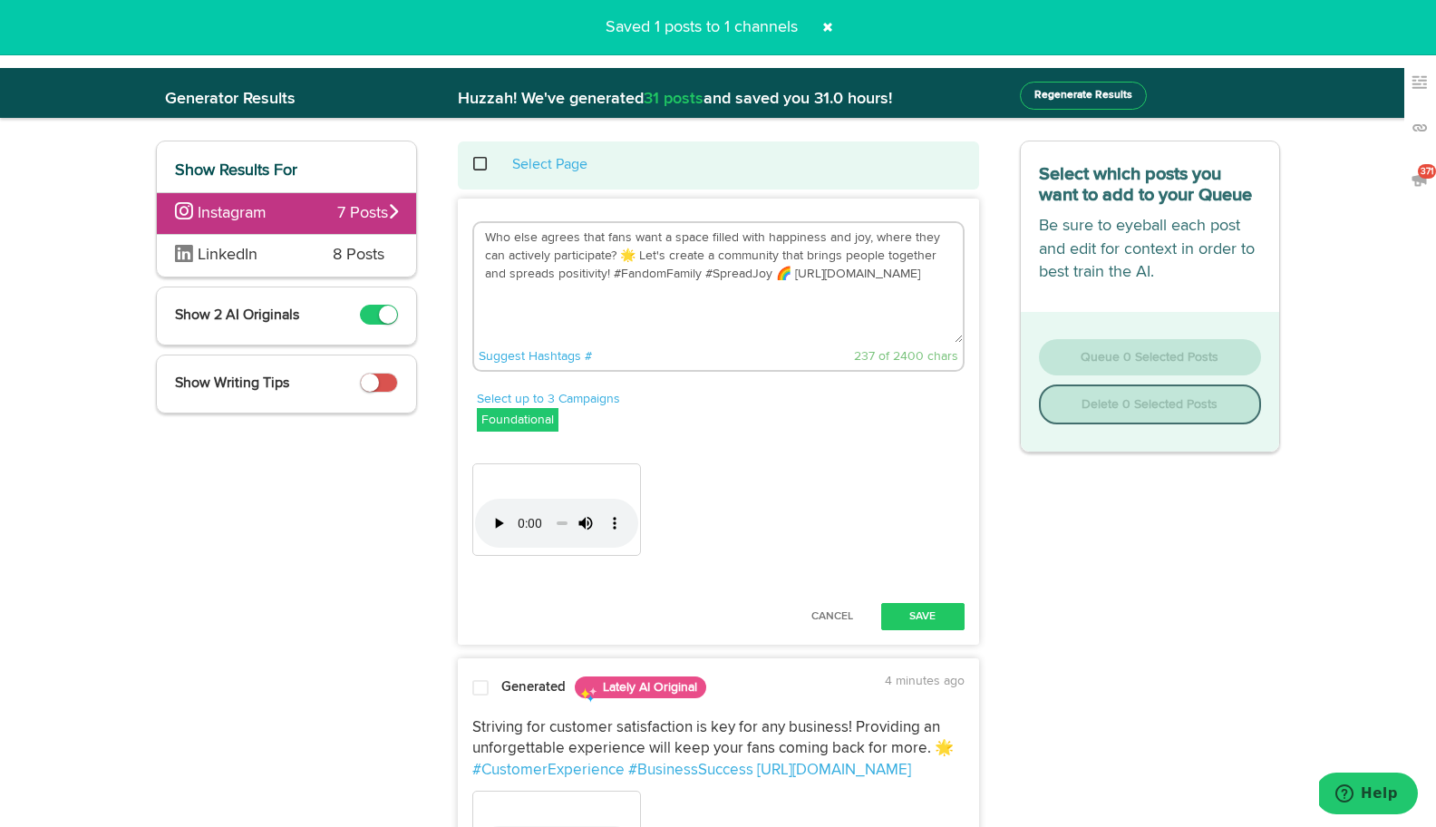
click at [478, 165] on span at bounding box center [489, 164] width 37 height 1
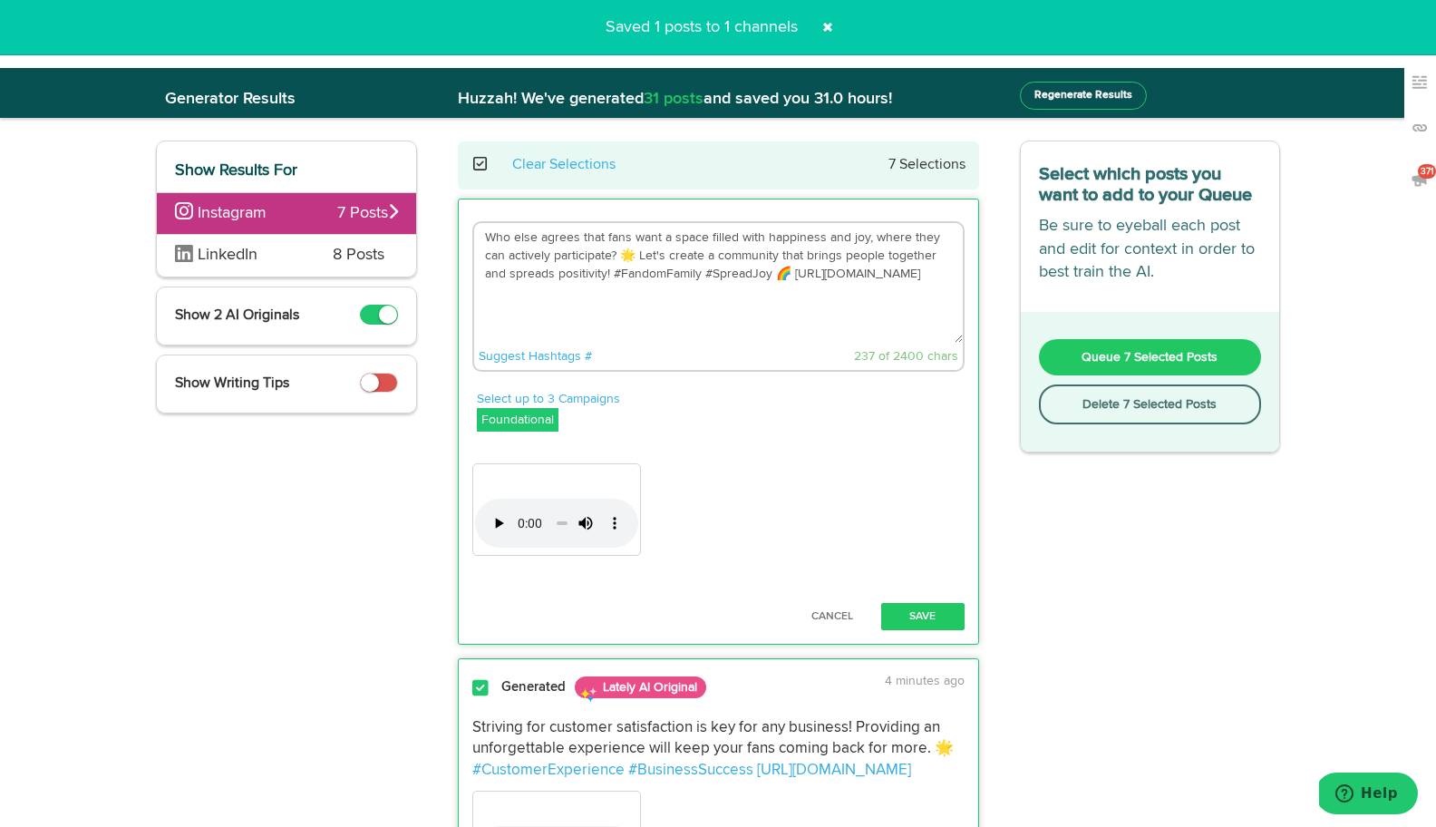
click at [1112, 411] on button "Delete 7 Selected Posts" at bounding box center [1150, 404] width 223 height 40
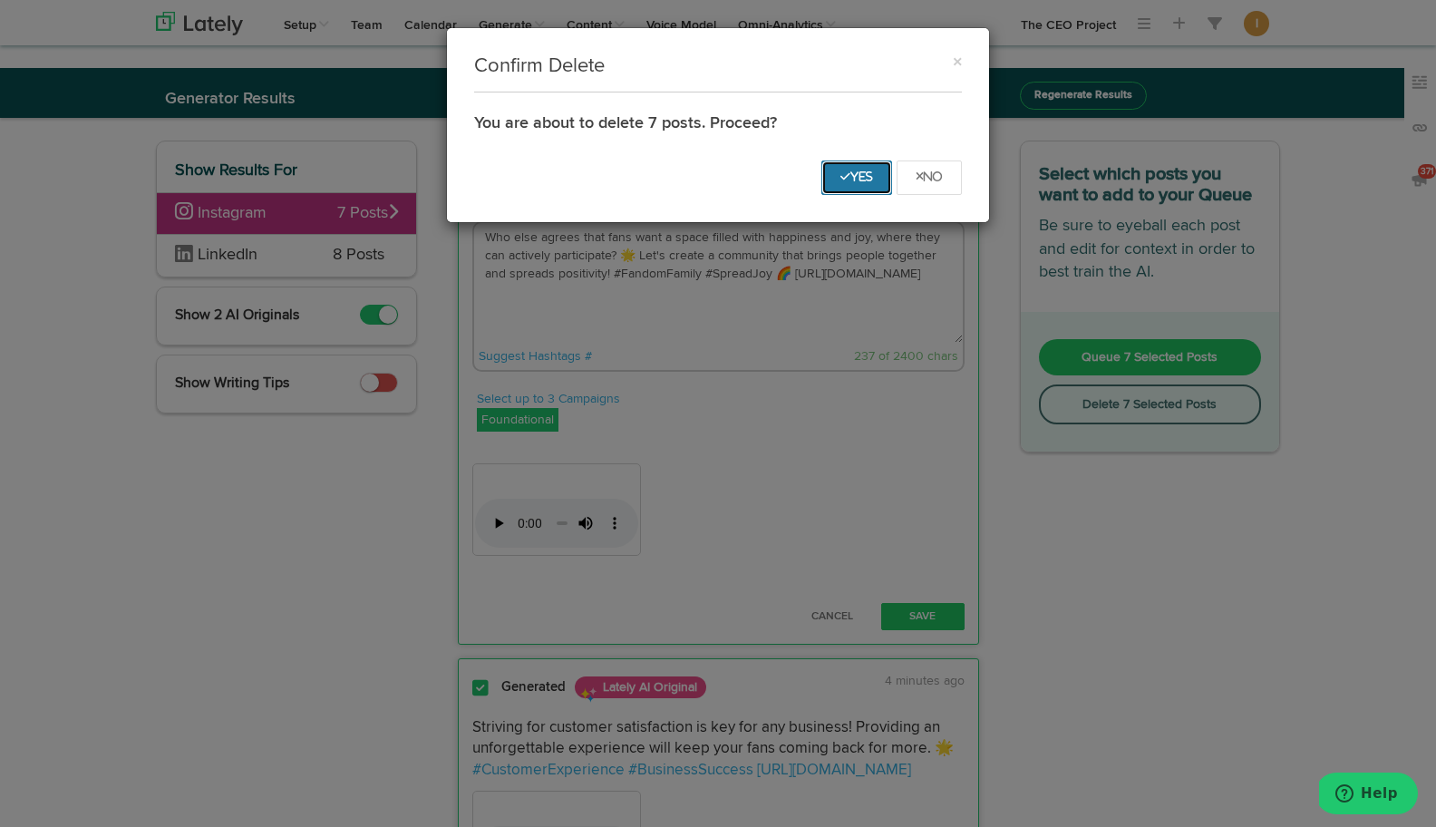
click at [845, 179] on icon "Yes" at bounding box center [856, 176] width 33 height 11
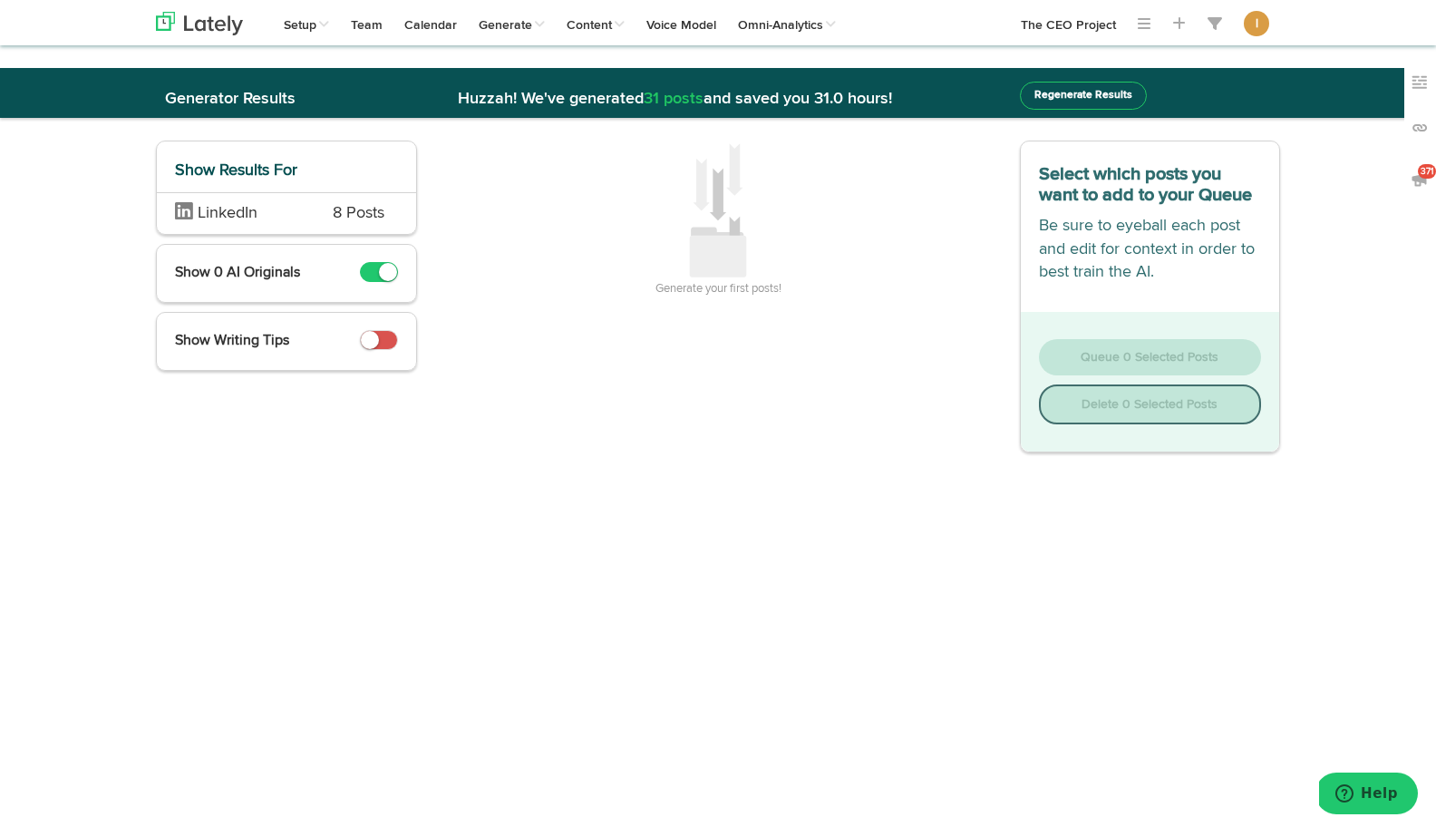
click at [320, 212] on div "LinkedIn 8 Posts" at bounding box center [286, 213] width 259 height 43
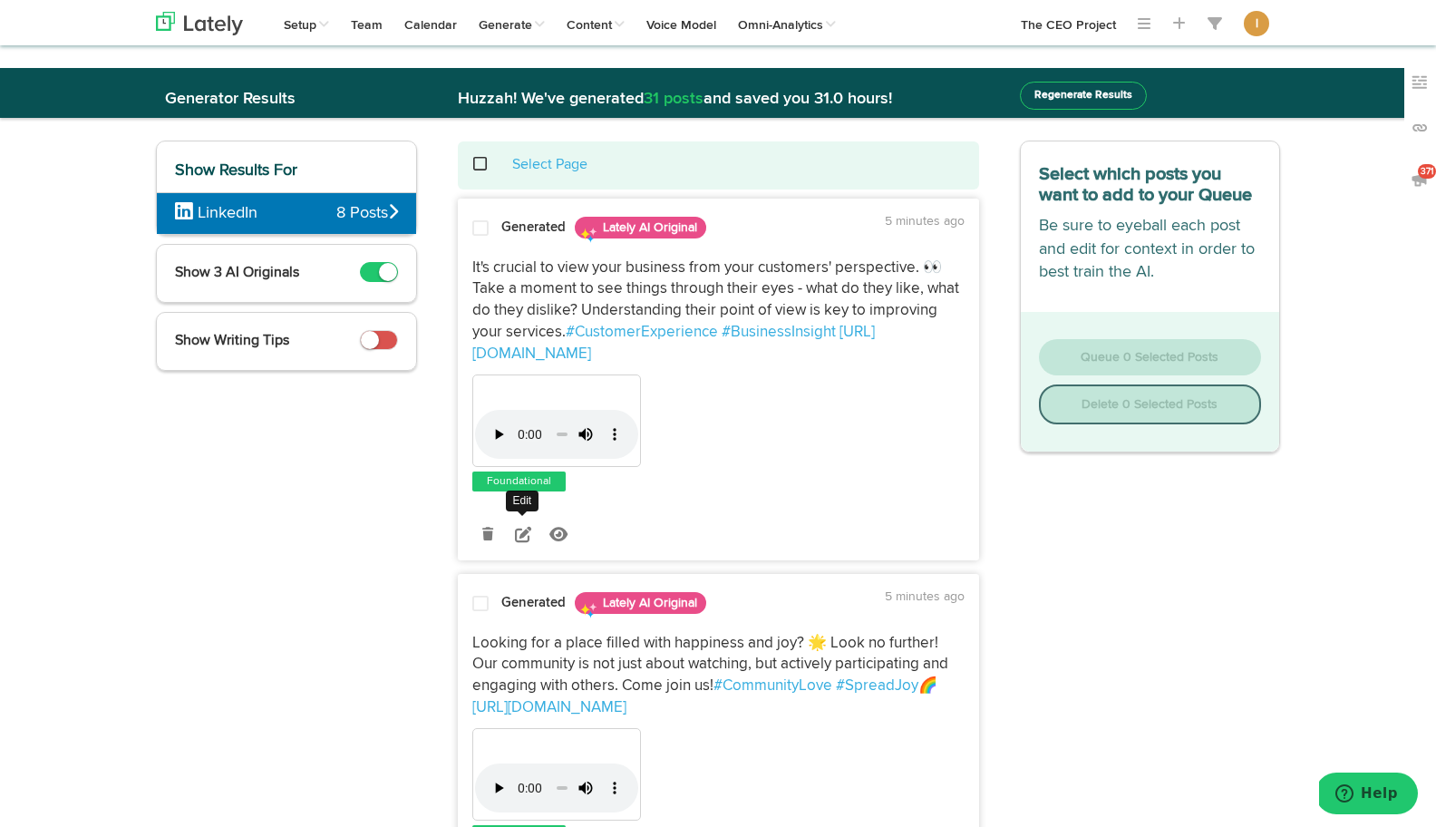
click at [520, 535] on icon at bounding box center [523, 534] width 16 height 16
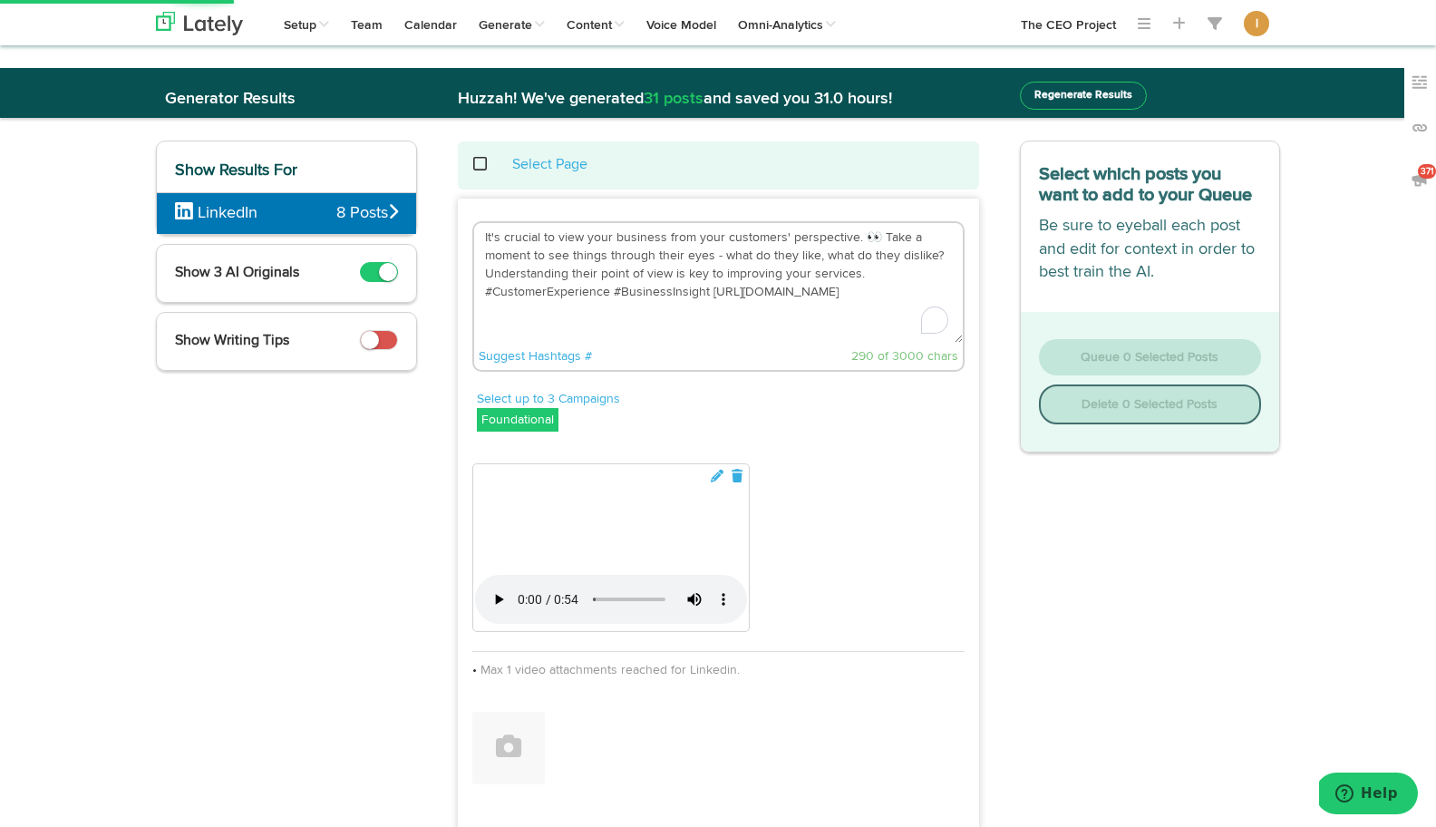
click at [477, 237] on textarea "It's crucial to view your business from your customers' perspective. 👀 Take a m…" at bounding box center [718, 283] width 489 height 120
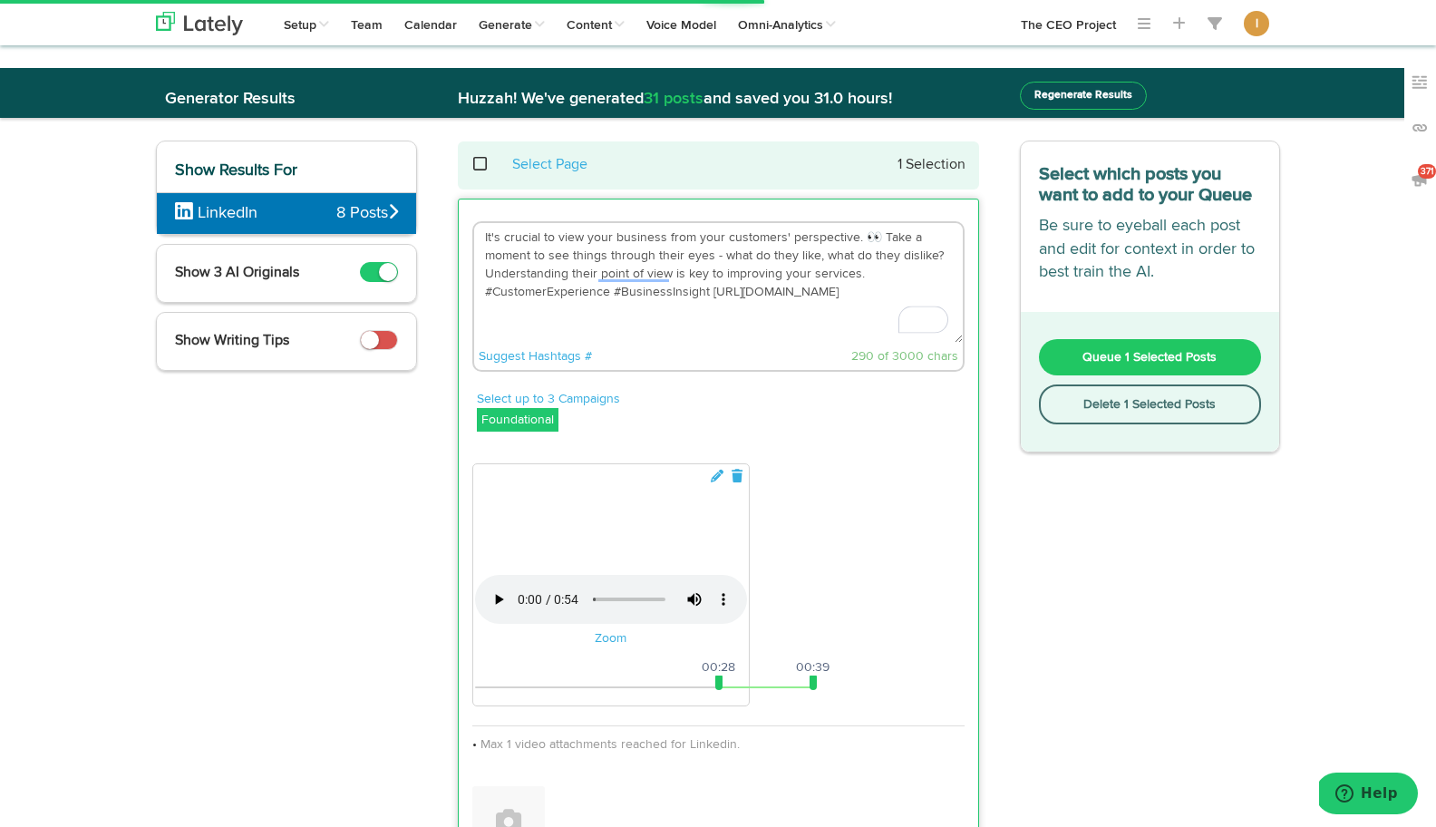
paste textarea "What if banana ball held the secret to building a business culture that fans ca…"
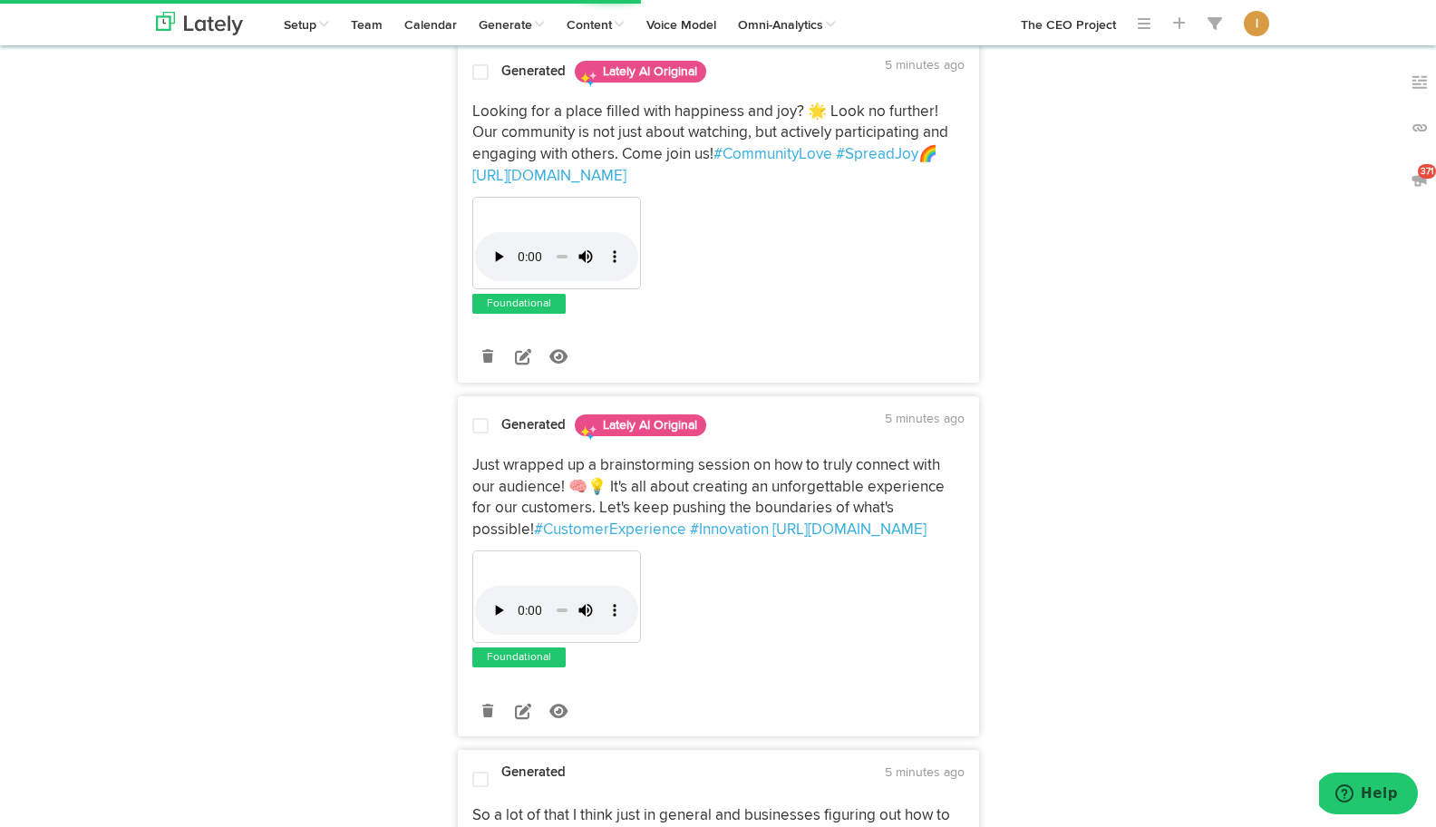
scroll to position [971, 0]
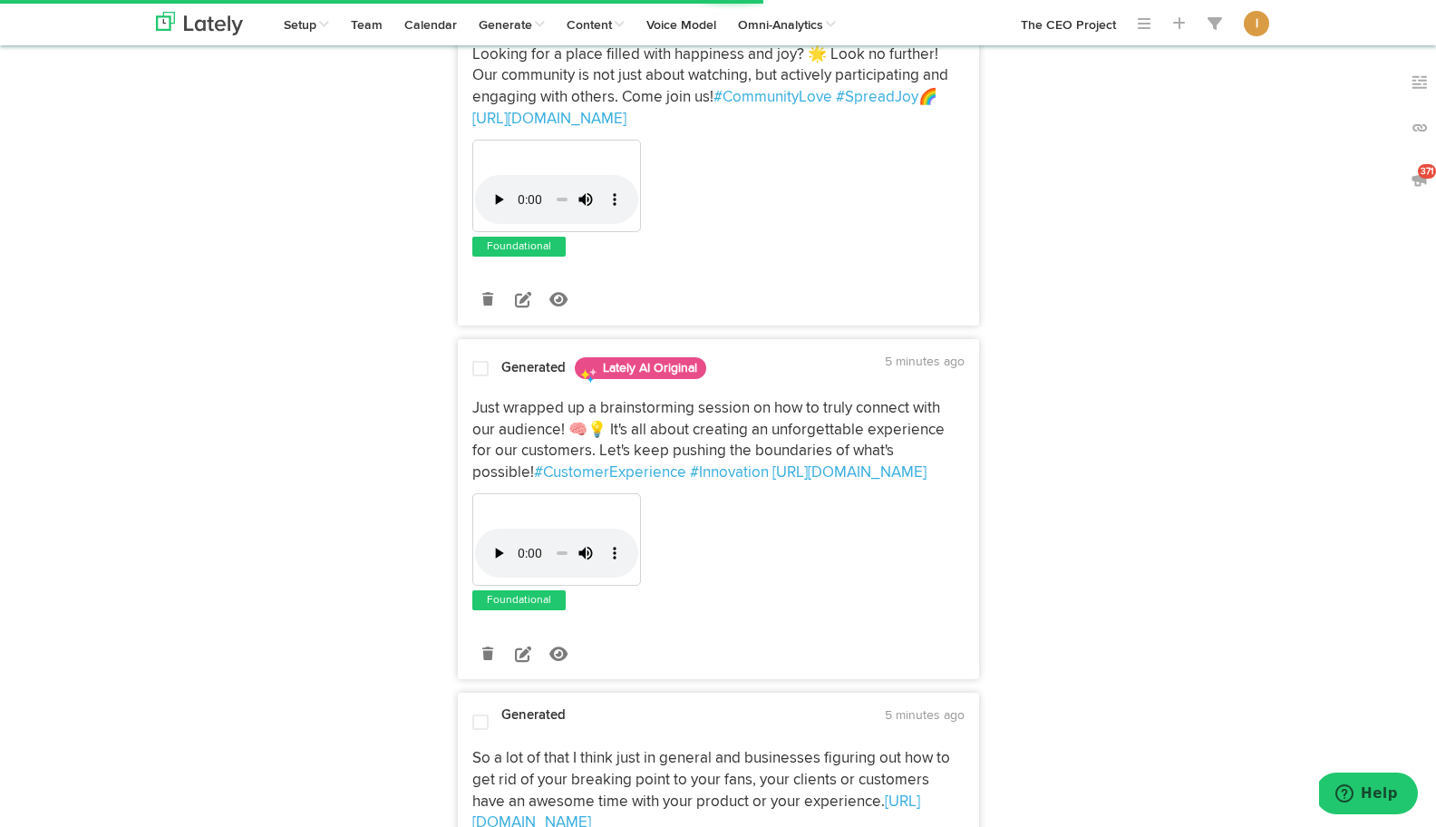
type textarea "What if banana ball held the secret to building a business culture that fans ca…"
drag, startPoint x: 715, startPoint y: 413, endPoint x: 479, endPoint y: 418, distance: 236.6
drag, startPoint x: 812, startPoint y: 418, endPoint x: 962, endPoint y: 423, distance: 149.6
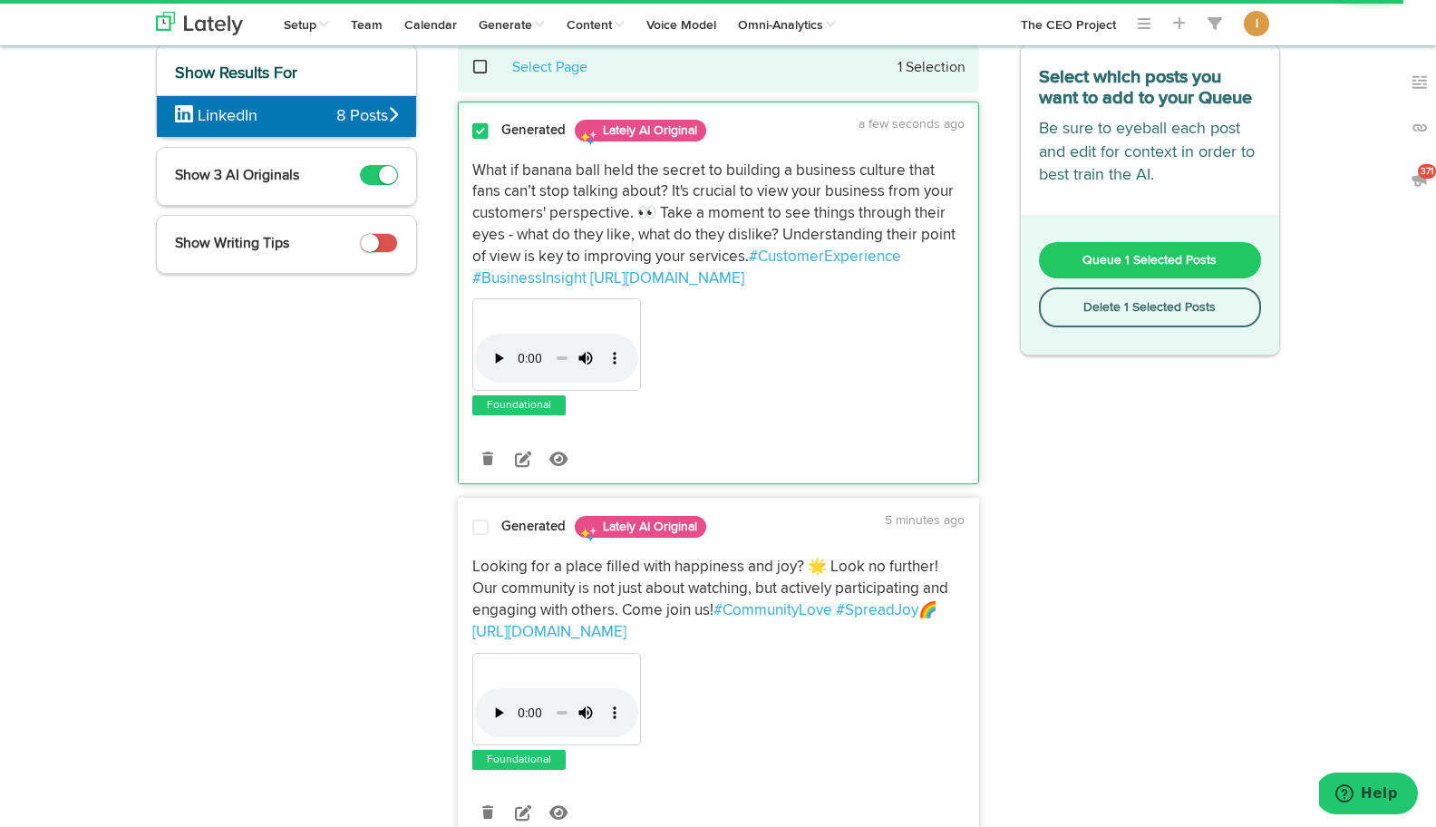
scroll to position [0, 0]
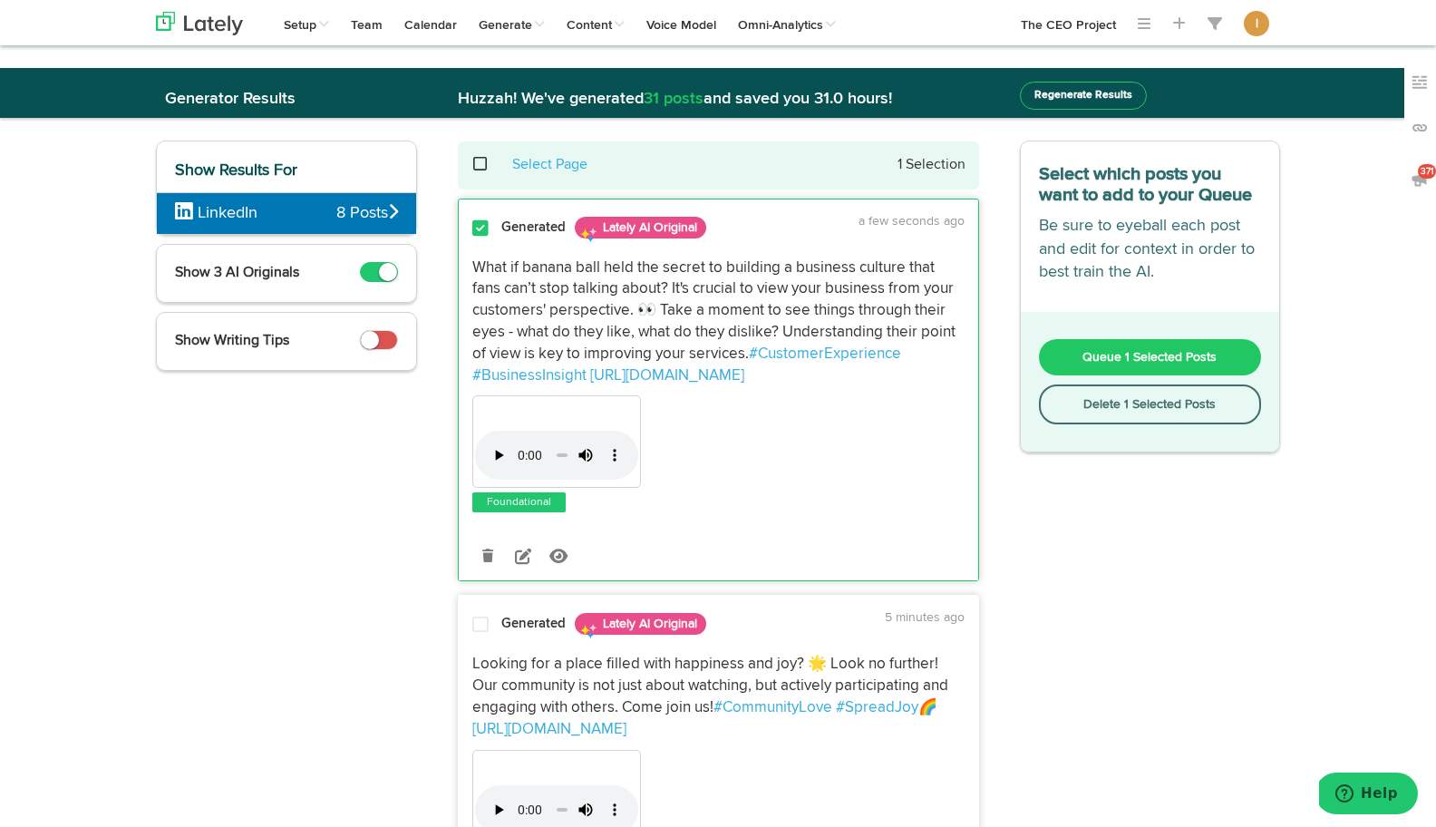
click at [1103, 360] on span "Queue 1 Selected Posts" at bounding box center [1149, 357] width 134 height 13
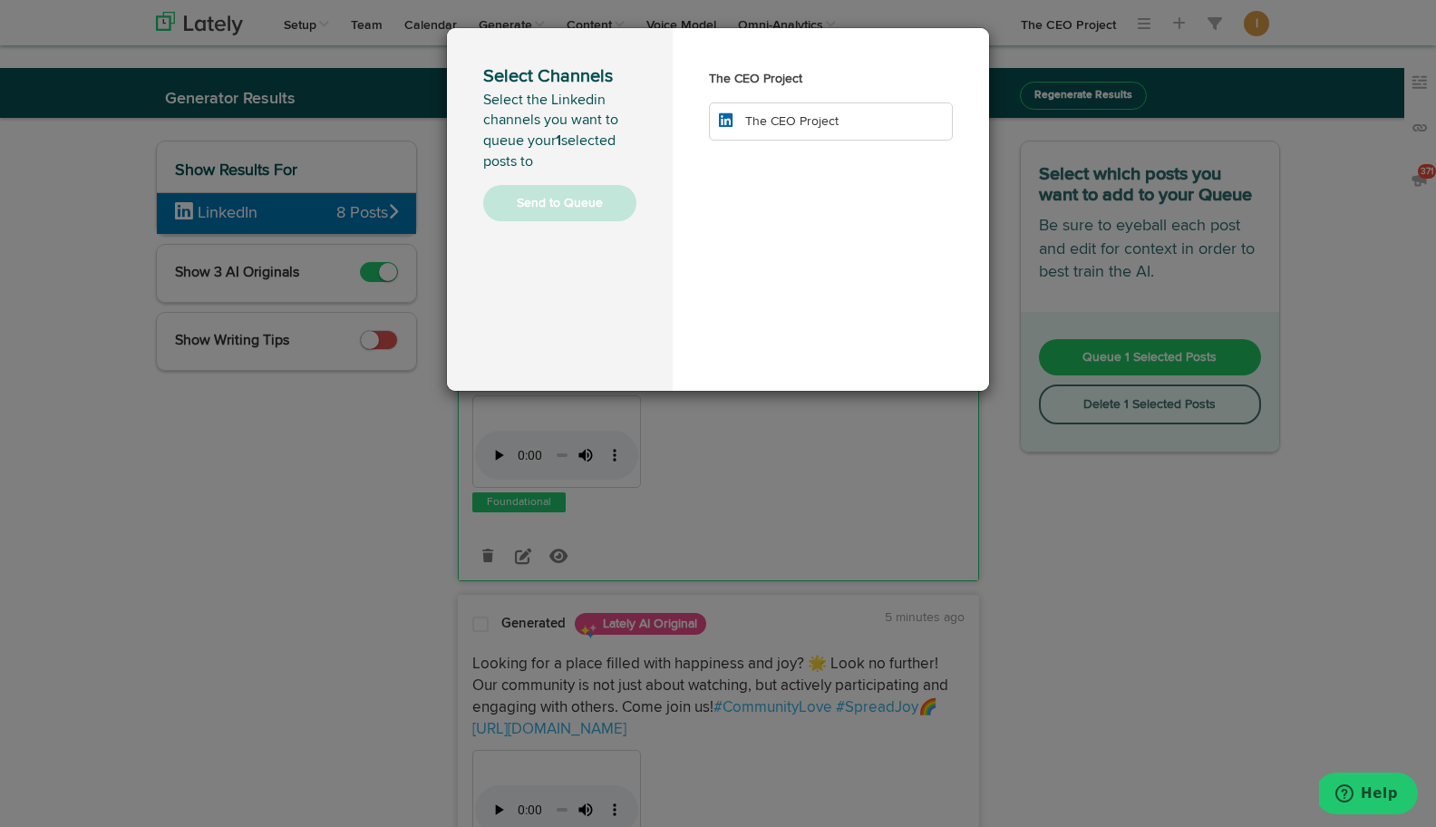
click at [806, 116] on span "The CEO Project" at bounding box center [791, 121] width 93 height 13
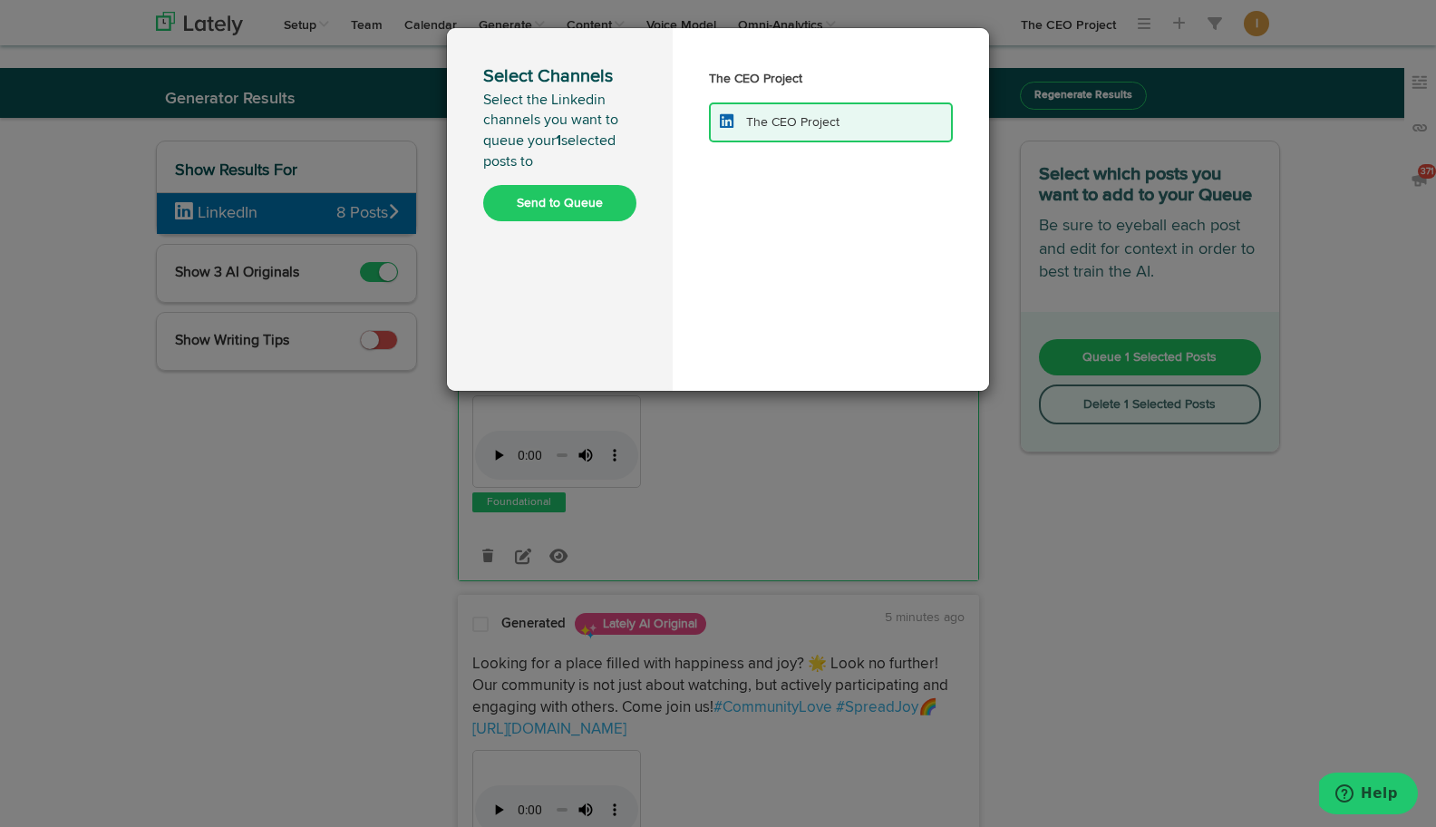
click at [580, 198] on button "Send to Queue" at bounding box center [559, 203] width 153 height 36
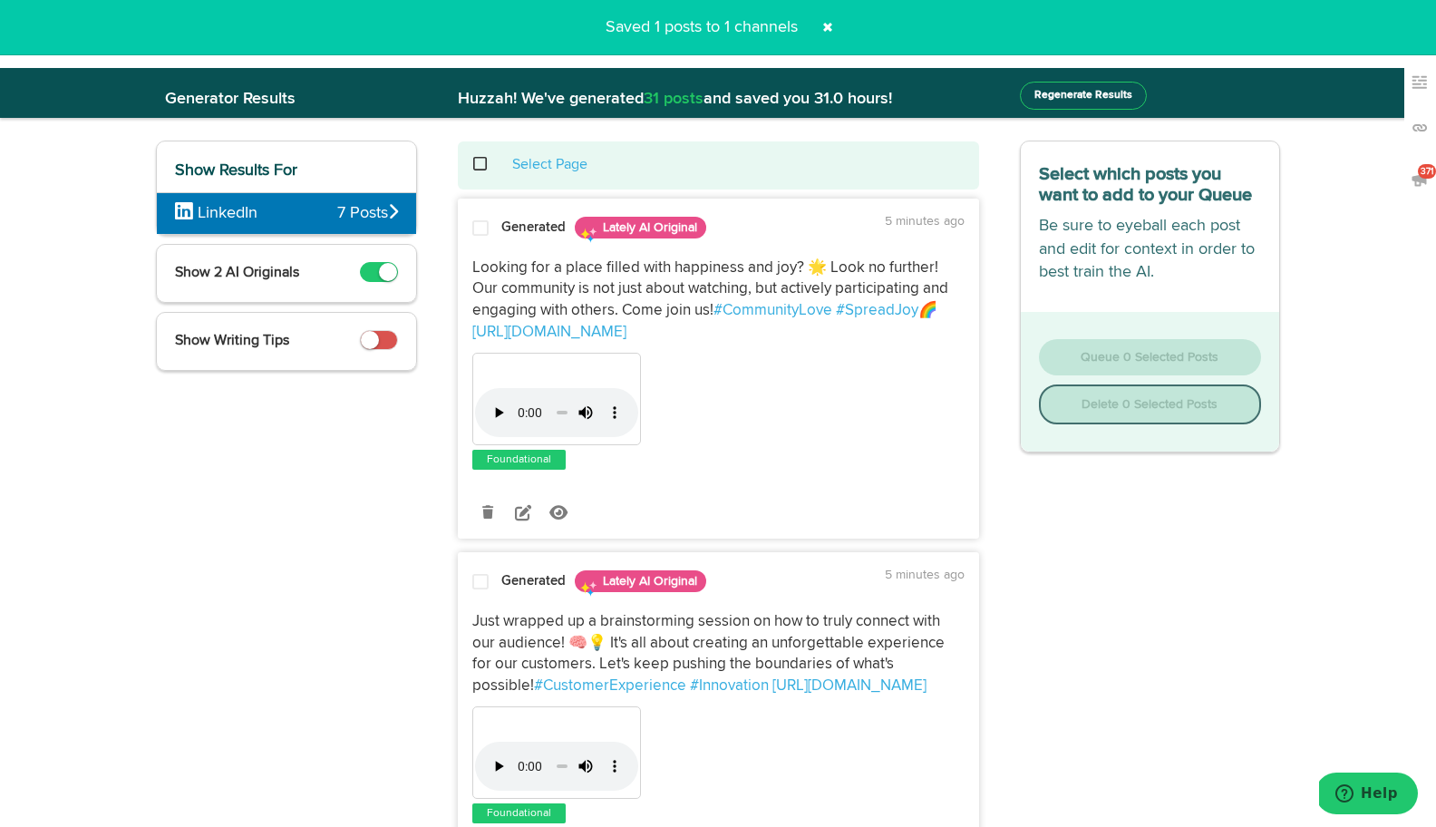
click at [480, 164] on span at bounding box center [489, 164] width 37 height 1
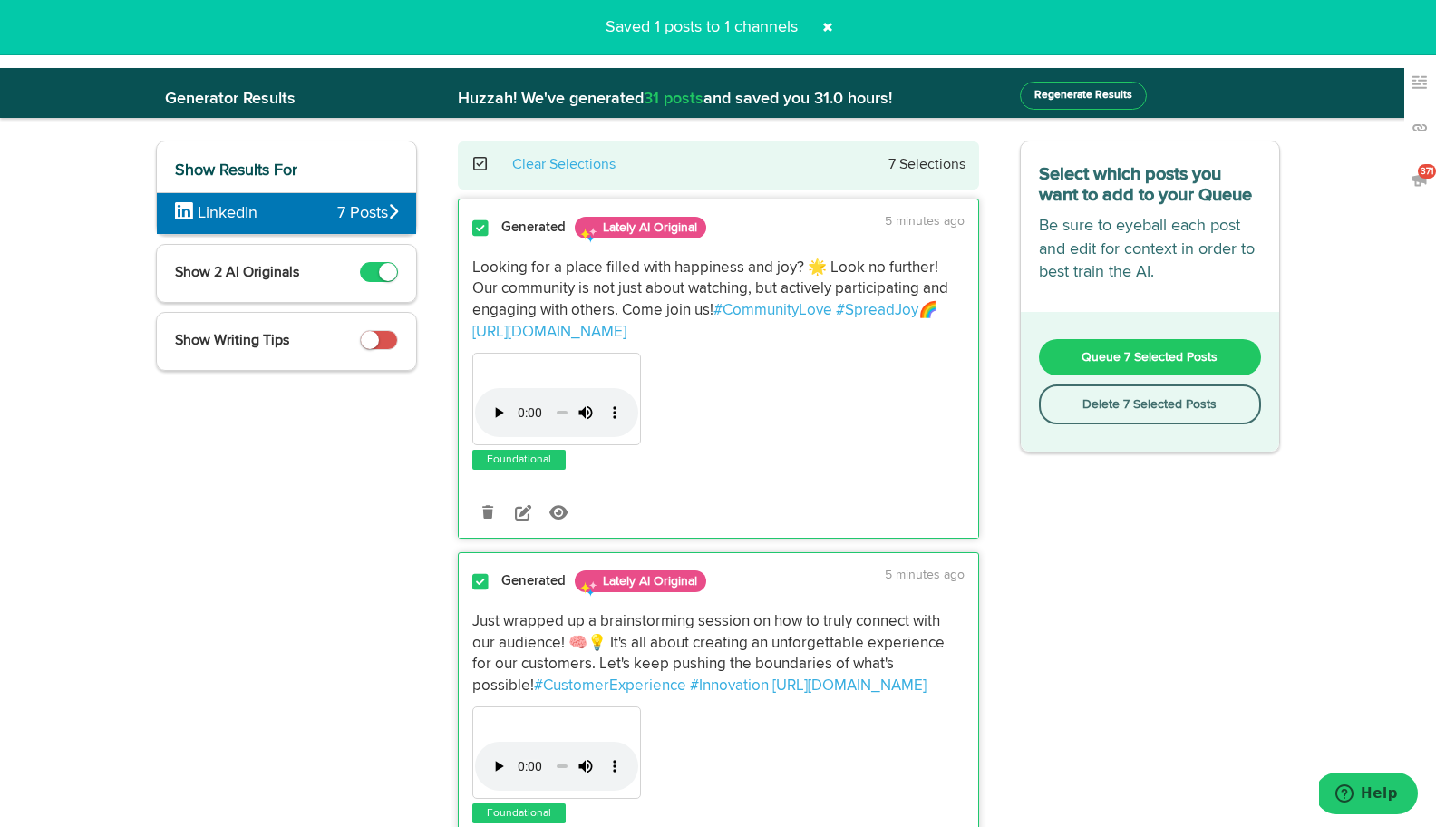
click at [1121, 405] on button "Delete 7 Selected Posts" at bounding box center [1150, 404] width 223 height 40
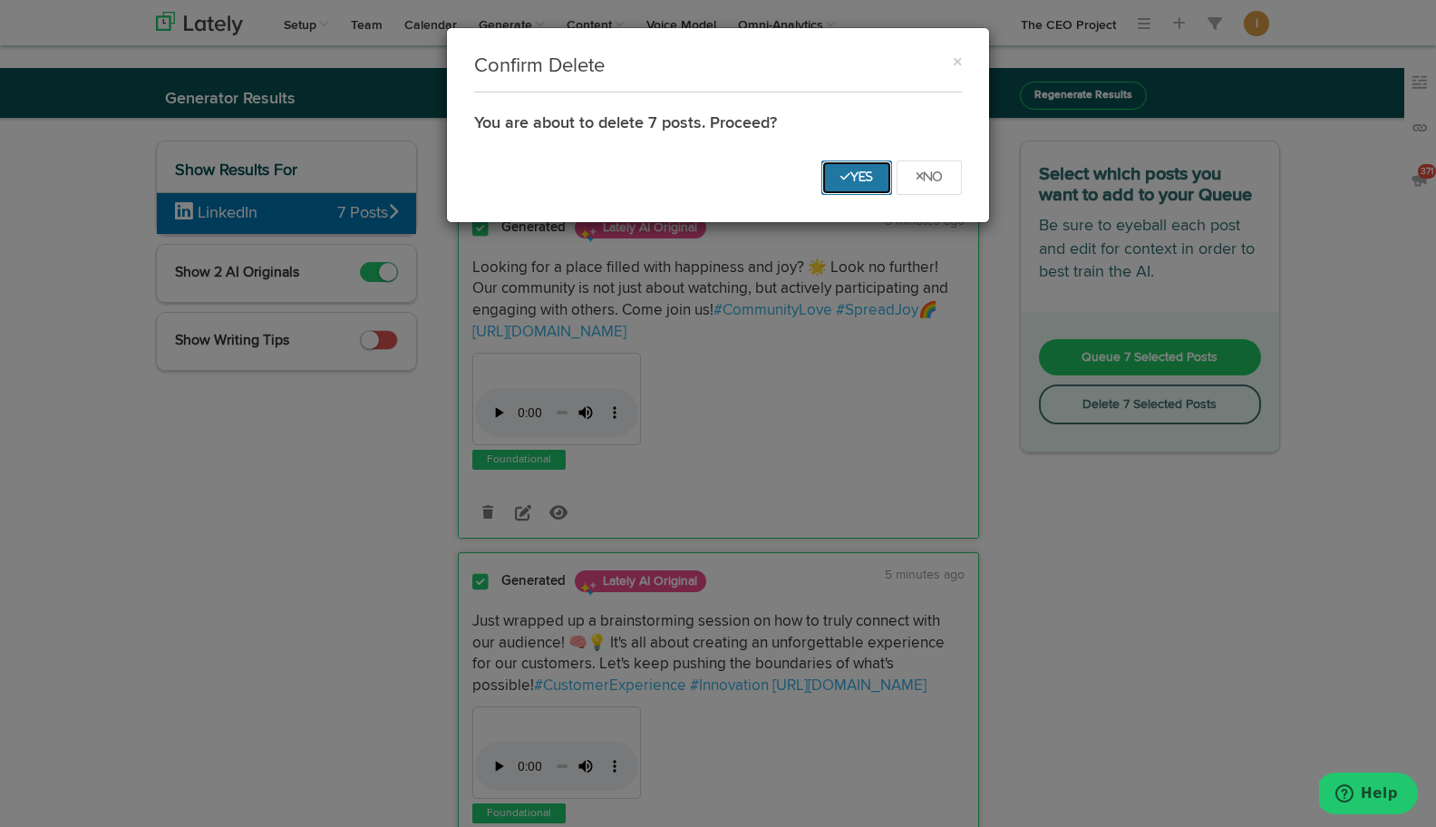
click at [874, 177] on button "Yes" at bounding box center [856, 177] width 71 height 34
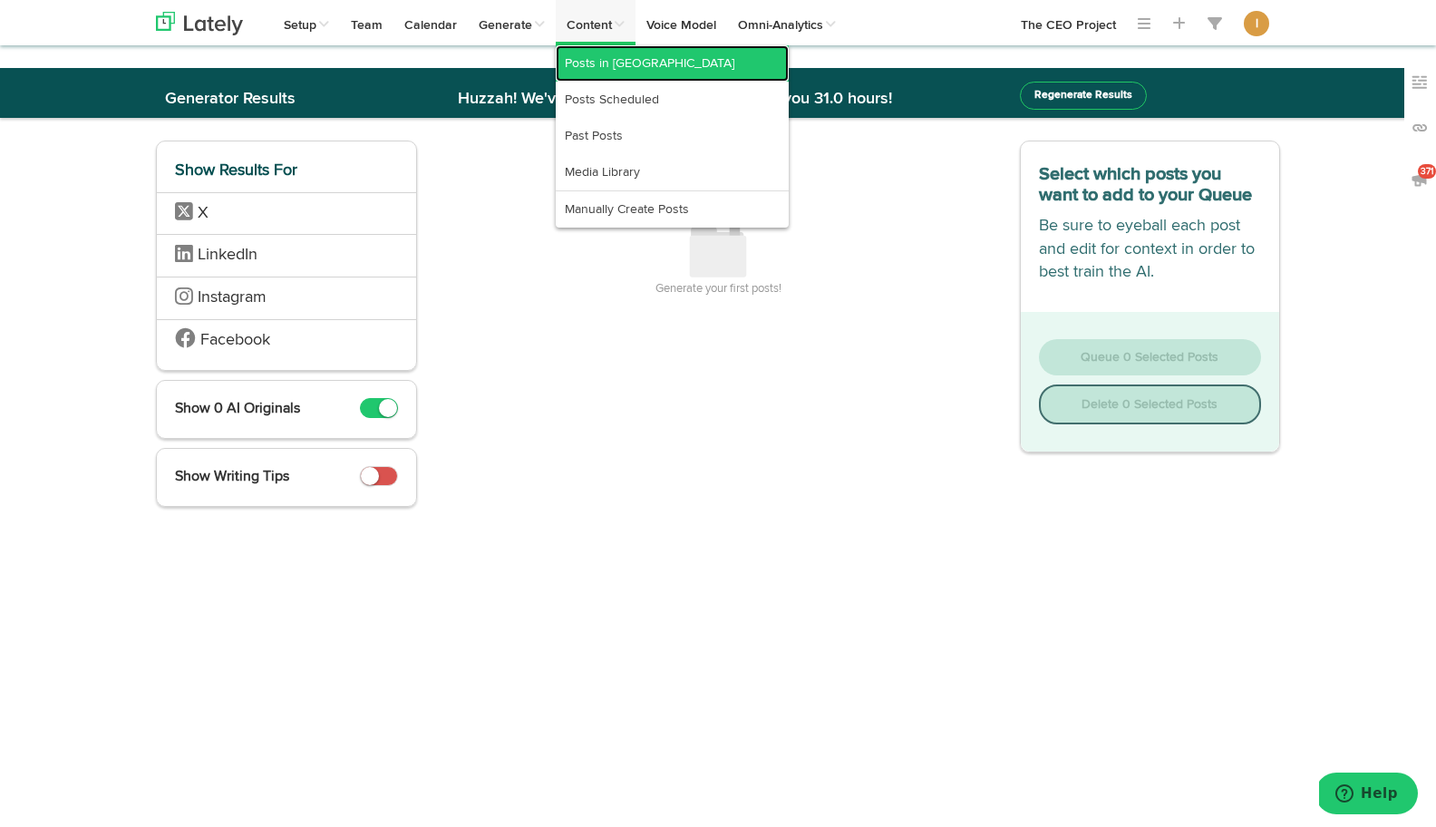
click at [589, 61] on link "Posts in [GEOGRAPHIC_DATA]" at bounding box center [672, 63] width 233 height 36
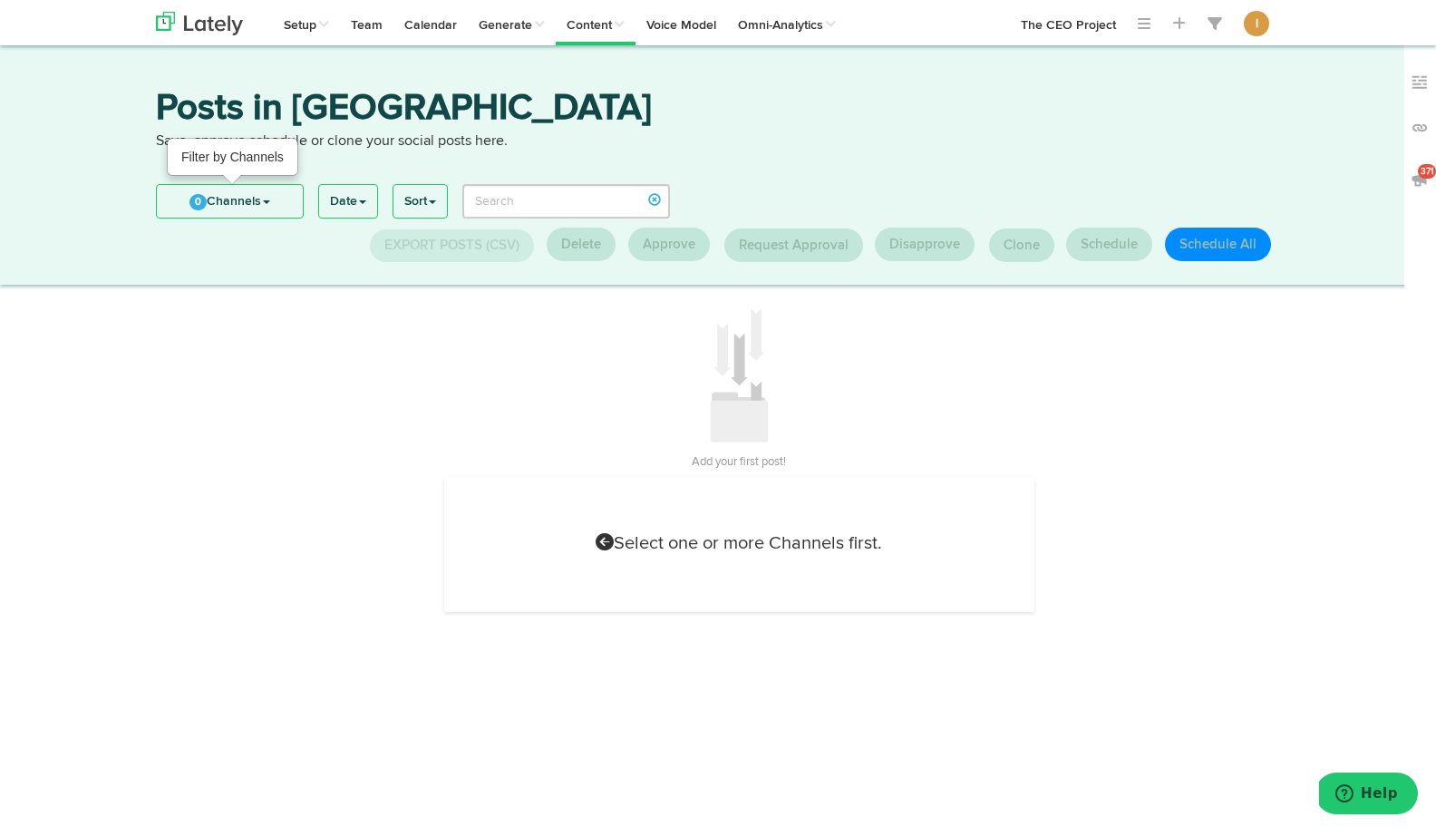
click at [238, 198] on link "0 Channels" at bounding box center [230, 201] width 146 height 33
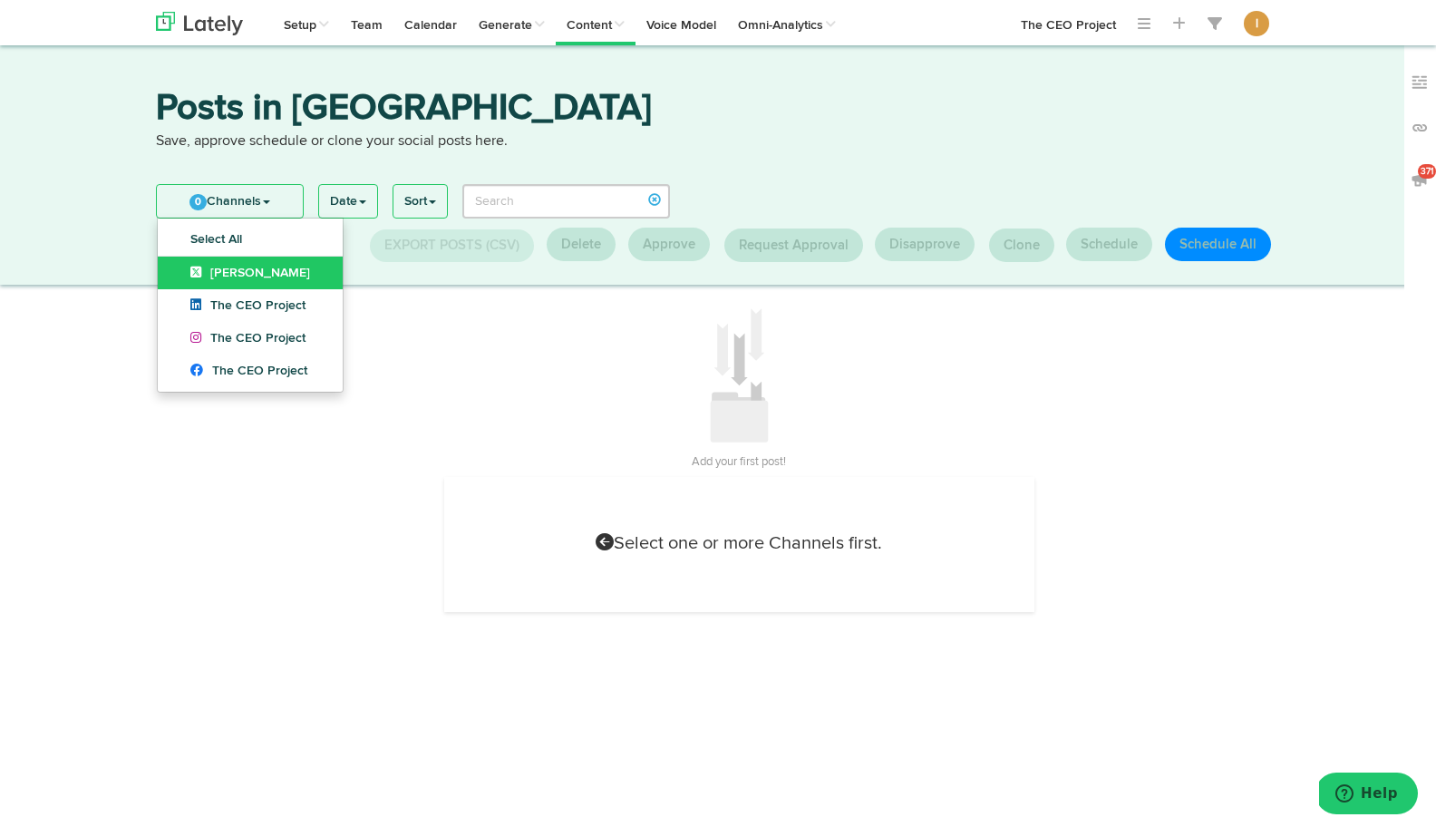
click at [225, 268] on span "[PERSON_NAME]" at bounding box center [250, 272] width 120 height 13
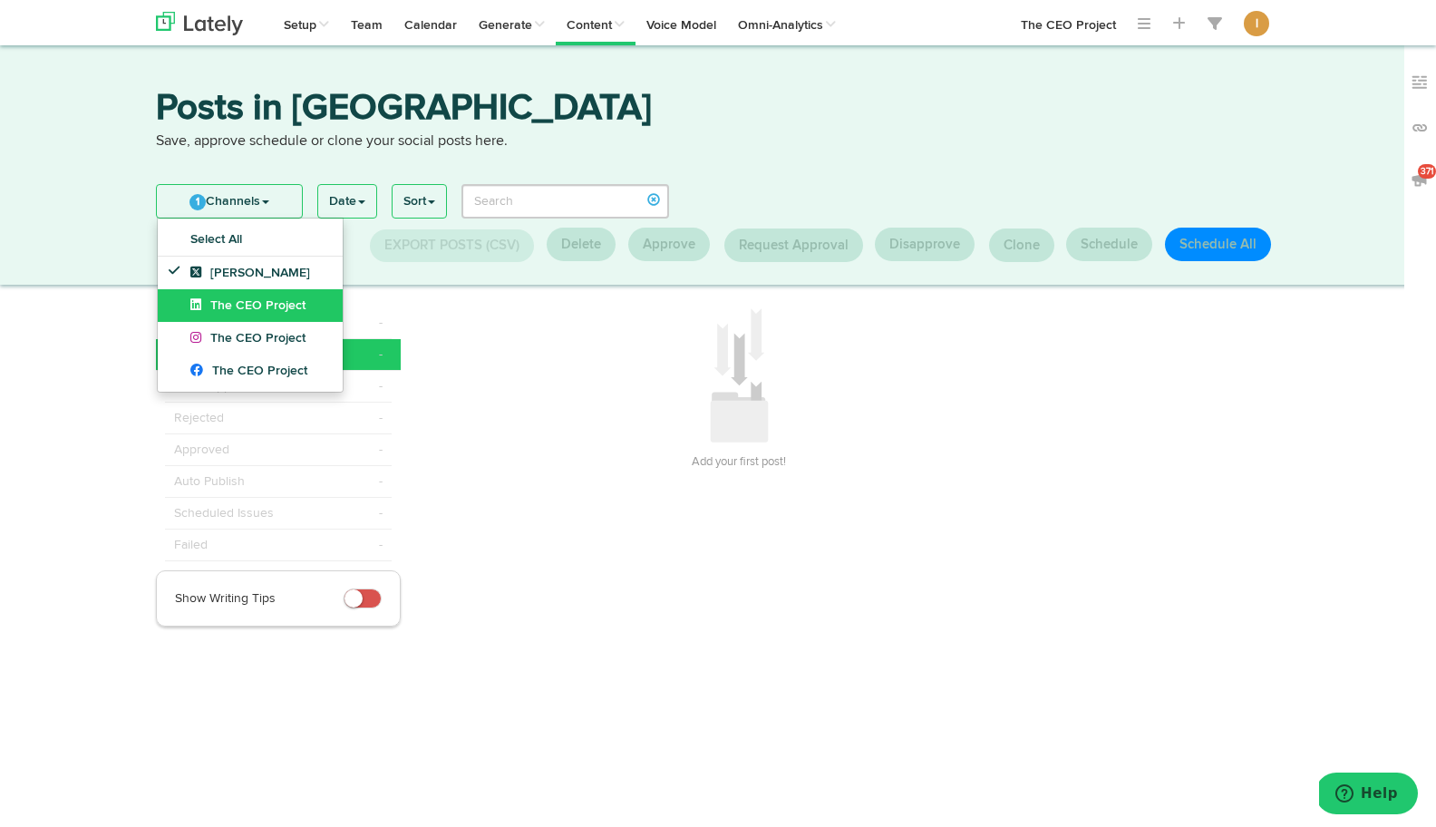
click at [225, 300] on span "The CEO Project" at bounding box center [247, 305] width 115 height 13
click at [225, 326] on link "The CEO Project" at bounding box center [250, 338] width 185 height 33
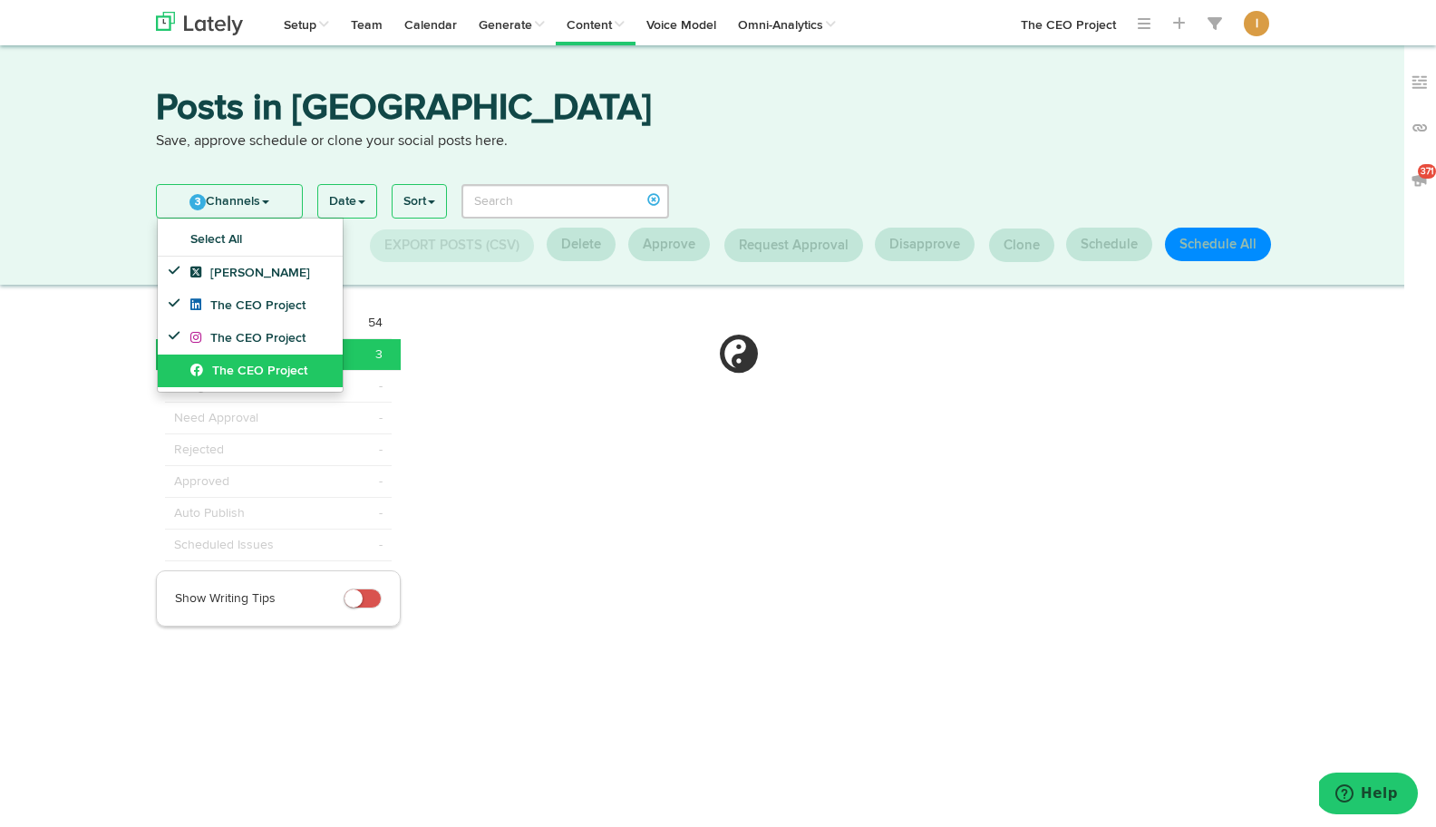
click at [231, 367] on span "The CEO Project" at bounding box center [248, 370] width 117 height 13
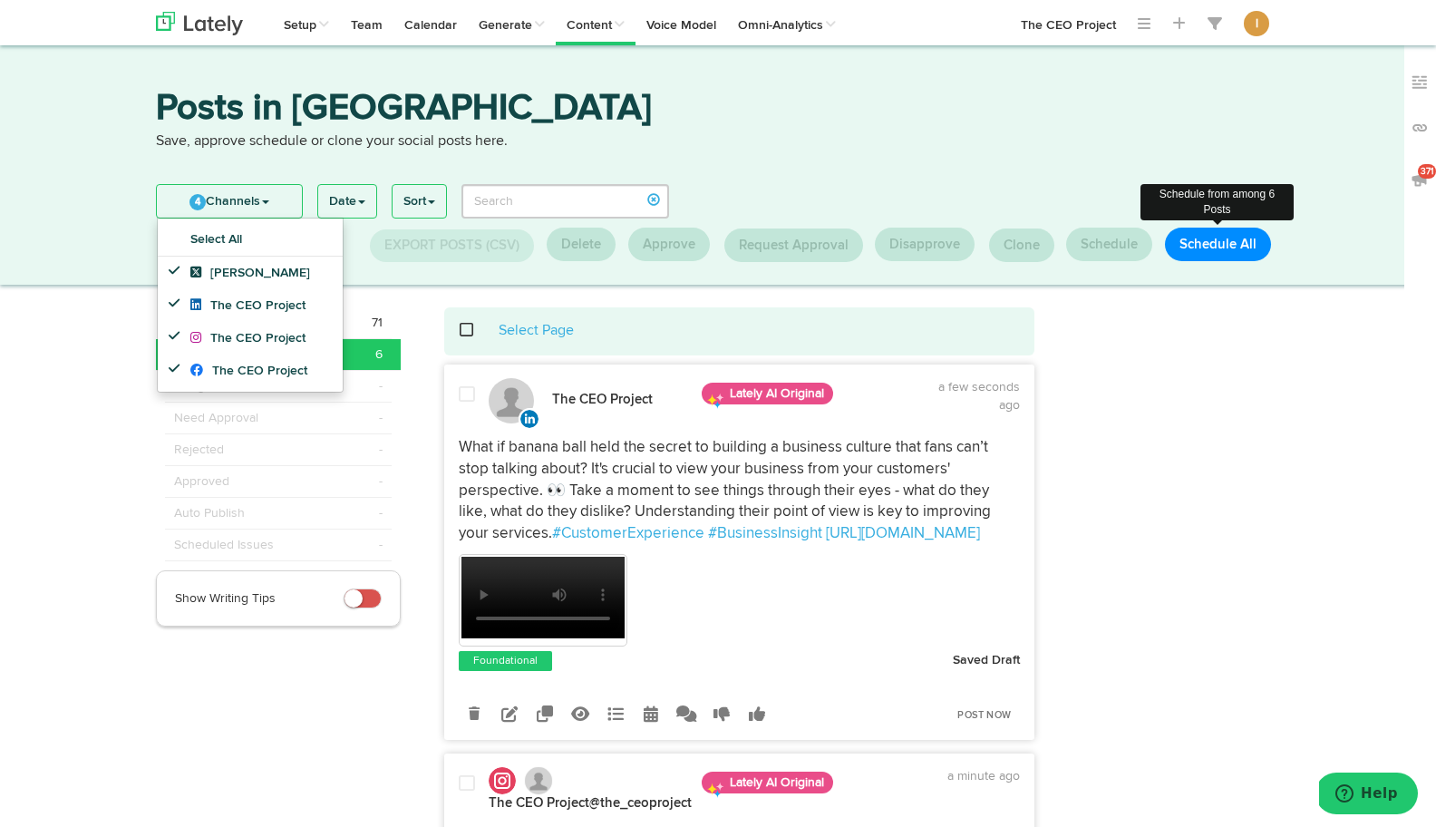
click at [1224, 247] on button "Schedule All" at bounding box center [1218, 244] width 106 height 34
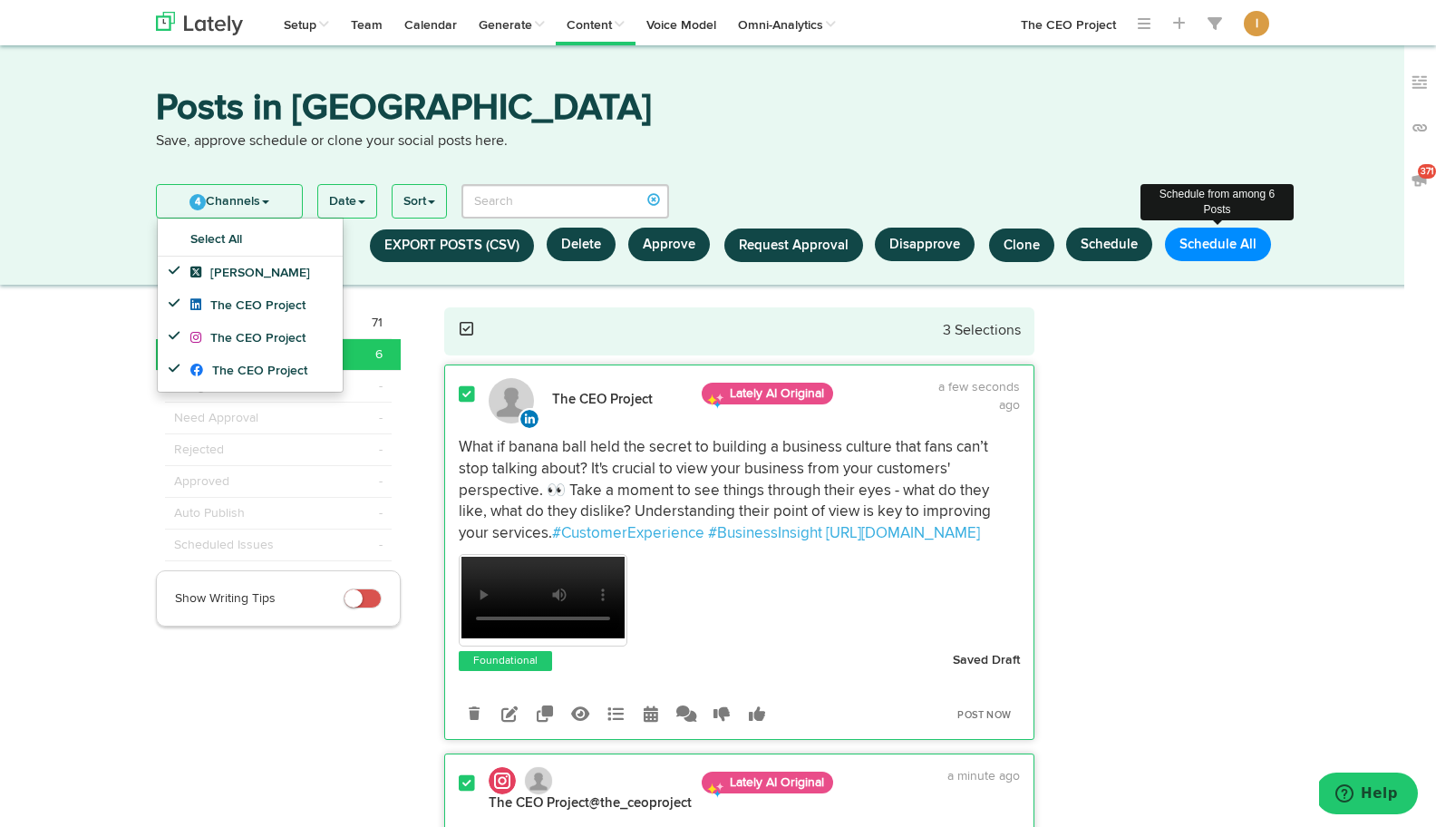
select select "11"
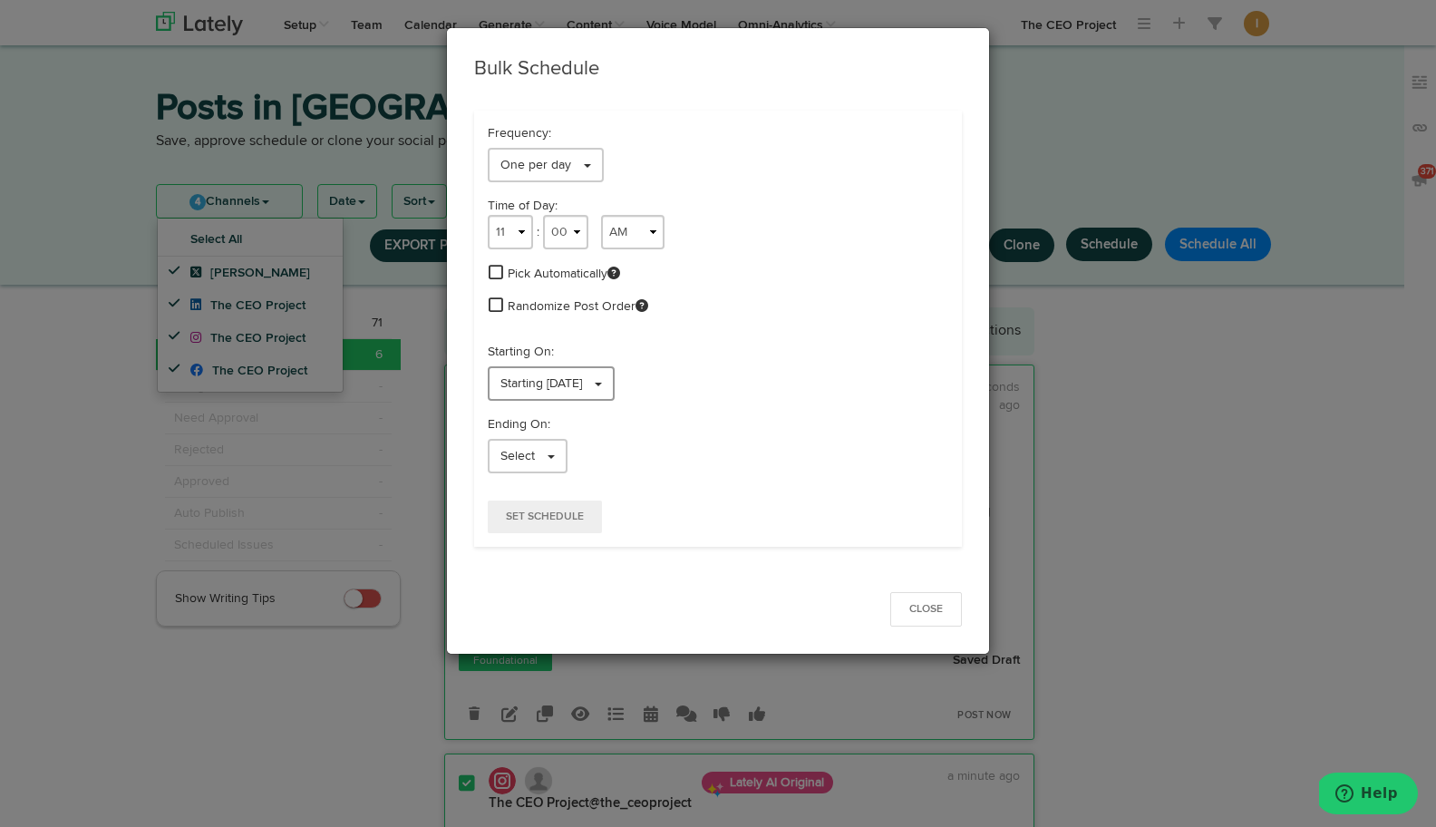
click at [595, 392] on link "Starting [DATE]" at bounding box center [551, 383] width 127 height 34
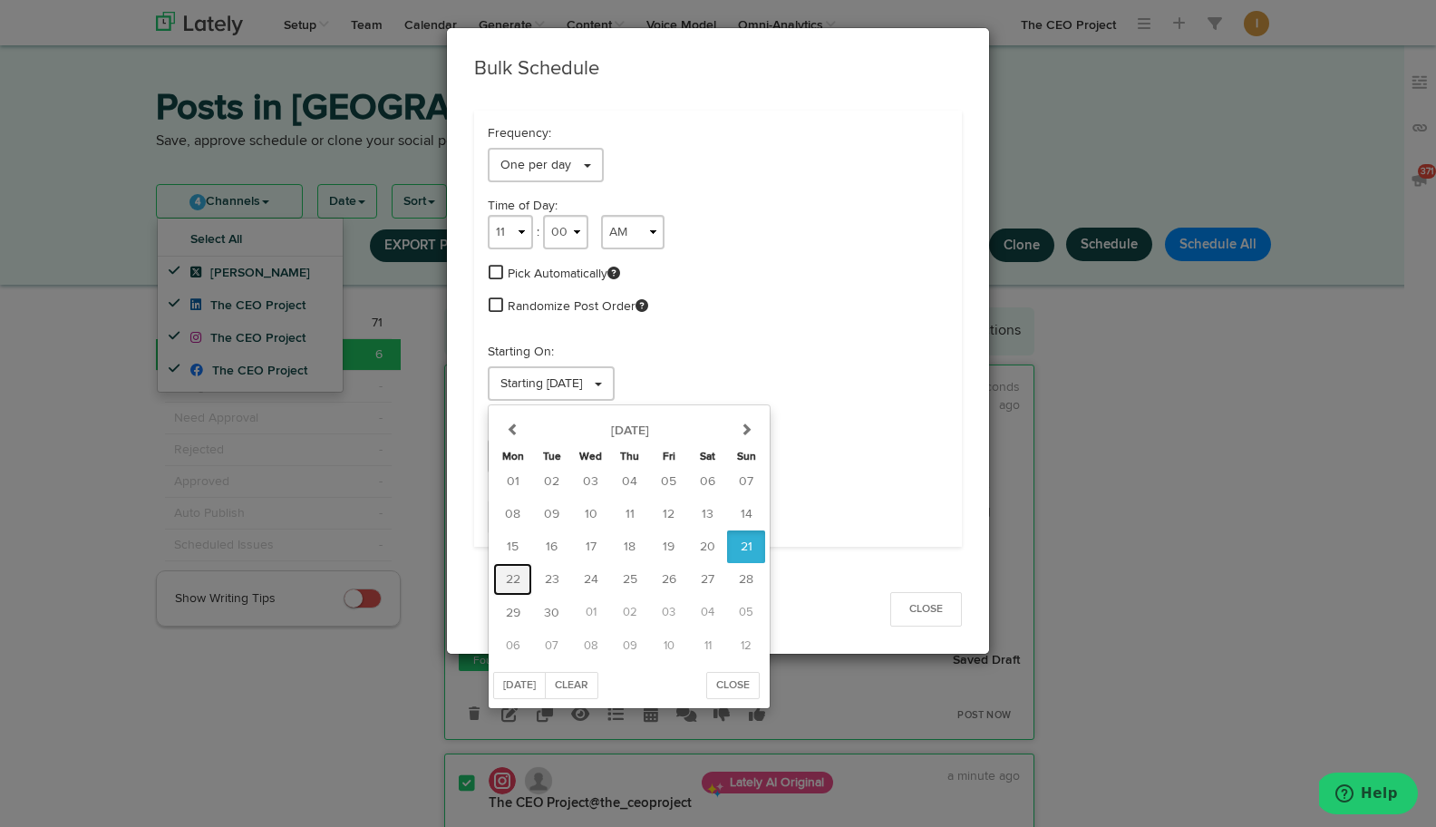
click at [516, 574] on span "22" at bounding box center [513, 579] width 15 height 13
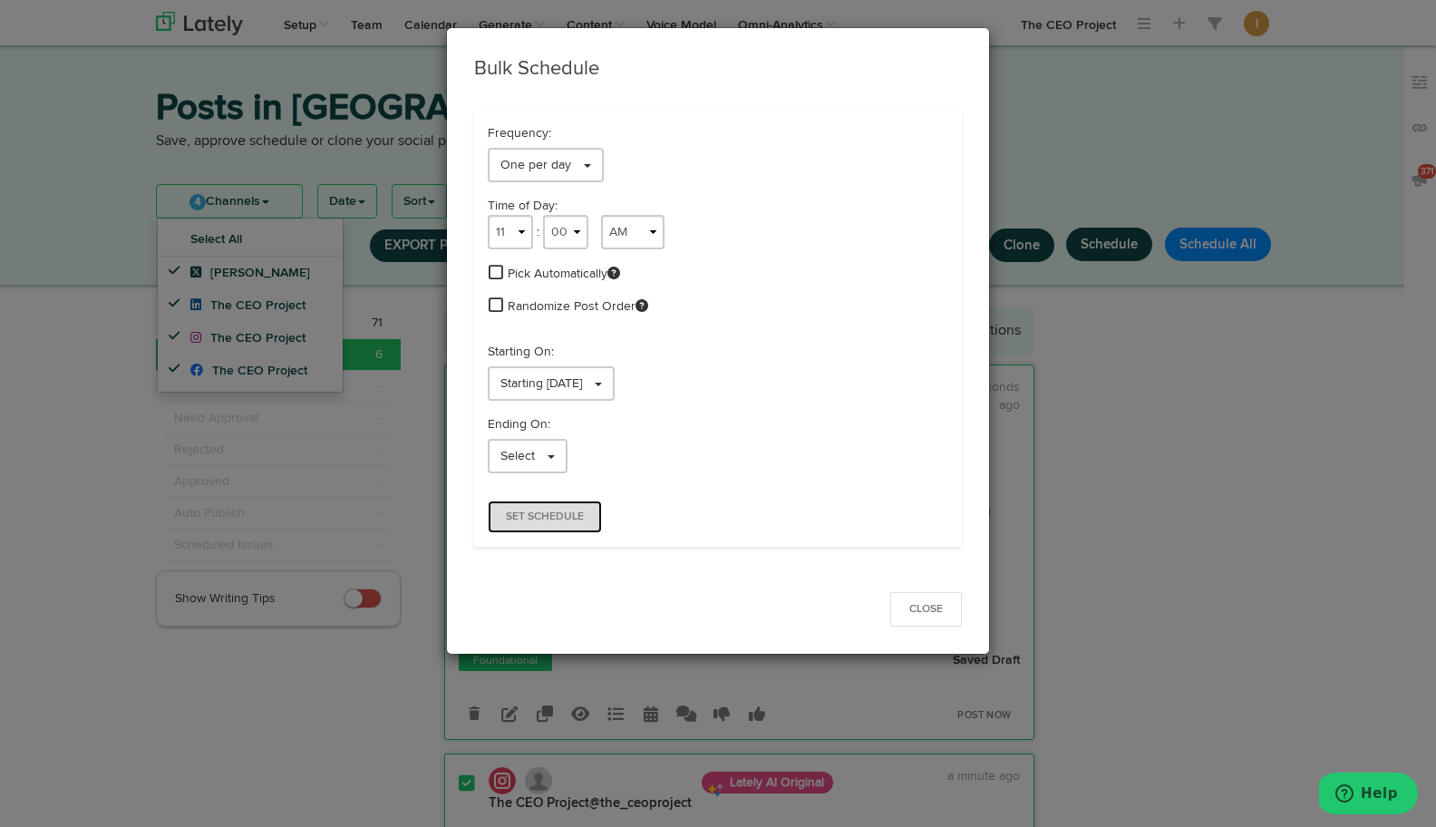
click at [546, 516] on span "Set Schedule" at bounding box center [545, 516] width 78 height 11
